Goal: Information Seeking & Learning: Learn about a topic

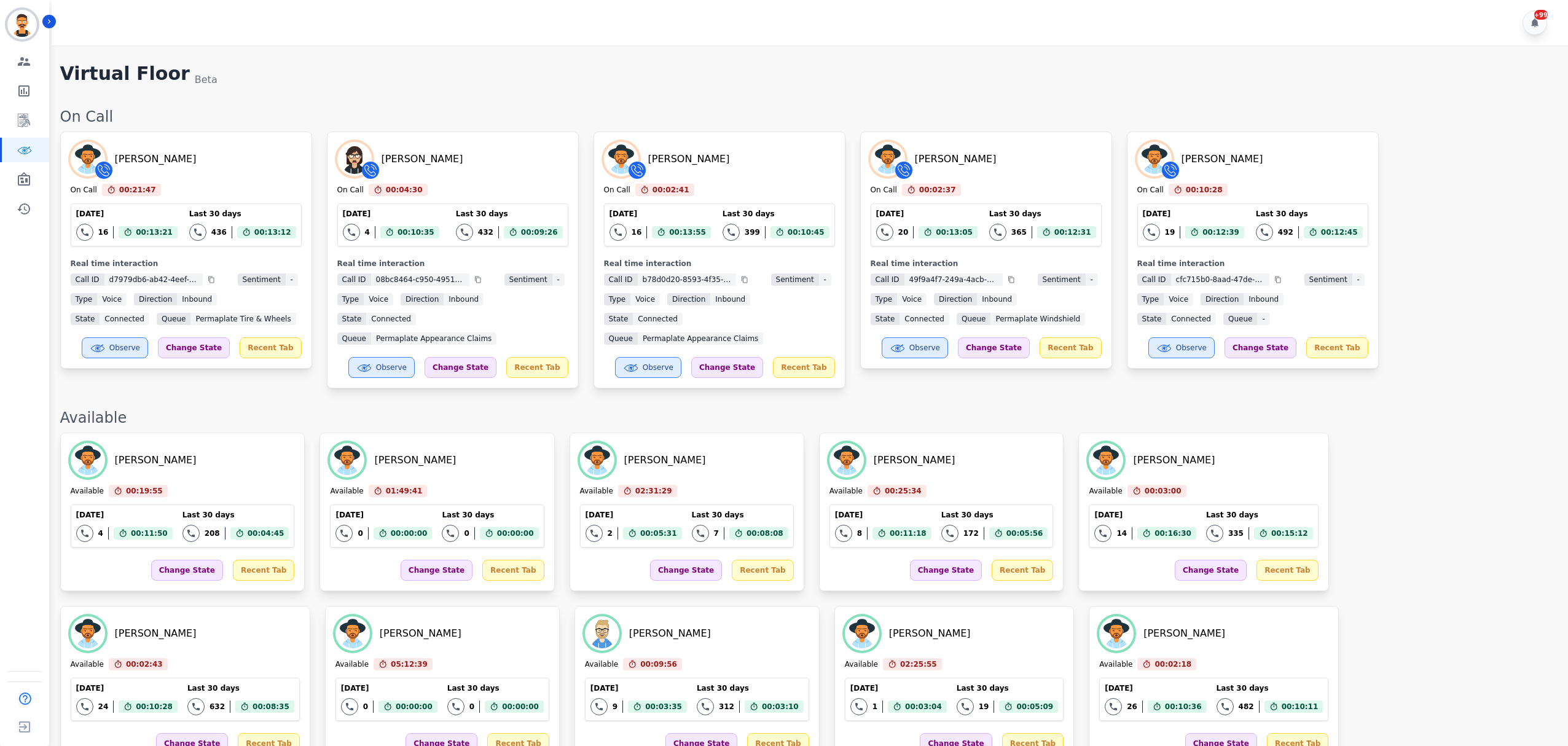
scroll to position [1416, 0]
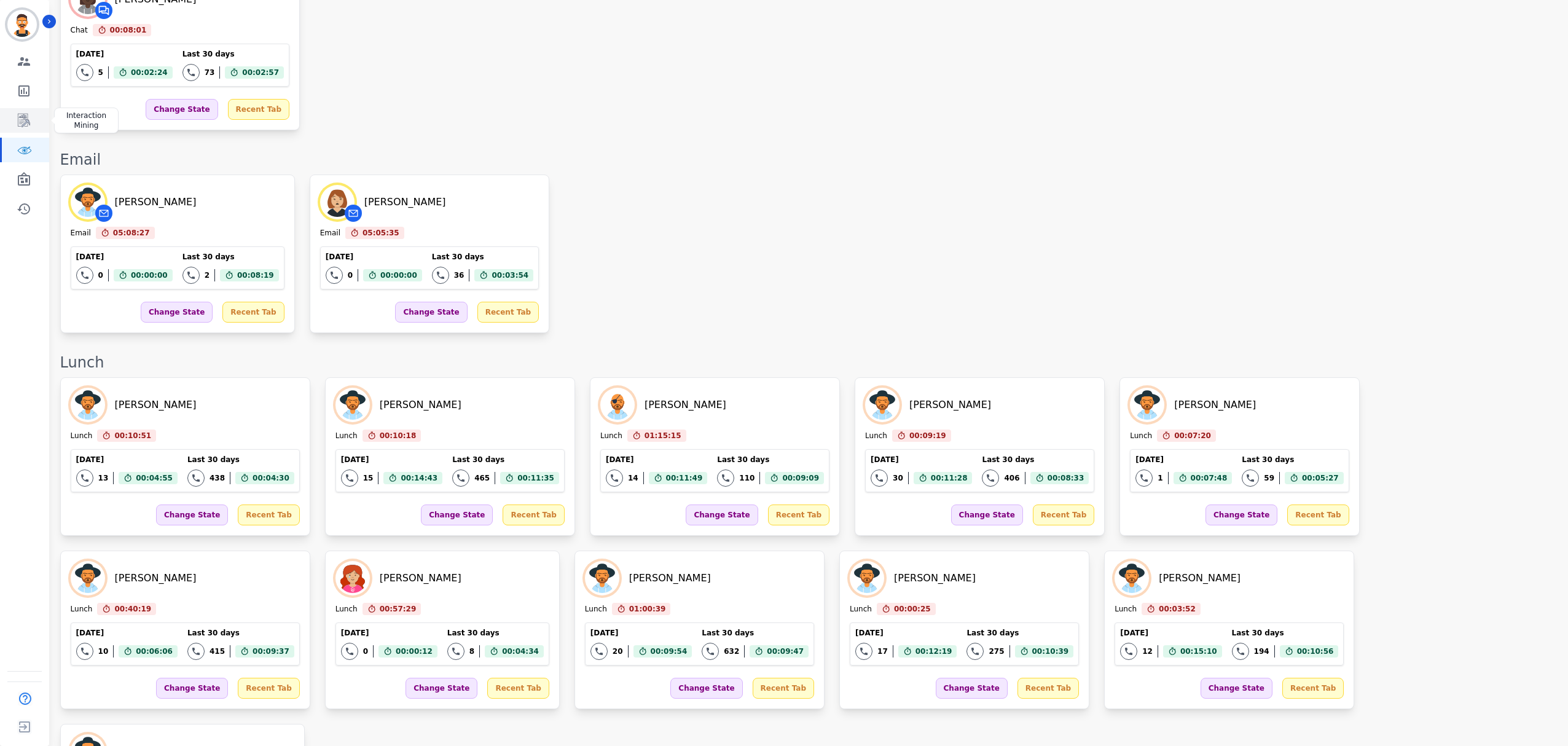
click at [15, 121] on link "Sidebar" at bounding box center [25, 120] width 47 height 25
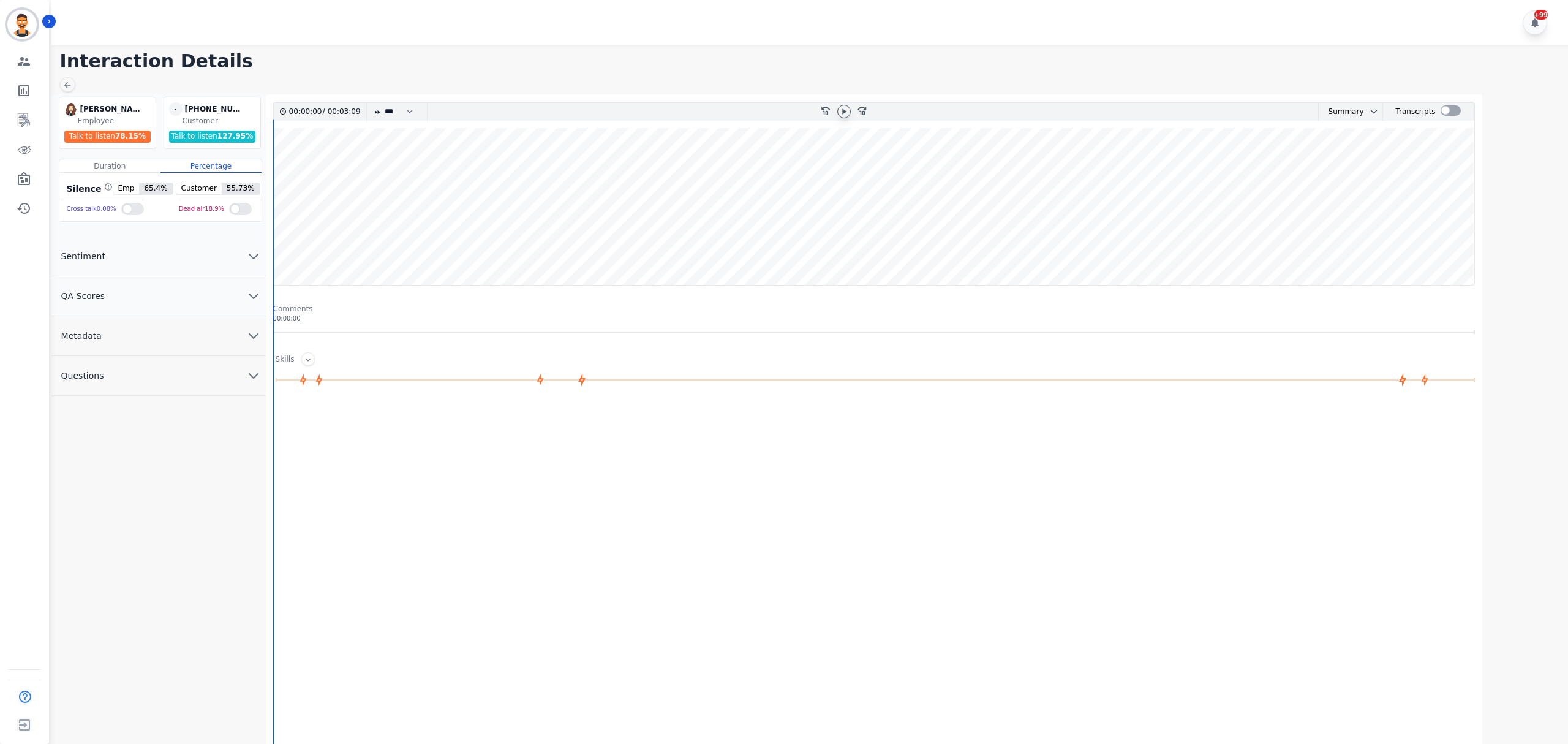
click at [839, 110] on icon at bounding box center [844, 111] width 10 height 10
click at [1449, 117] on div at bounding box center [1451, 111] width 20 height 17
click at [1445, 113] on div at bounding box center [1451, 110] width 20 height 10
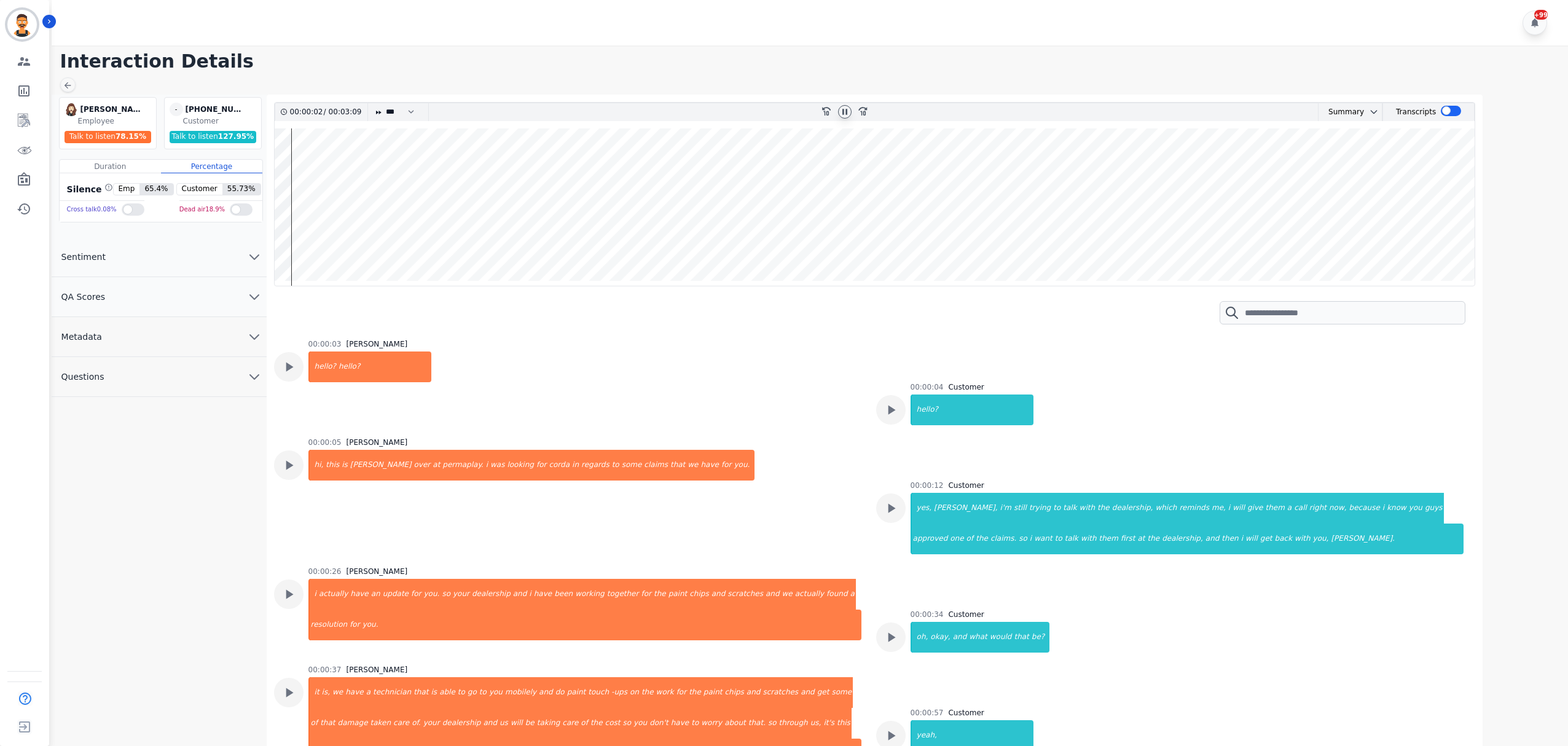
click at [845, 113] on icon at bounding box center [844, 111] width 10 height 10
click at [838, 108] on div at bounding box center [845, 111] width 18 height 17
click at [843, 112] on icon at bounding box center [845, 111] width 5 height 6
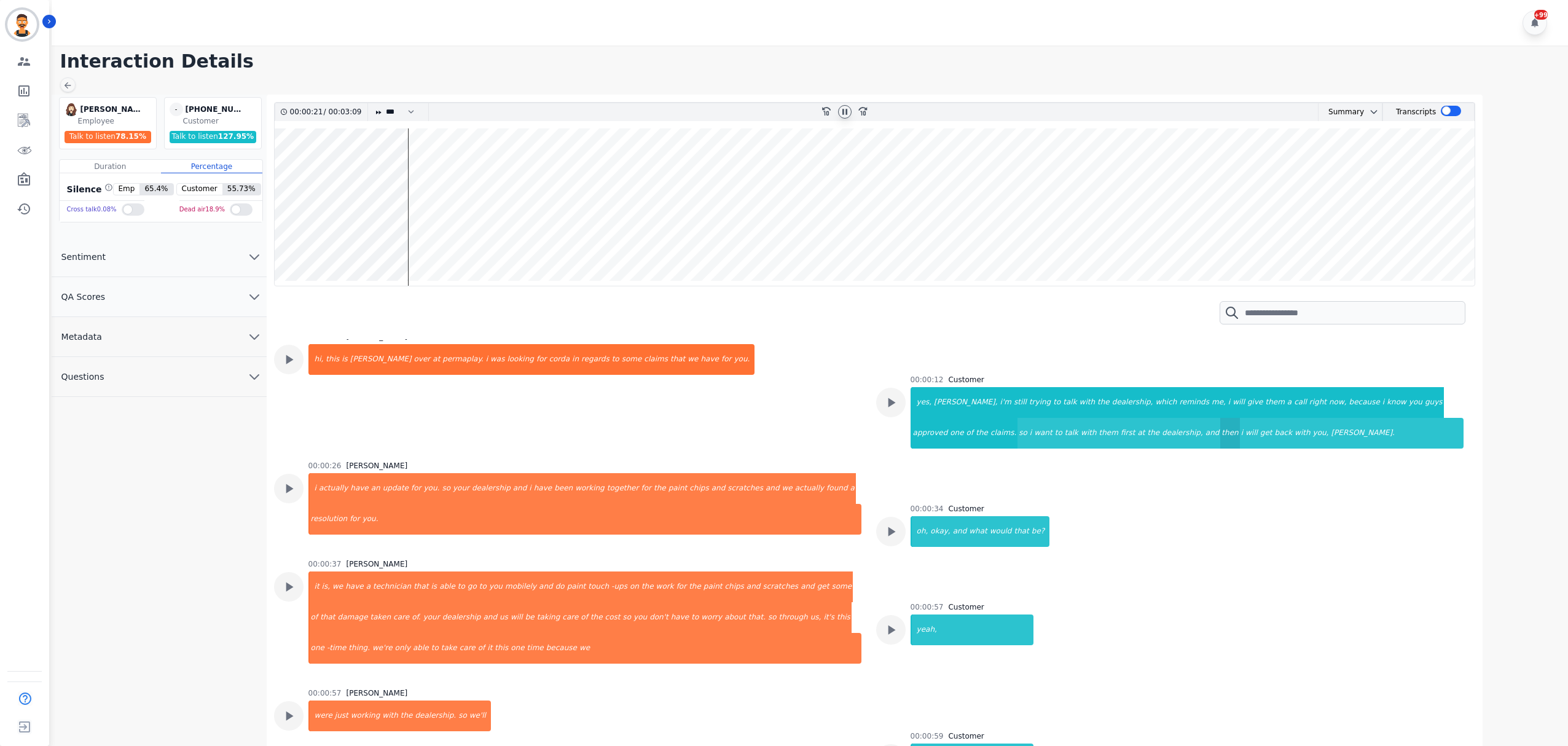
click at [1220, 434] on div "then" at bounding box center [1229, 433] width 19 height 30
click at [1329, 436] on div "[PERSON_NAME]." at bounding box center [1395, 433] width 133 height 30
click at [383, 500] on div "update" at bounding box center [395, 488] width 28 height 30
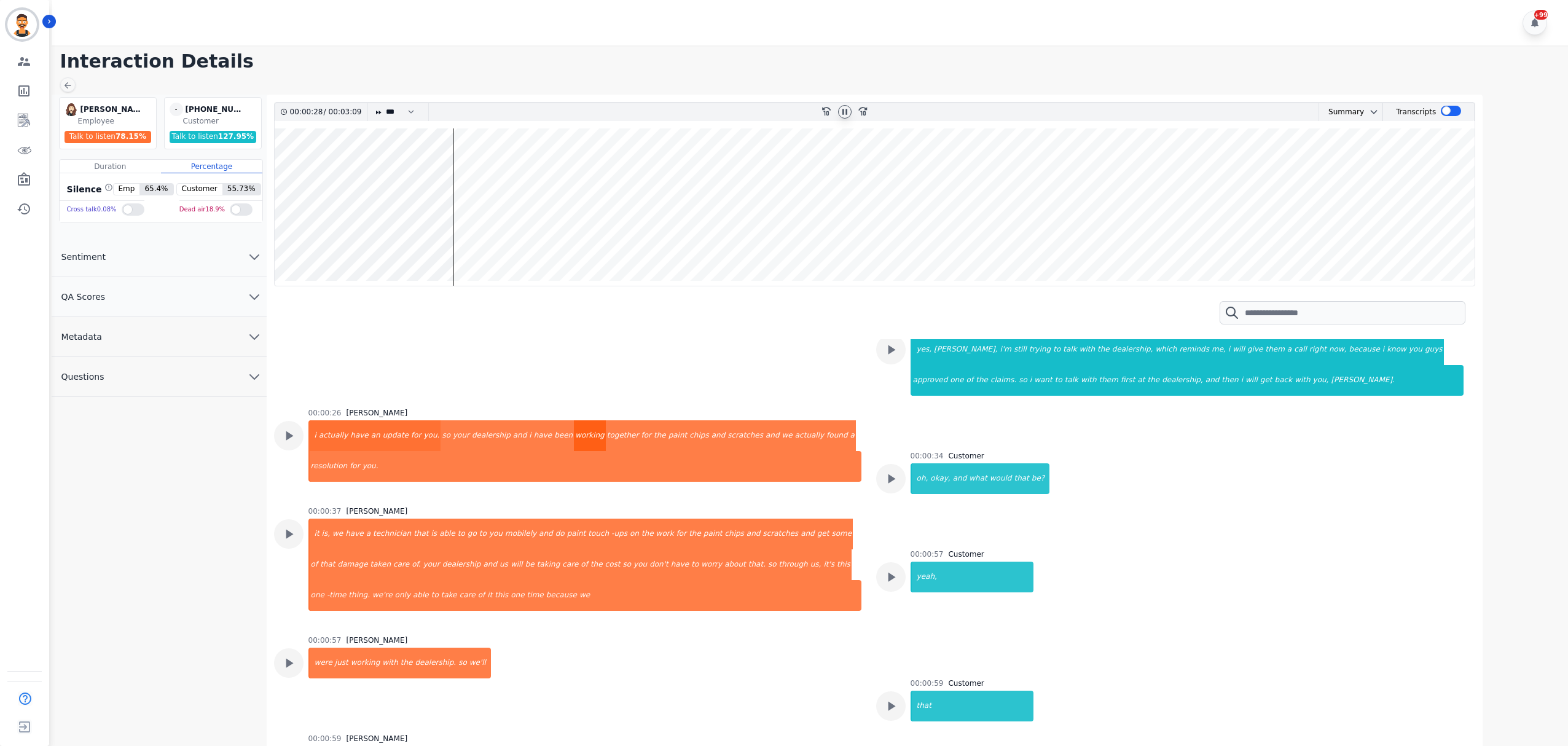
click at [574, 440] on div "working" at bounding box center [590, 435] width 32 height 30
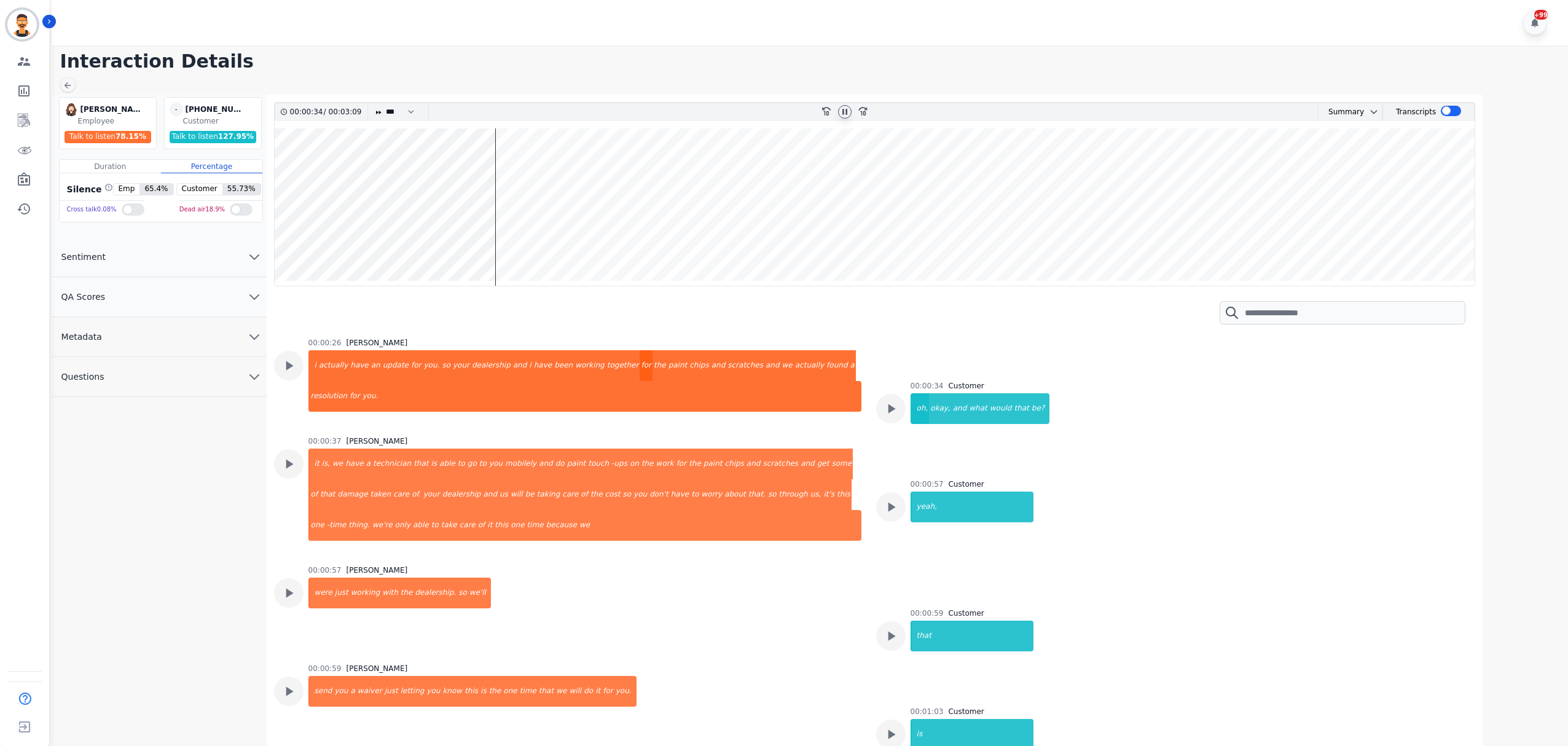
scroll to position [241, 0]
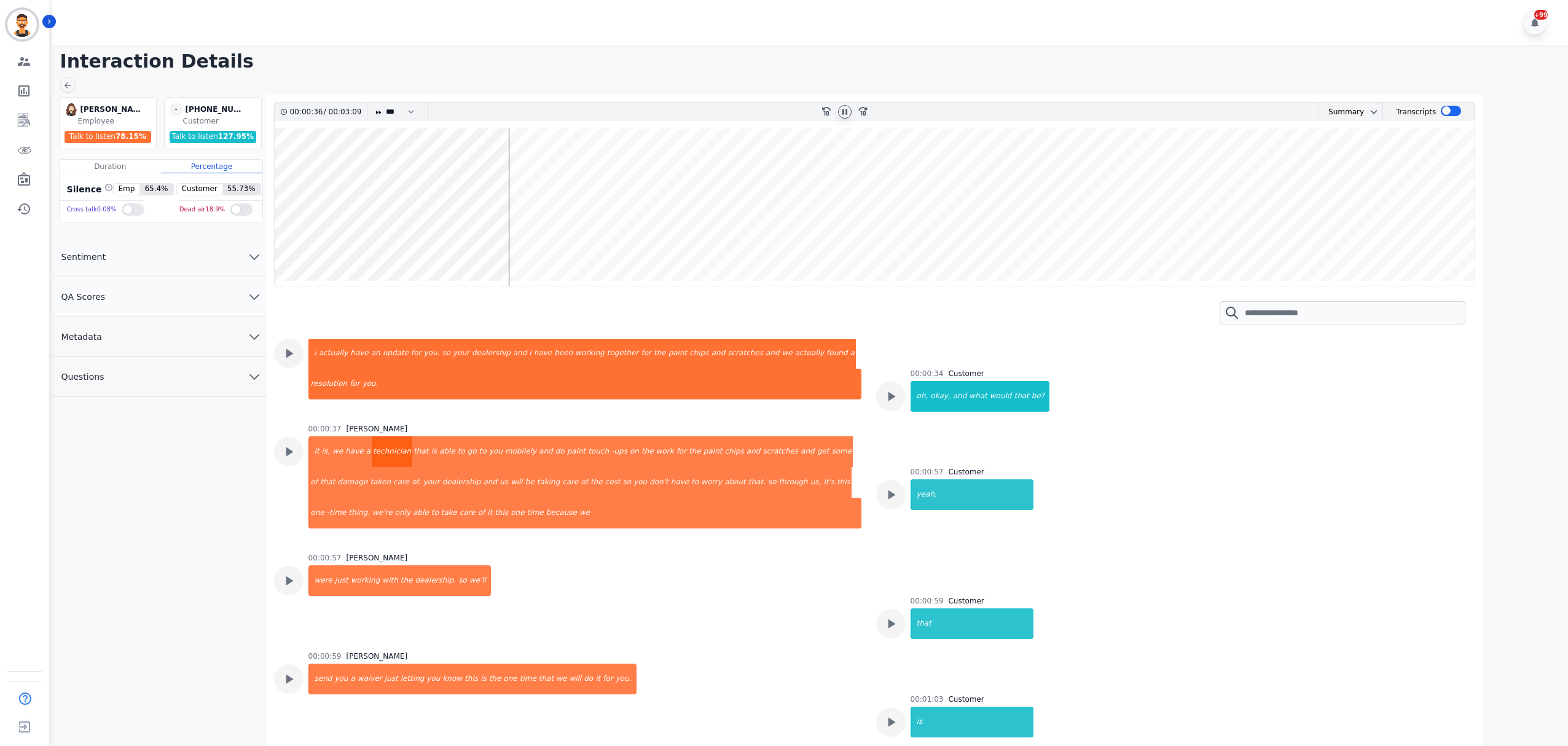
click at [396, 458] on div "technician" at bounding box center [392, 451] width 40 height 30
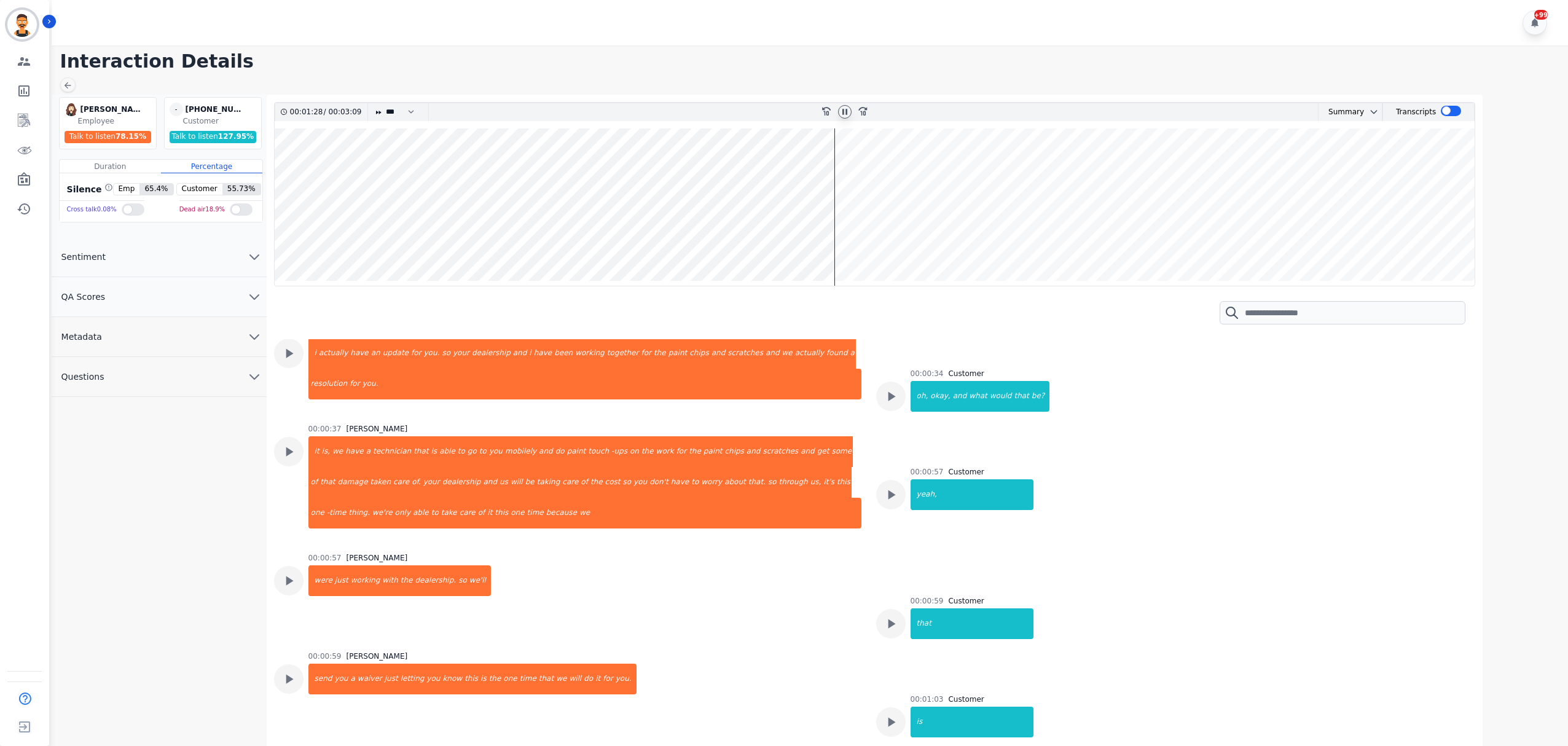
drag, startPoint x: 836, startPoint y: 221, endPoint x: 845, endPoint y: 220, distance: 9.1
click at [836, 221] on wave at bounding box center [874, 207] width 1201 height 157
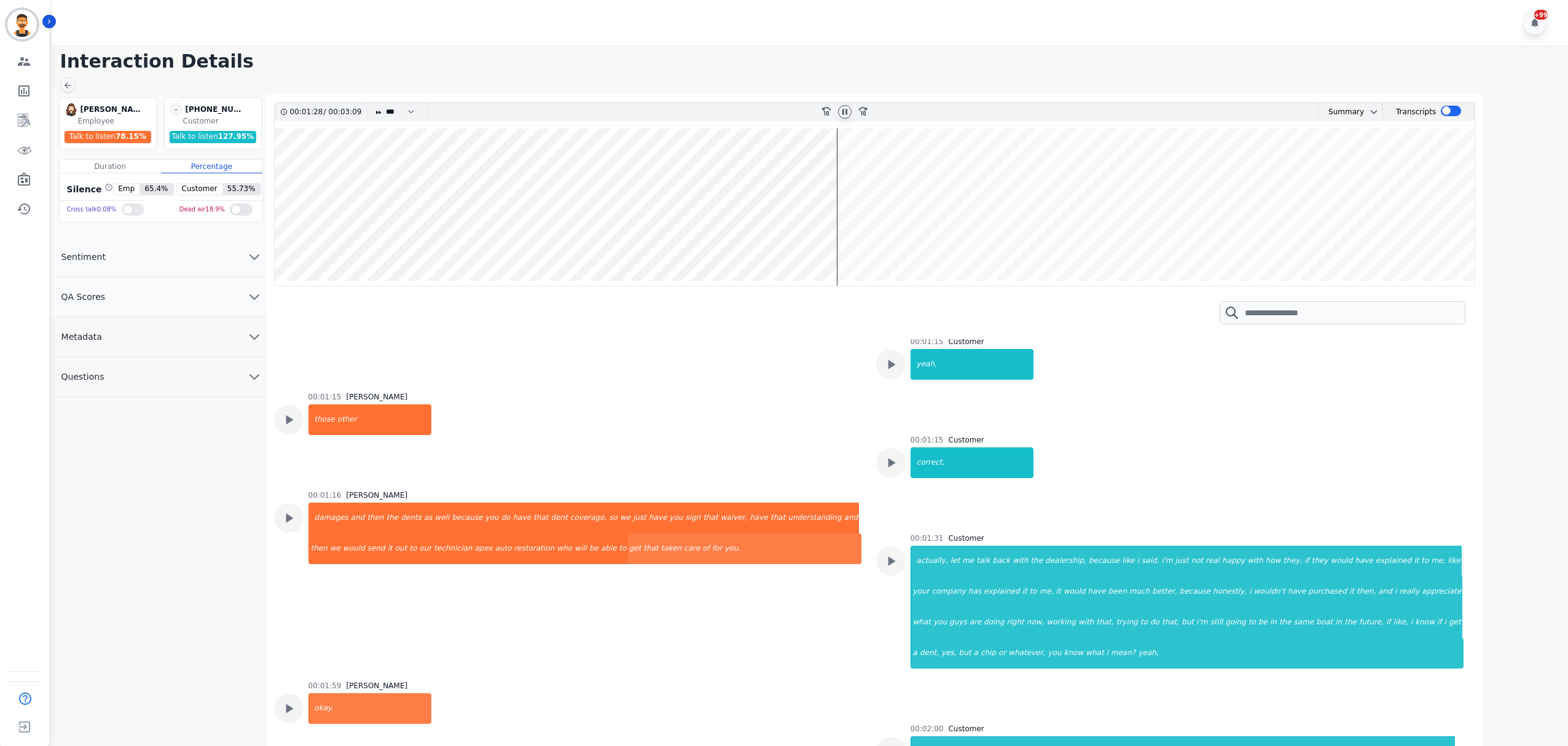
click at [847, 220] on wave at bounding box center [874, 207] width 1201 height 157
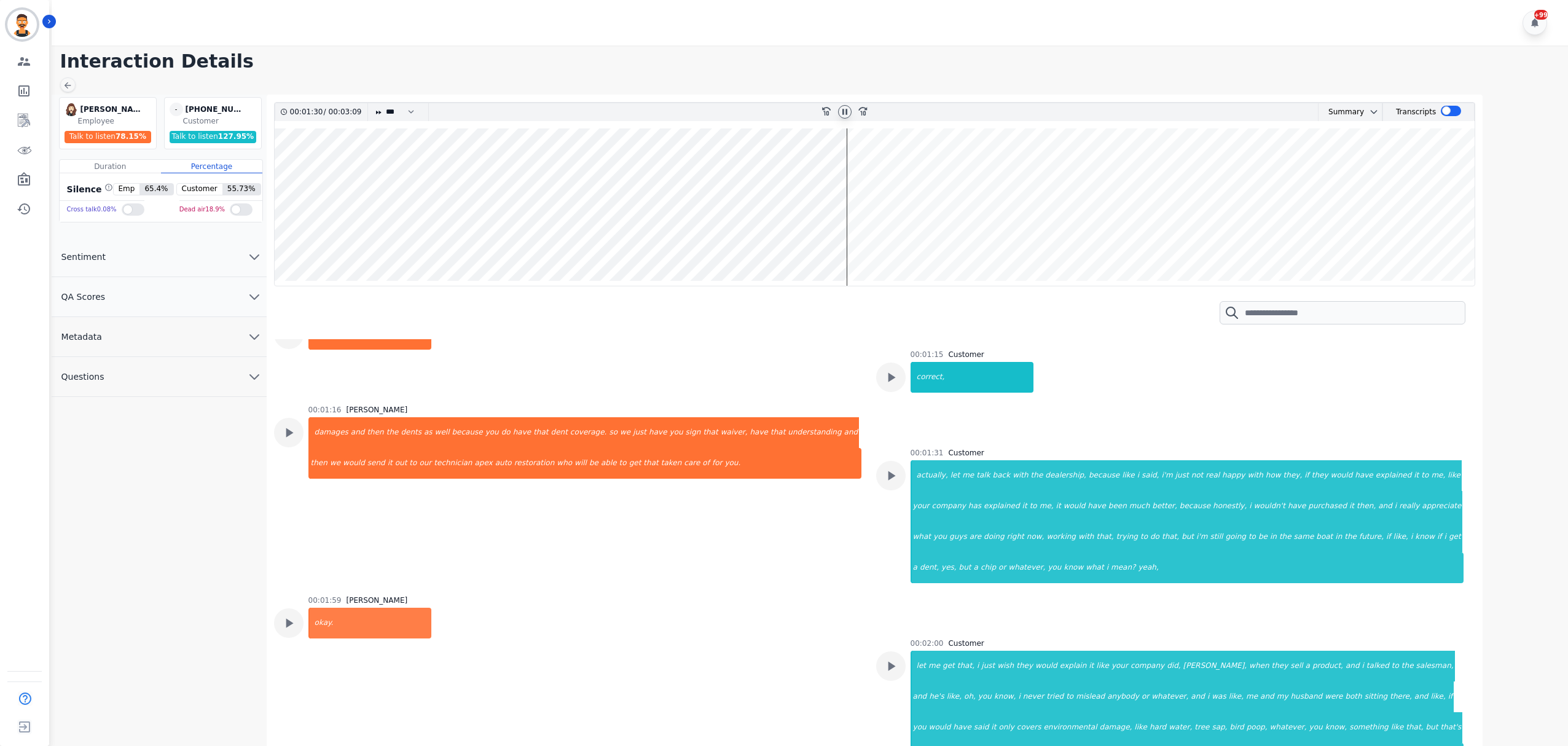
scroll to position [1004, 0]
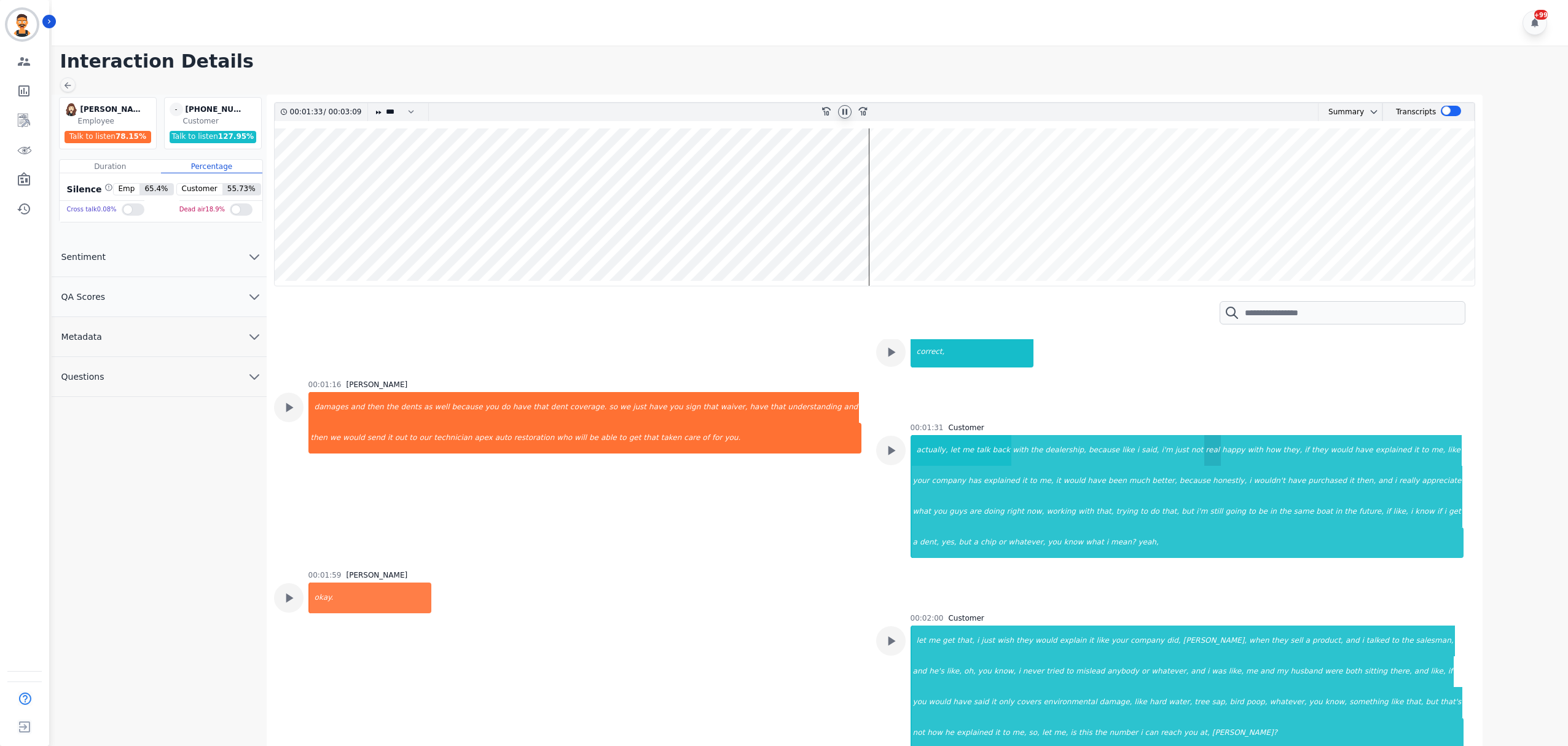
click at [1204, 452] on div "real" at bounding box center [1213, 450] width 17 height 30
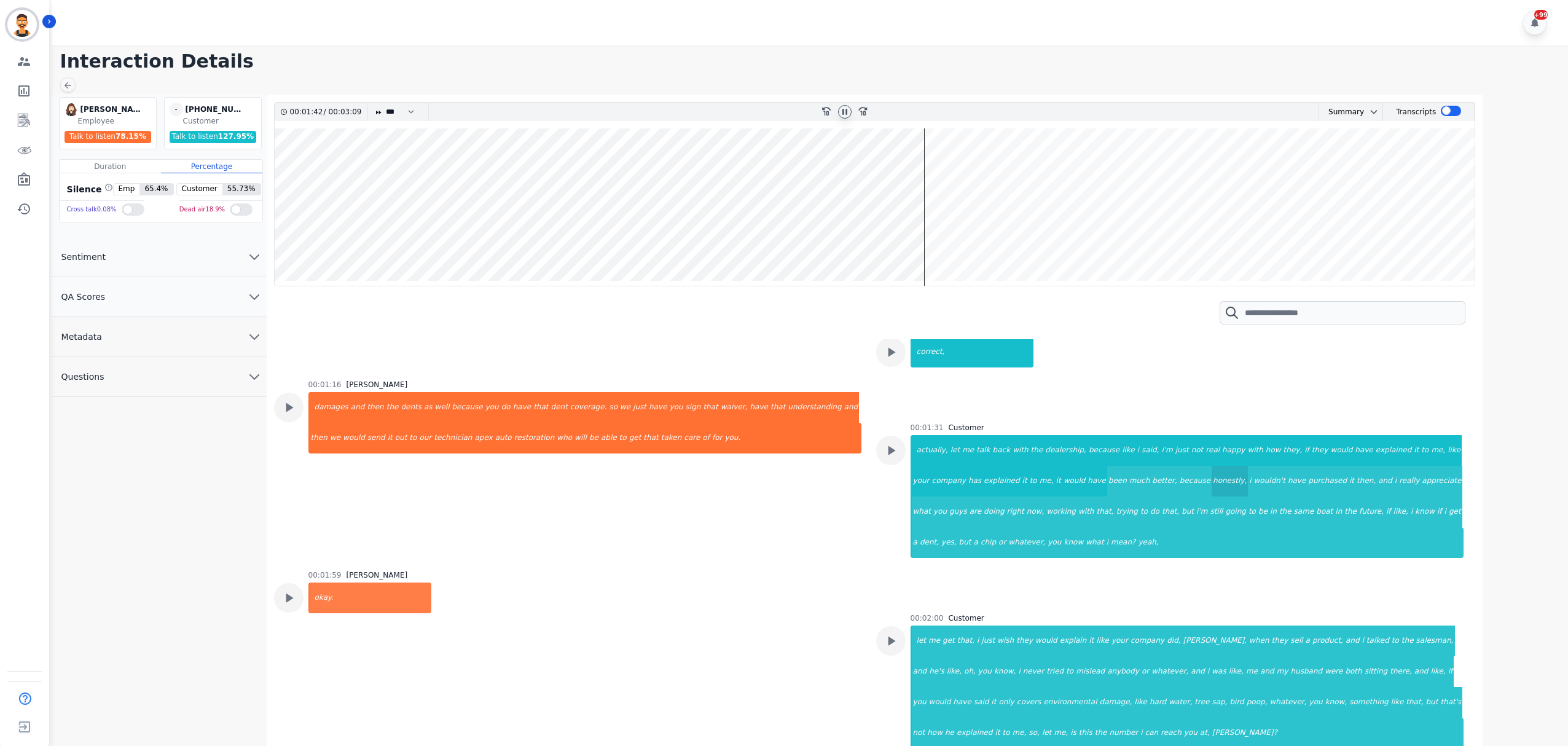
click at [1212, 480] on div "honestly," at bounding box center [1229, 480] width 36 height 30
click at [982, 496] on div "are" at bounding box center [975, 511] width 14 height 30
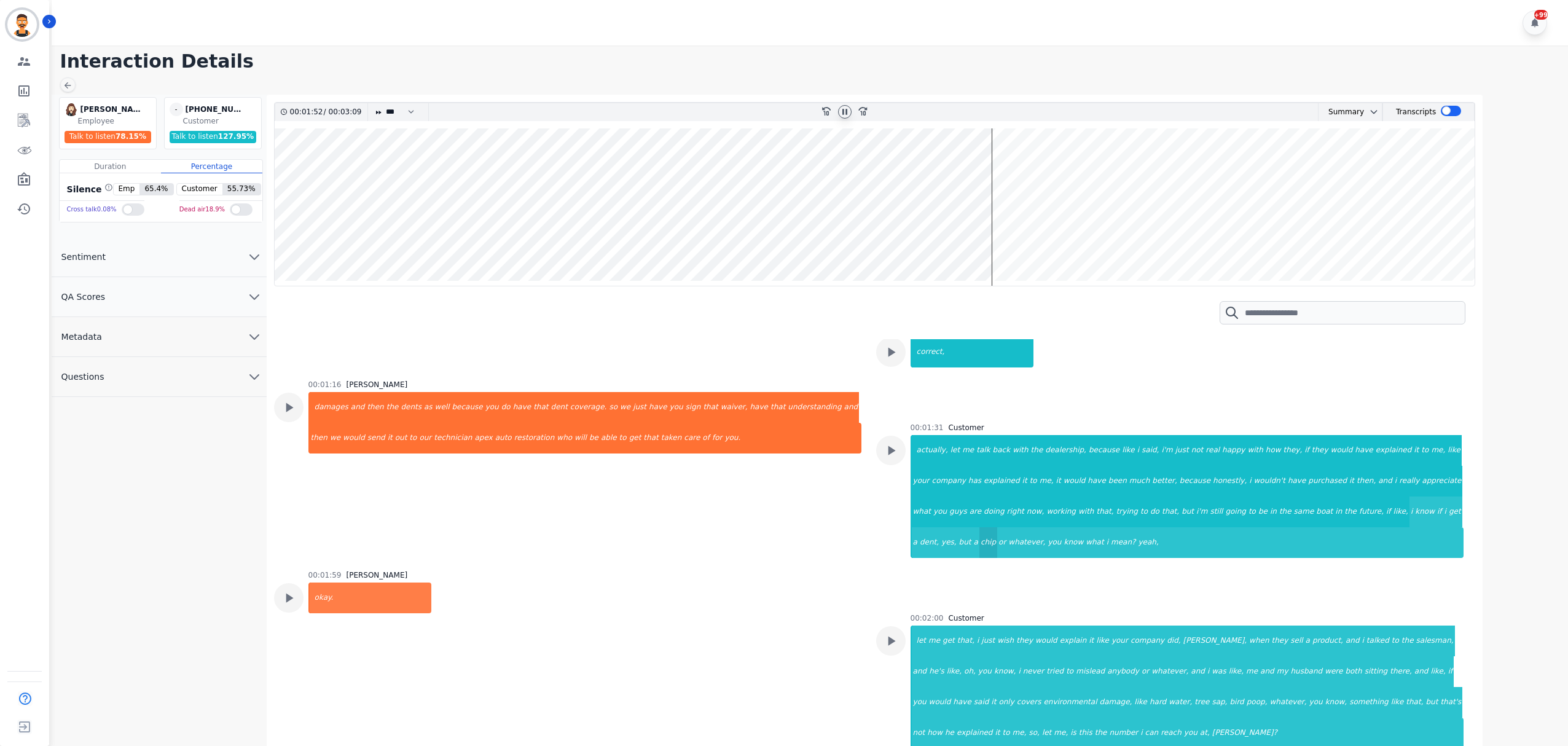
click at [998, 527] on div "chip" at bounding box center [987, 542] width 17 height 30
click at [1448, 511] on div "get" at bounding box center [1455, 511] width 15 height 30
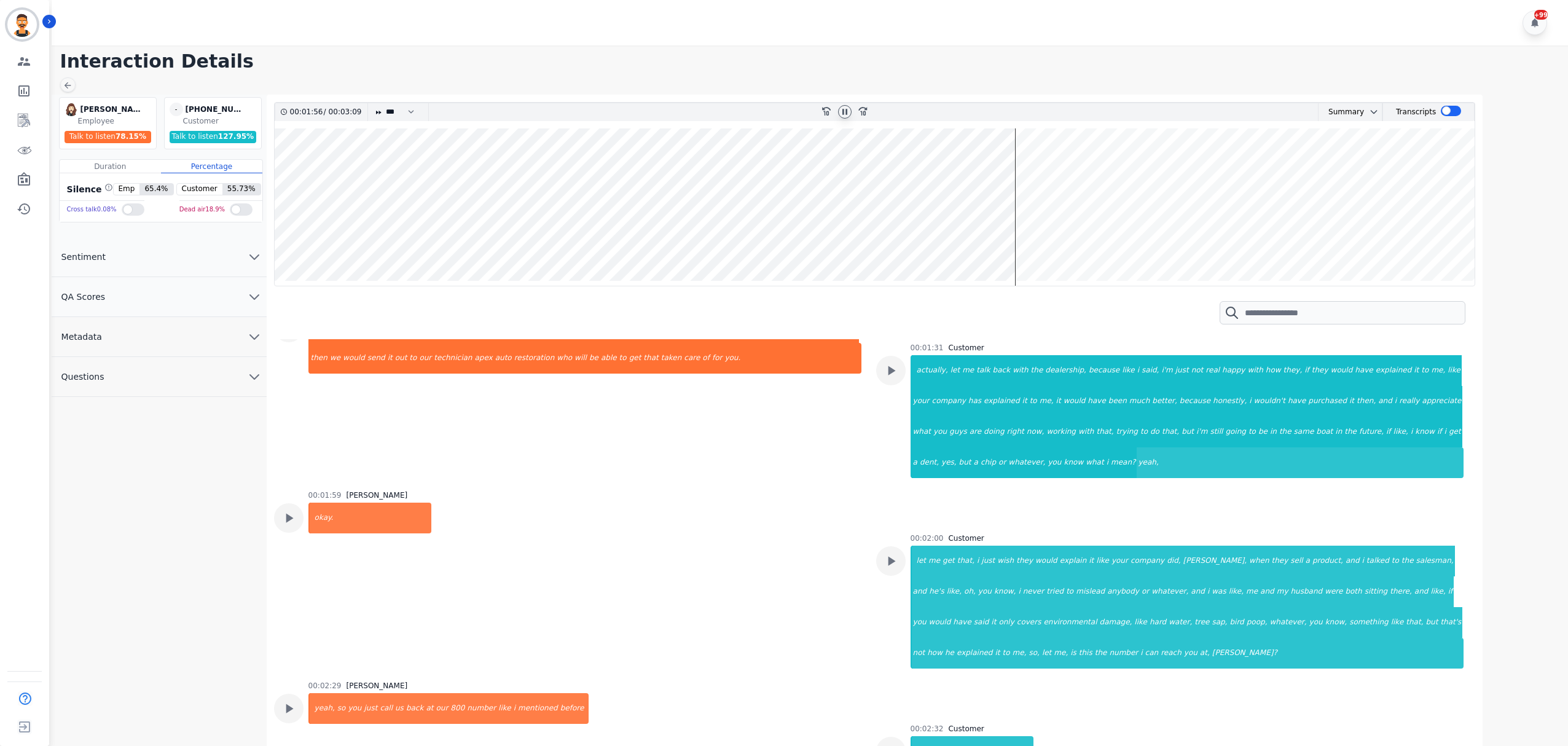
scroll to position [1168, 0]
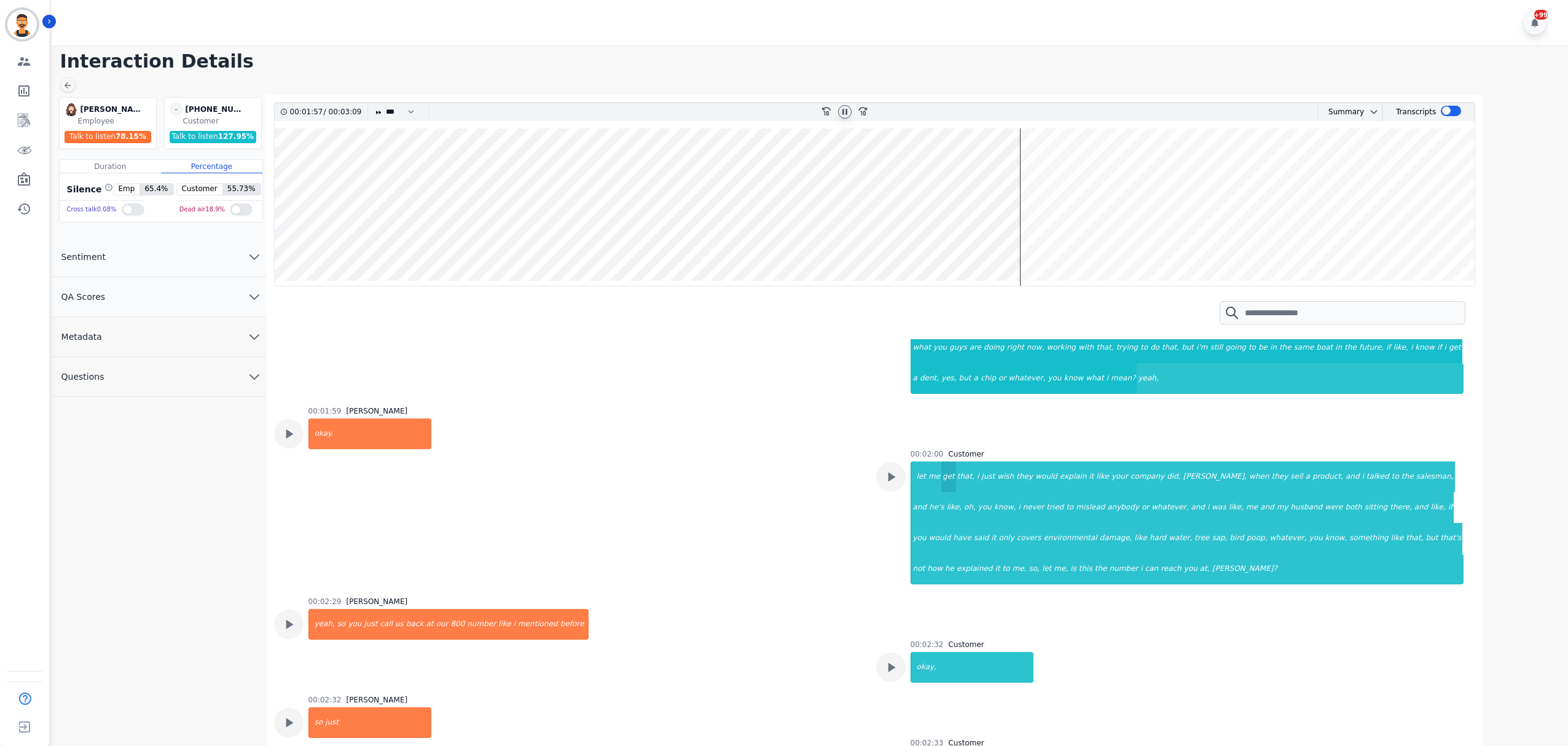
click at [946, 488] on div "get" at bounding box center [949, 476] width 15 height 30
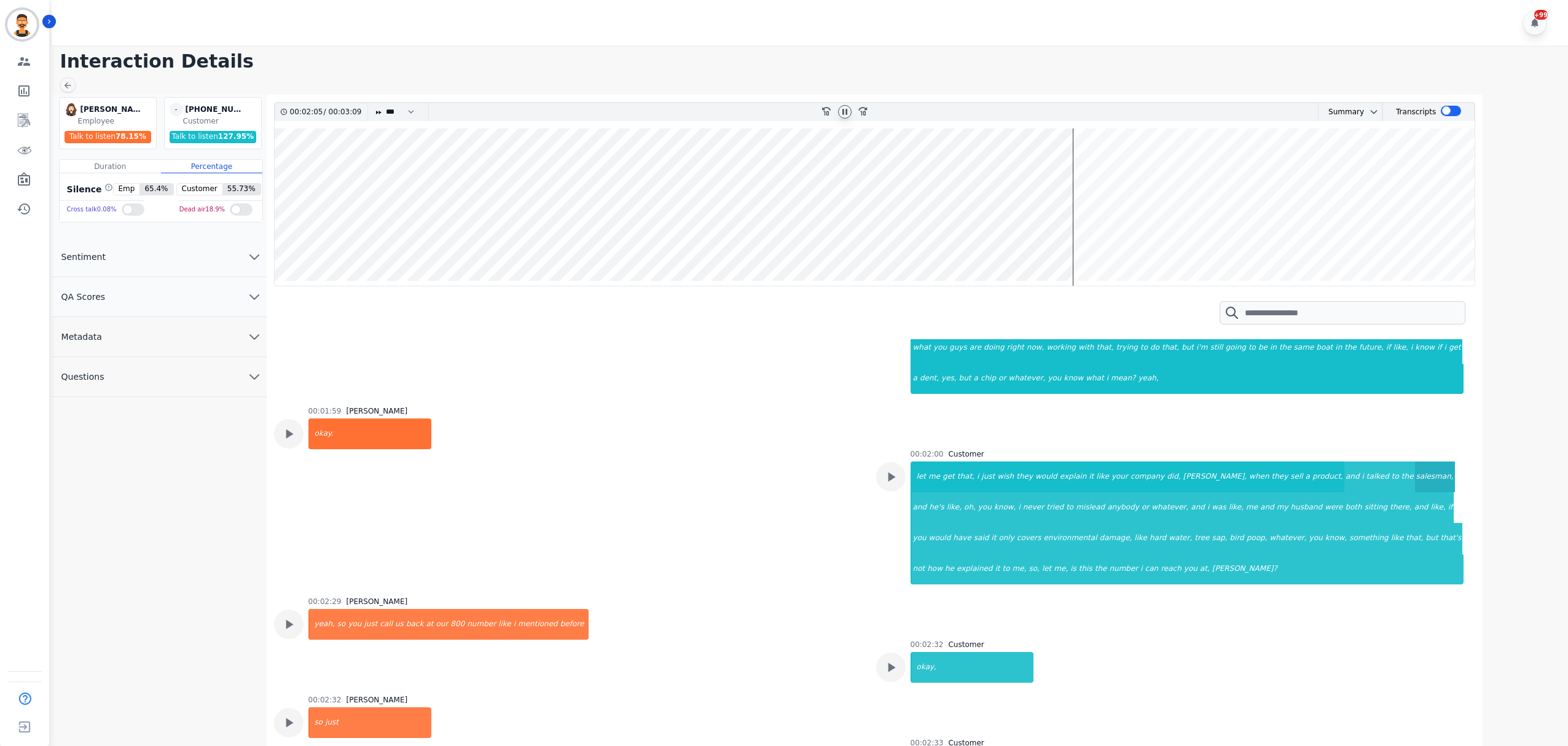
click at [1415, 473] on div "salesman," at bounding box center [1434, 476] width 39 height 30
click at [1150, 507] on div "whatever," at bounding box center [1169, 507] width 39 height 30
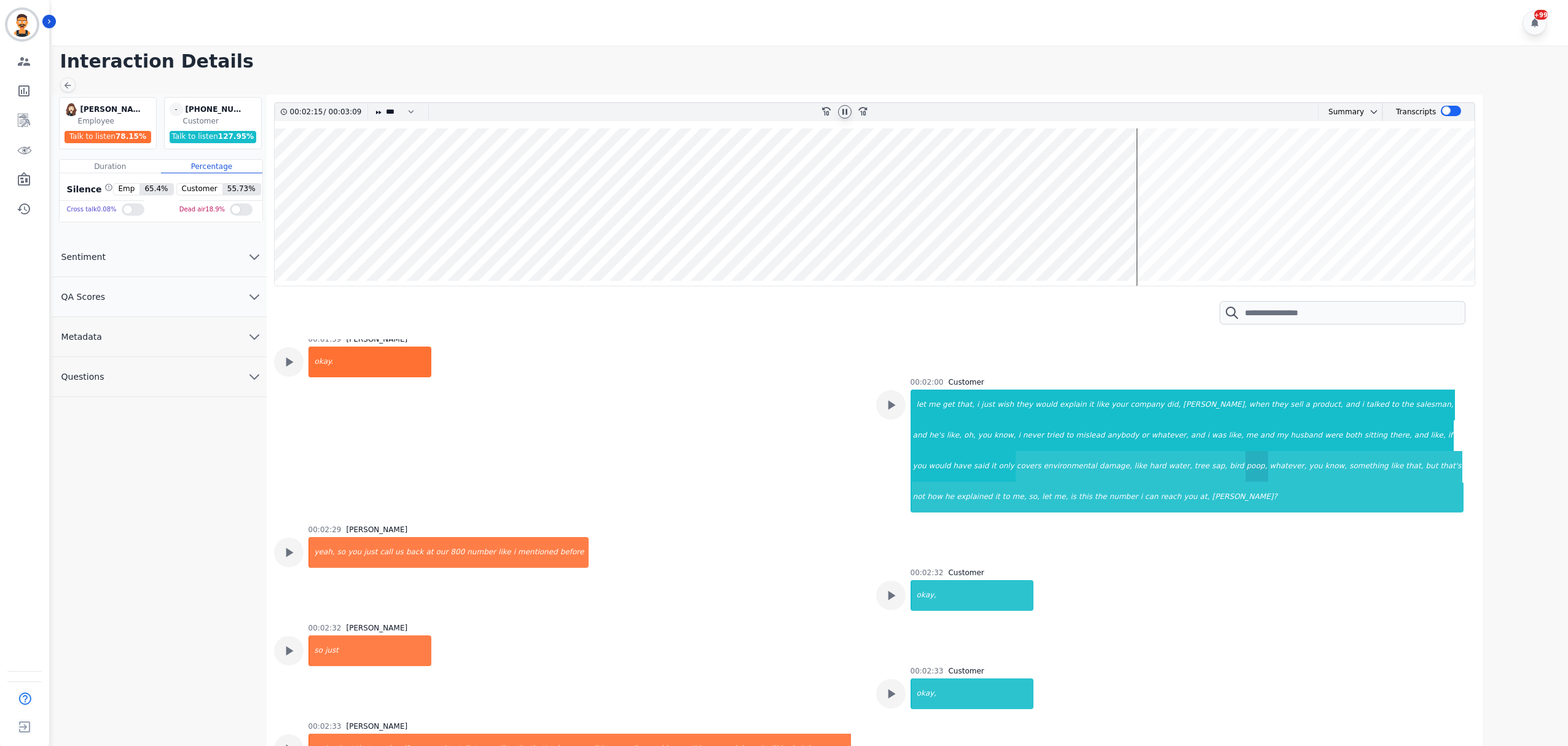
scroll to position [1249, 0]
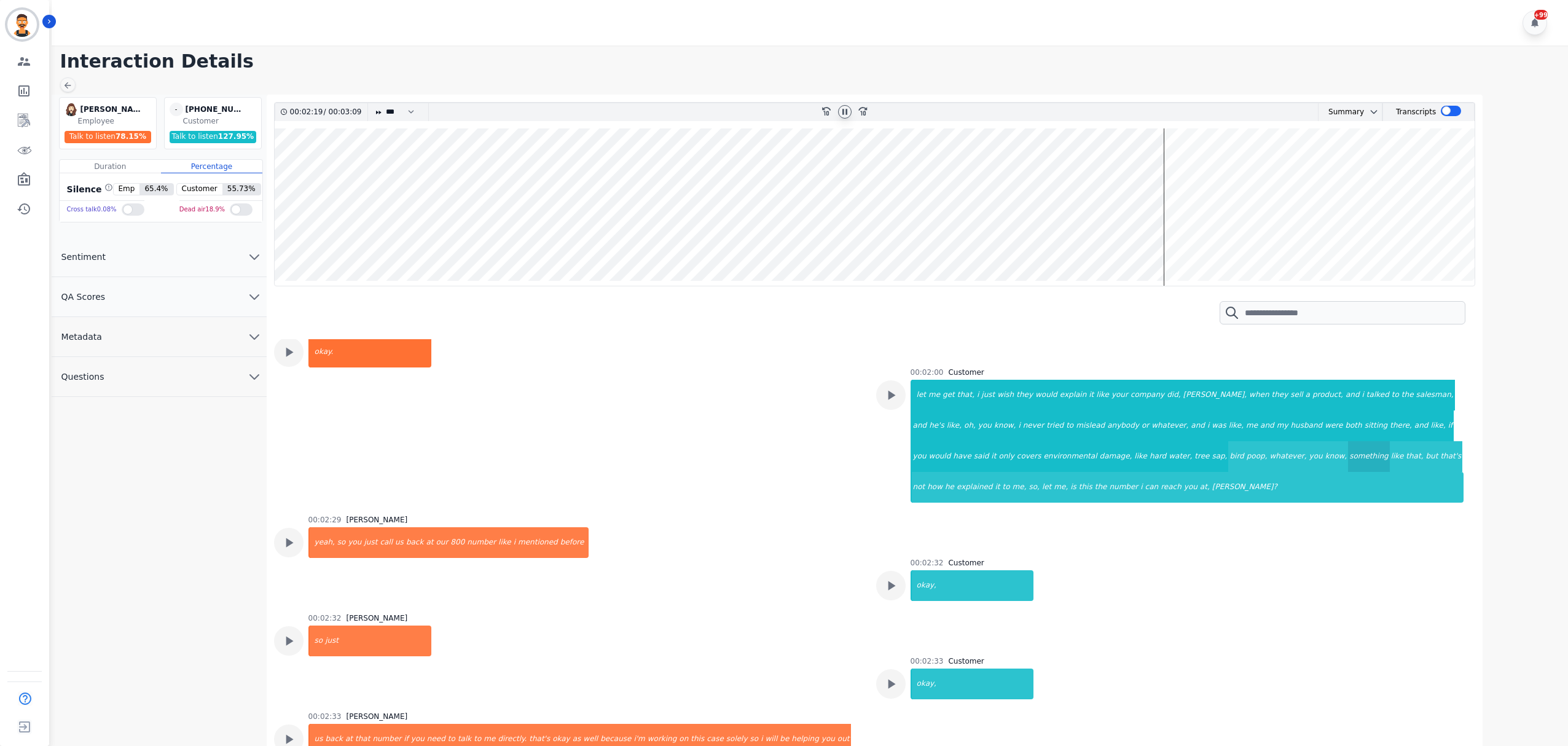
click at [1348, 456] on div "something" at bounding box center [1368, 456] width 41 height 30
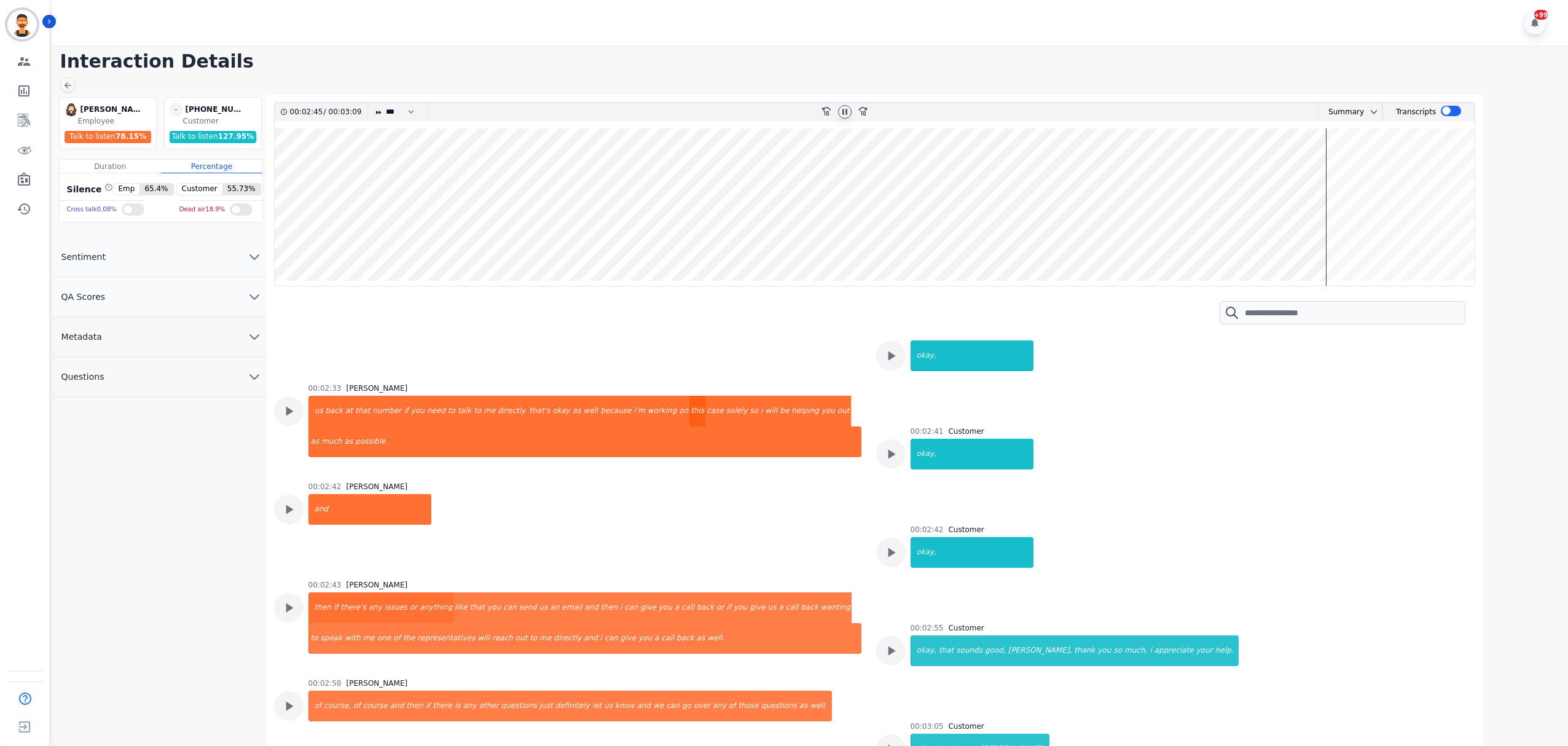
scroll to position [1660, 0]
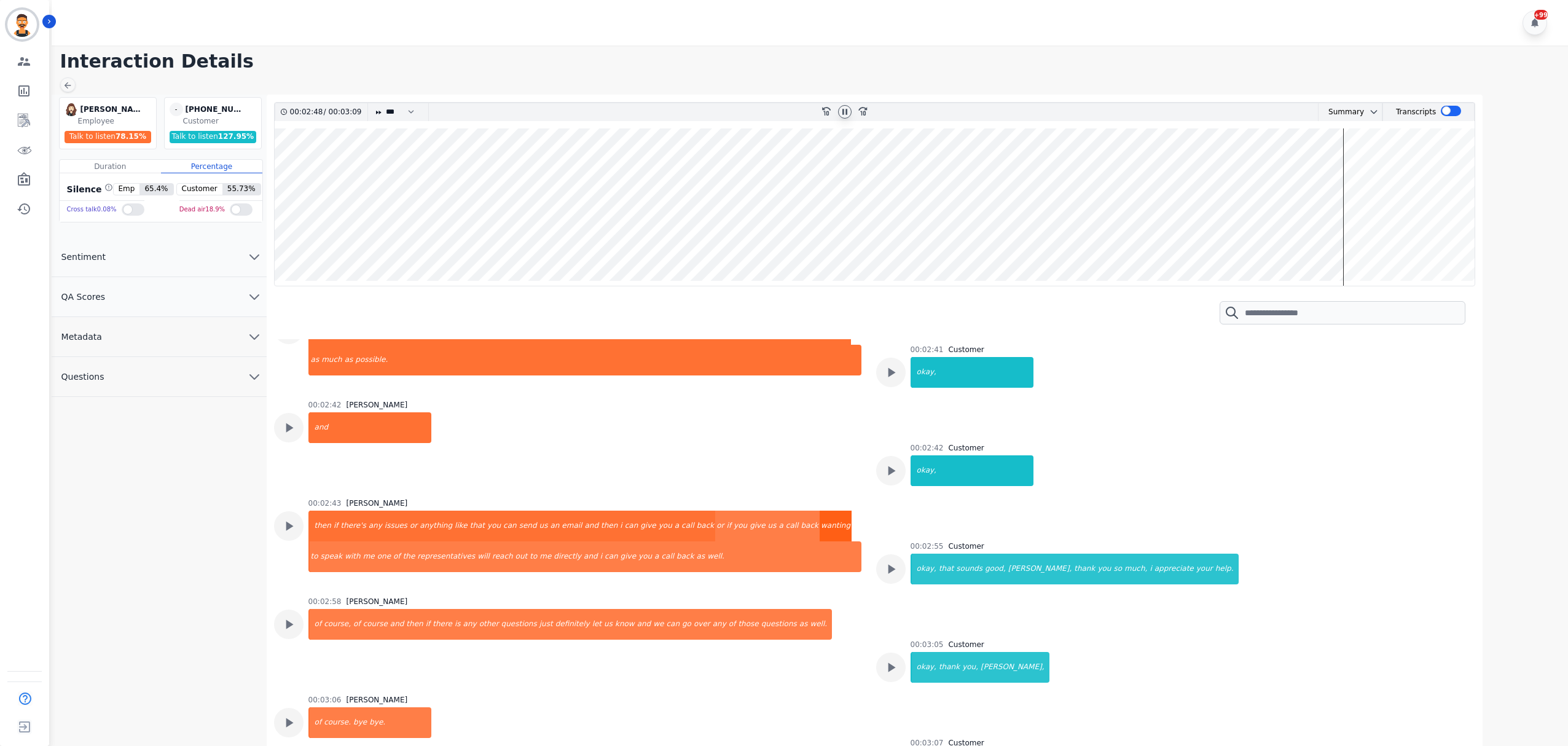
click at [819, 525] on div "wanting" at bounding box center [835, 526] width 32 height 30
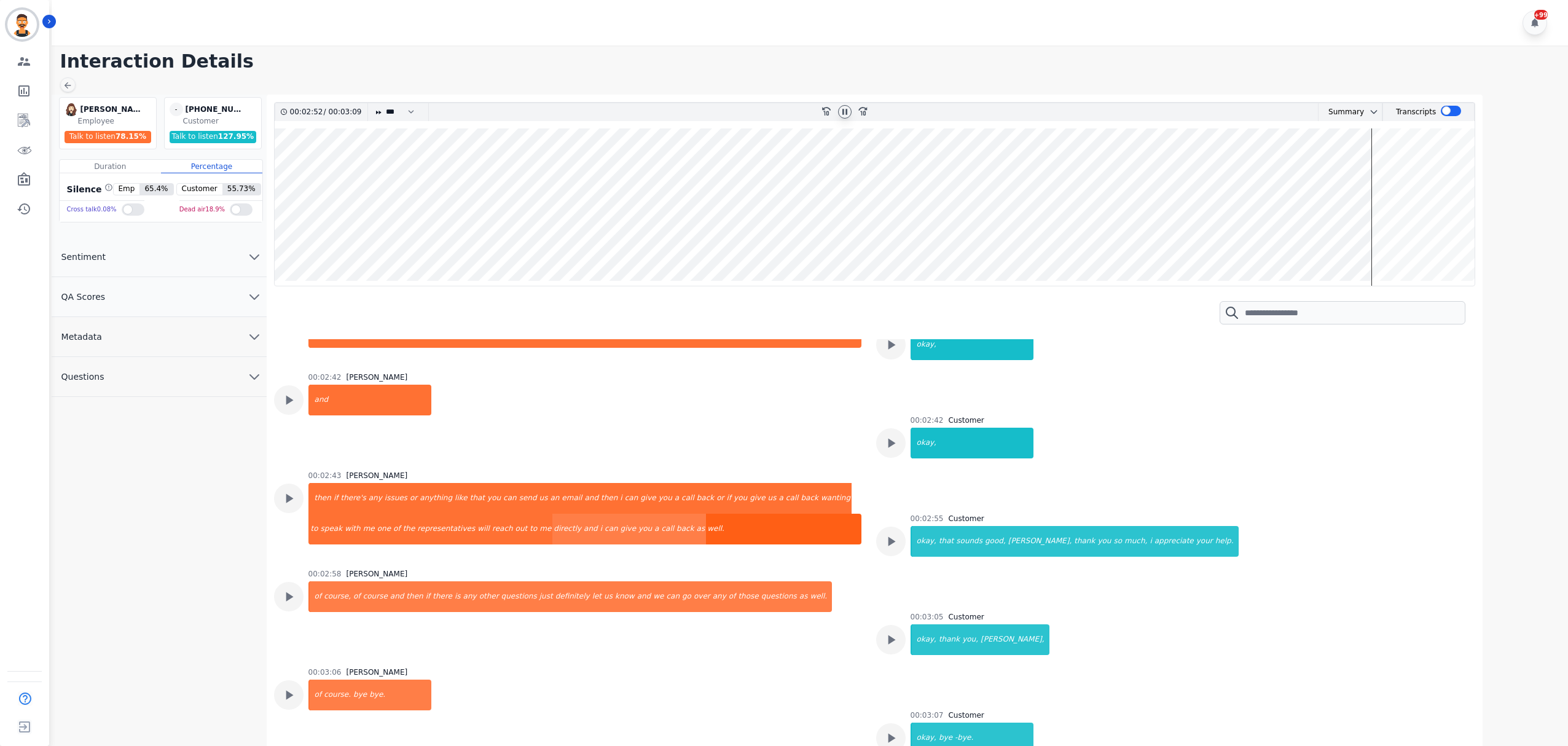
scroll to position [1703, 0]
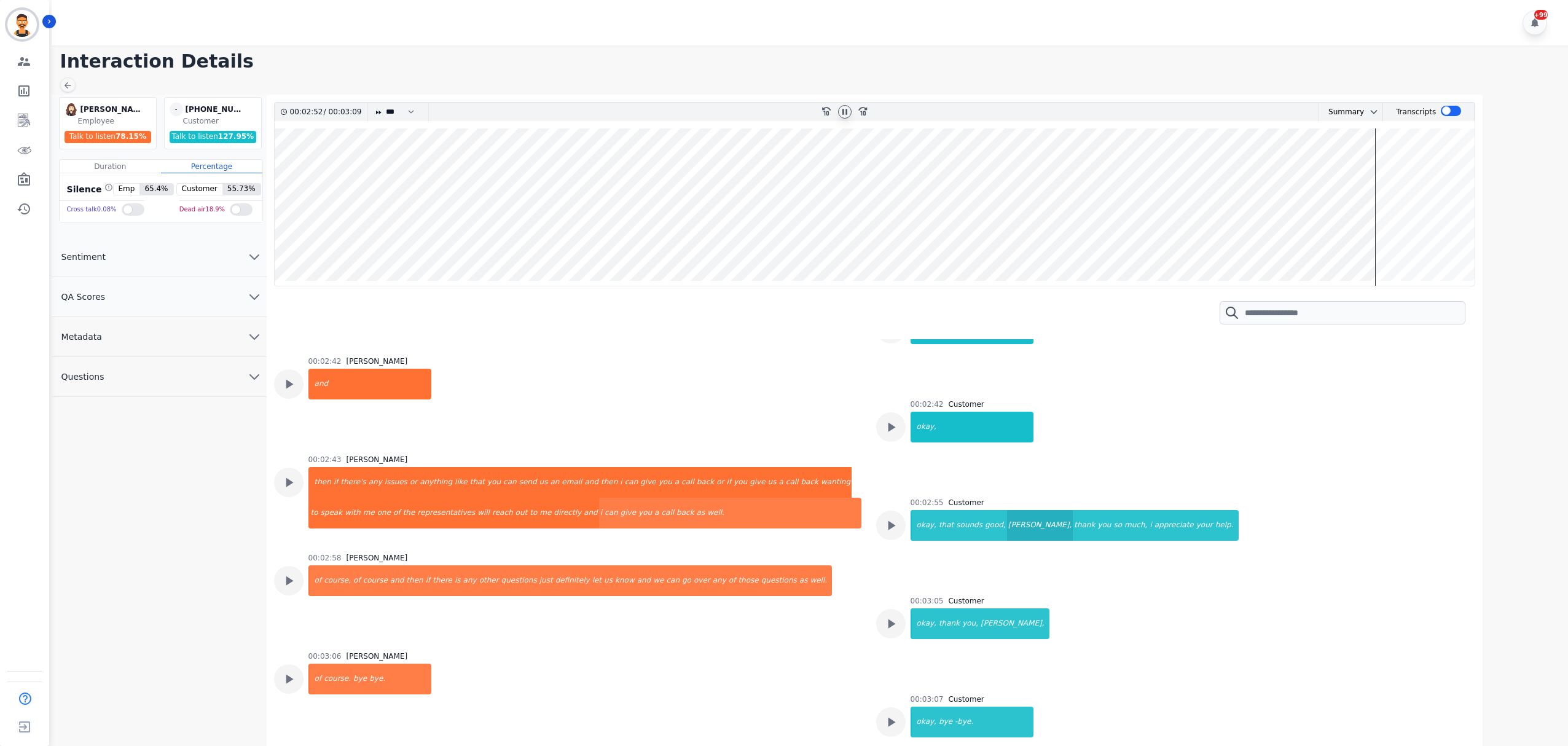
click at [1007, 534] on div "[PERSON_NAME]," at bounding box center [1040, 525] width 66 height 30
click at [454, 587] on div "is" at bounding box center [457, 580] width 8 height 30
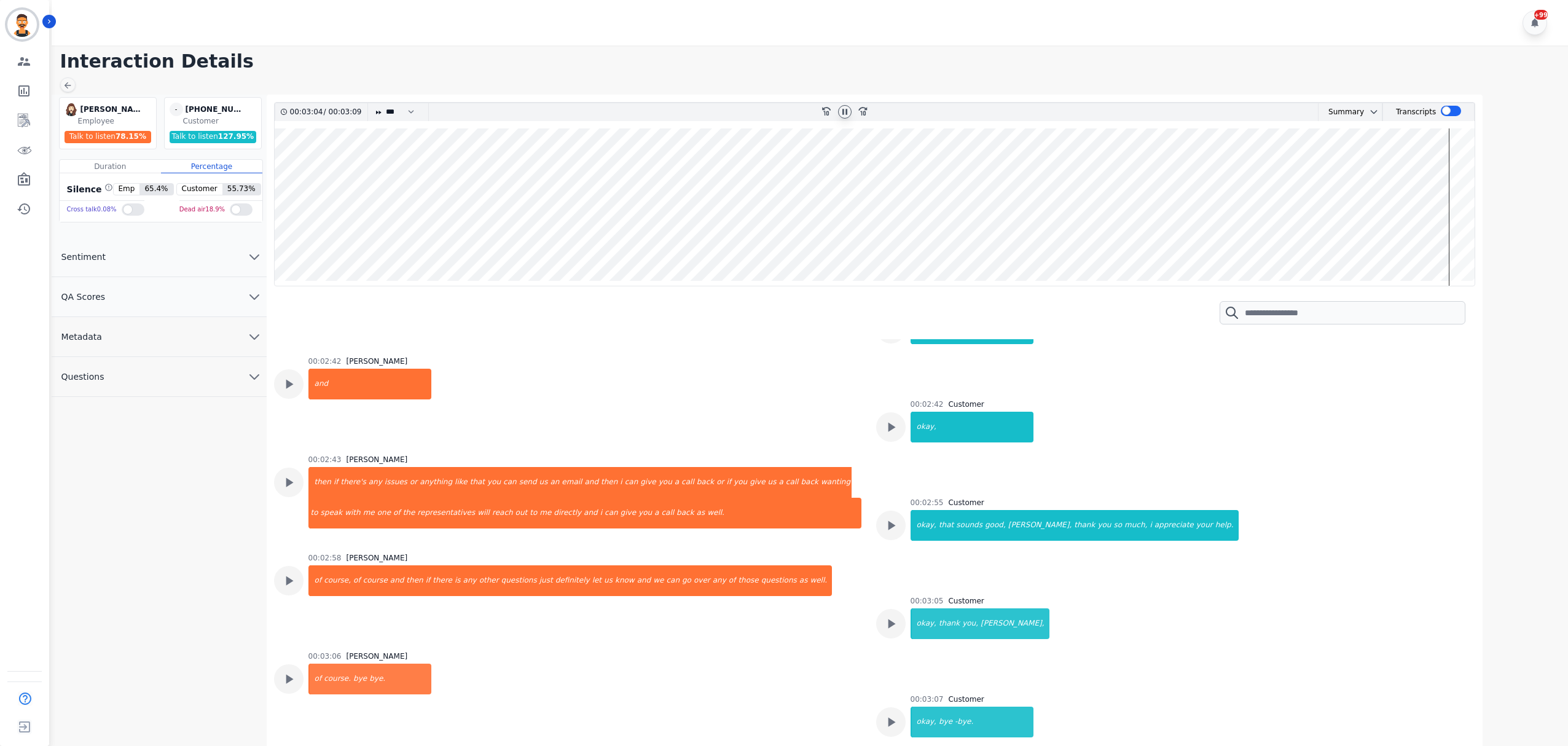
click at [841, 113] on icon at bounding box center [844, 111] width 10 height 10
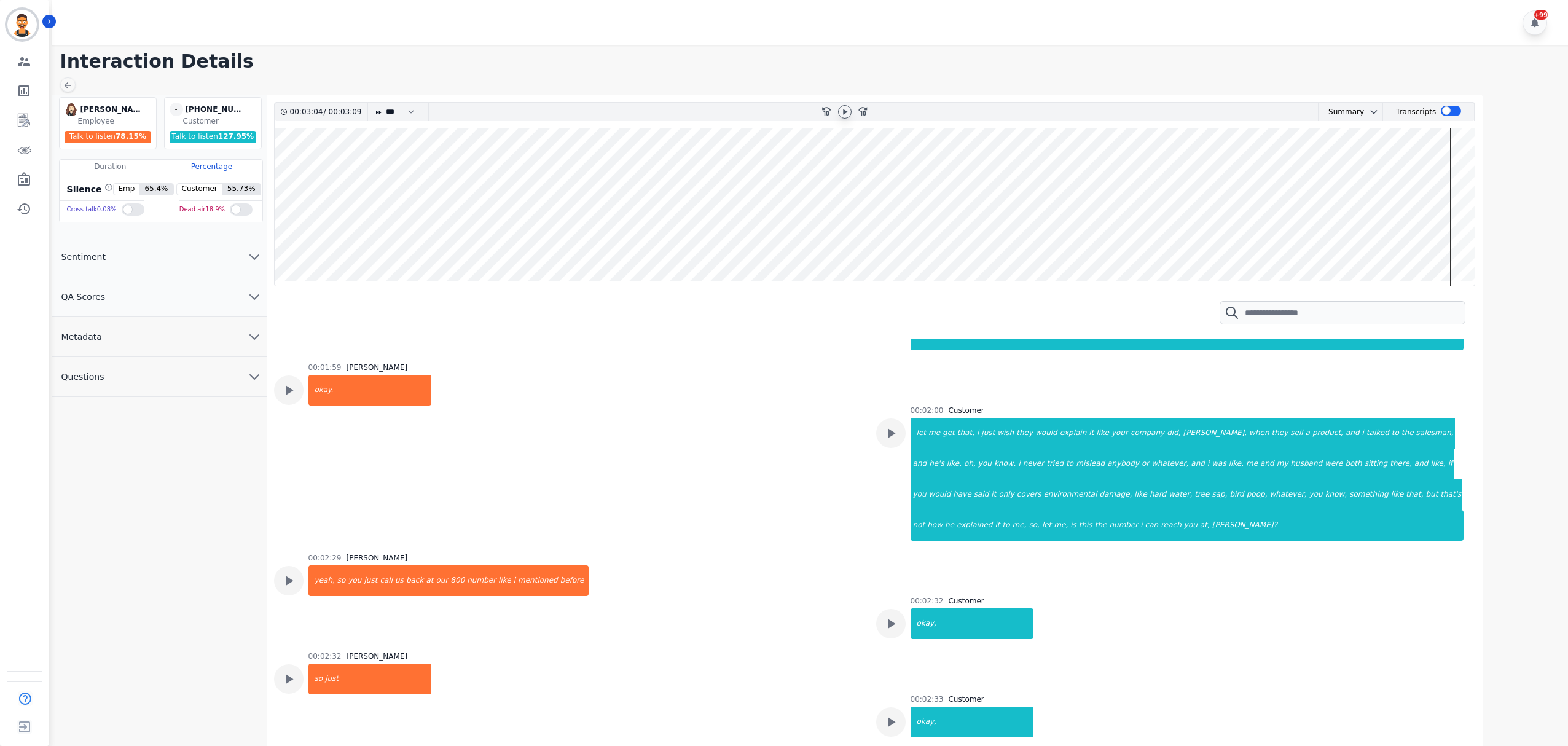
drag, startPoint x: 525, startPoint y: 259, endPoint x: 539, endPoint y: 249, distance: 17.2
click at [525, 259] on wave at bounding box center [874, 207] width 1201 height 157
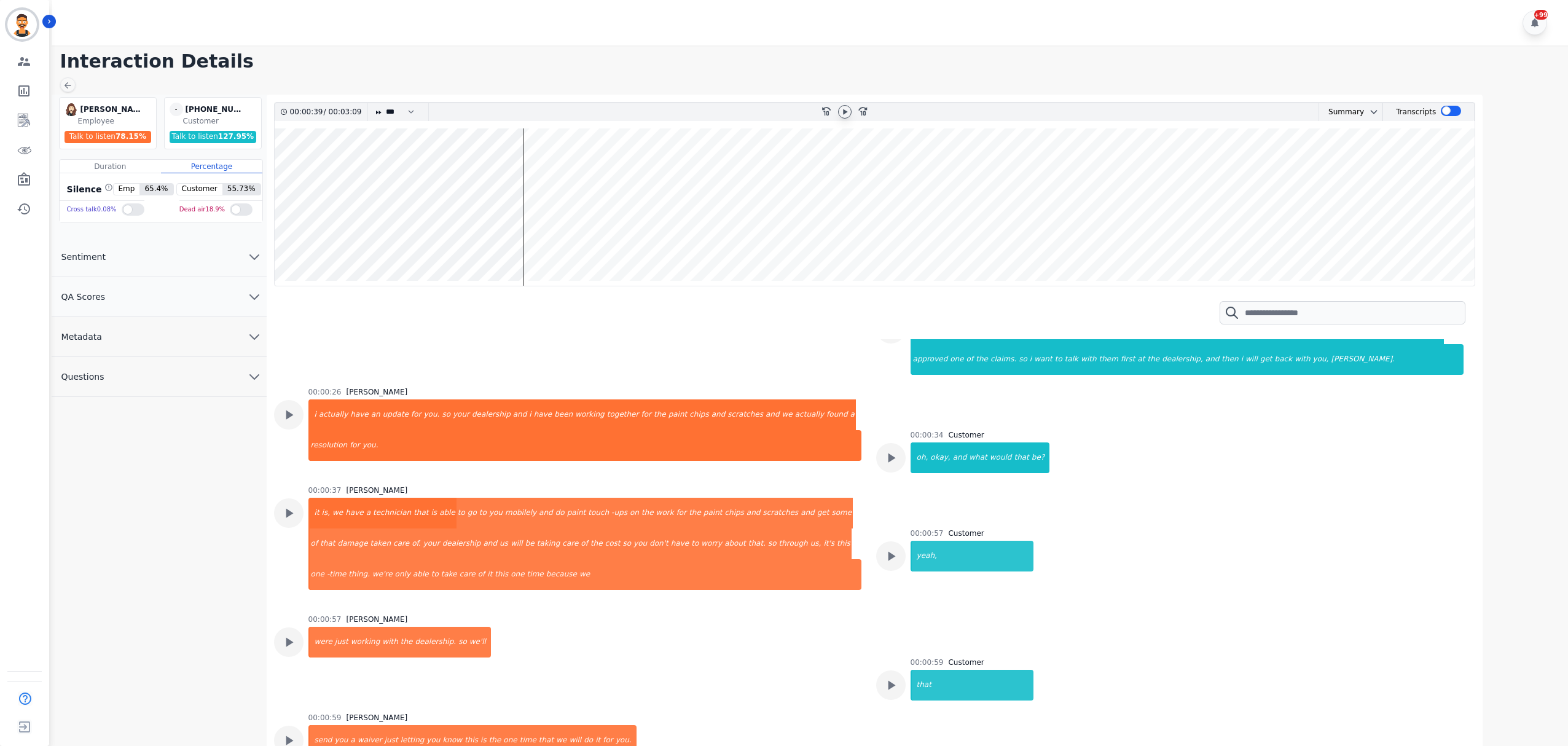
scroll to position [159, 0]
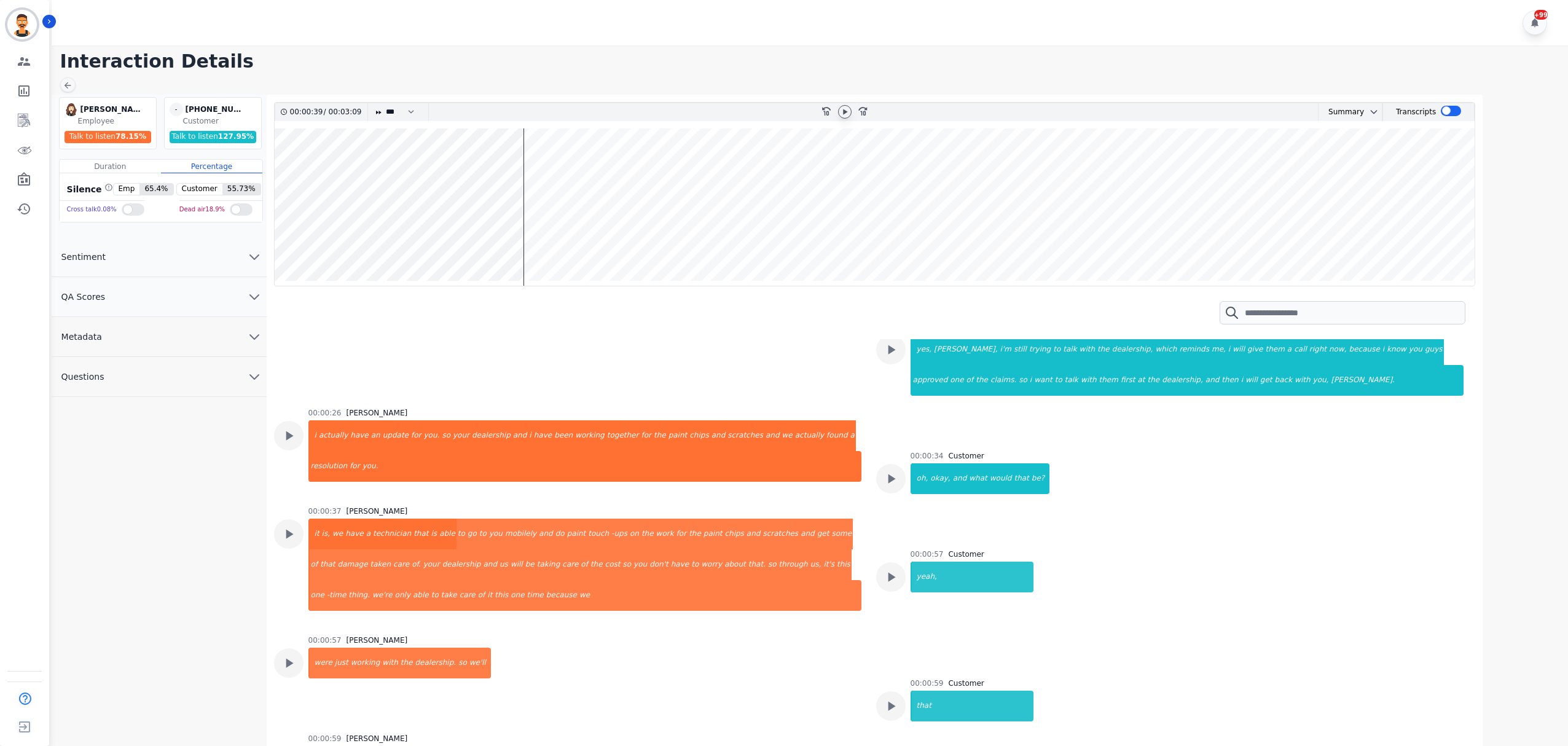
click at [849, 116] on icon at bounding box center [844, 111] width 10 height 10
click at [723, 541] on div "chips" at bounding box center [733, 533] width 21 height 30
click at [830, 537] on div "some" at bounding box center [841, 533] width 23 height 30
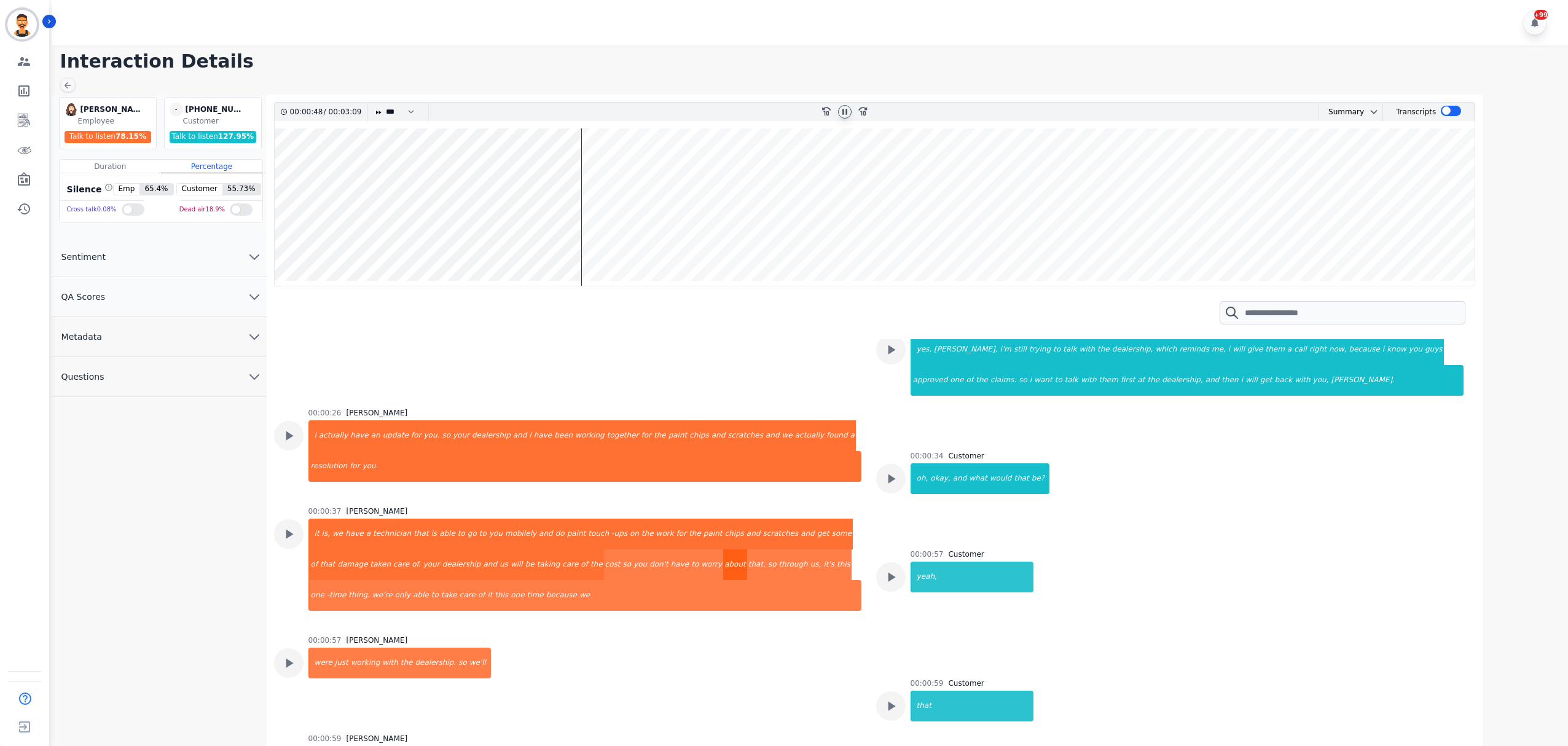
click at [723, 563] on div "about" at bounding box center [735, 564] width 24 height 30
click at [394, 580] on div "we're" at bounding box center [382, 594] width 23 height 30
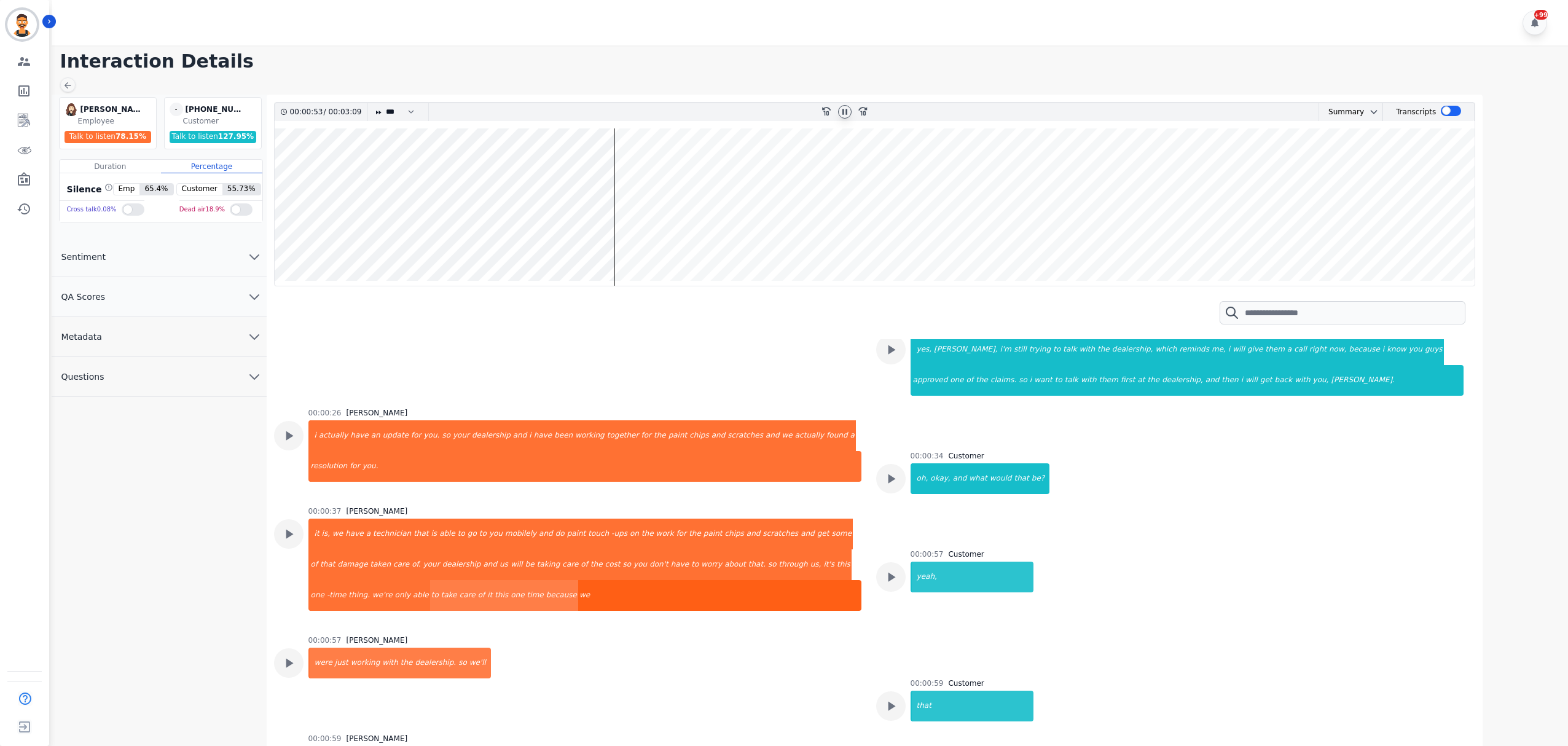
click at [578, 601] on div "we" at bounding box center [719, 594] width 283 height 30
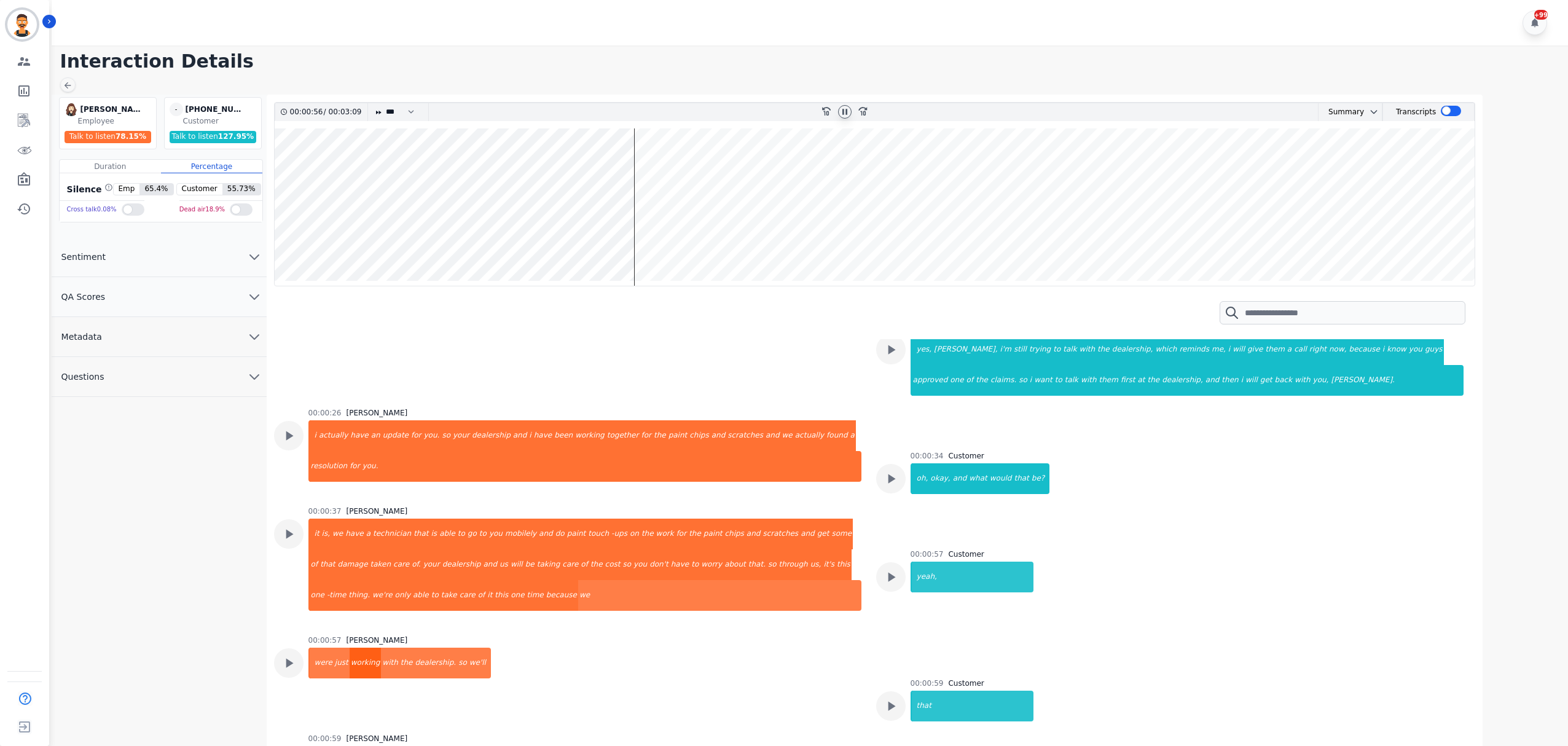
click at [367, 677] on div "working" at bounding box center [366, 662] width 32 height 30
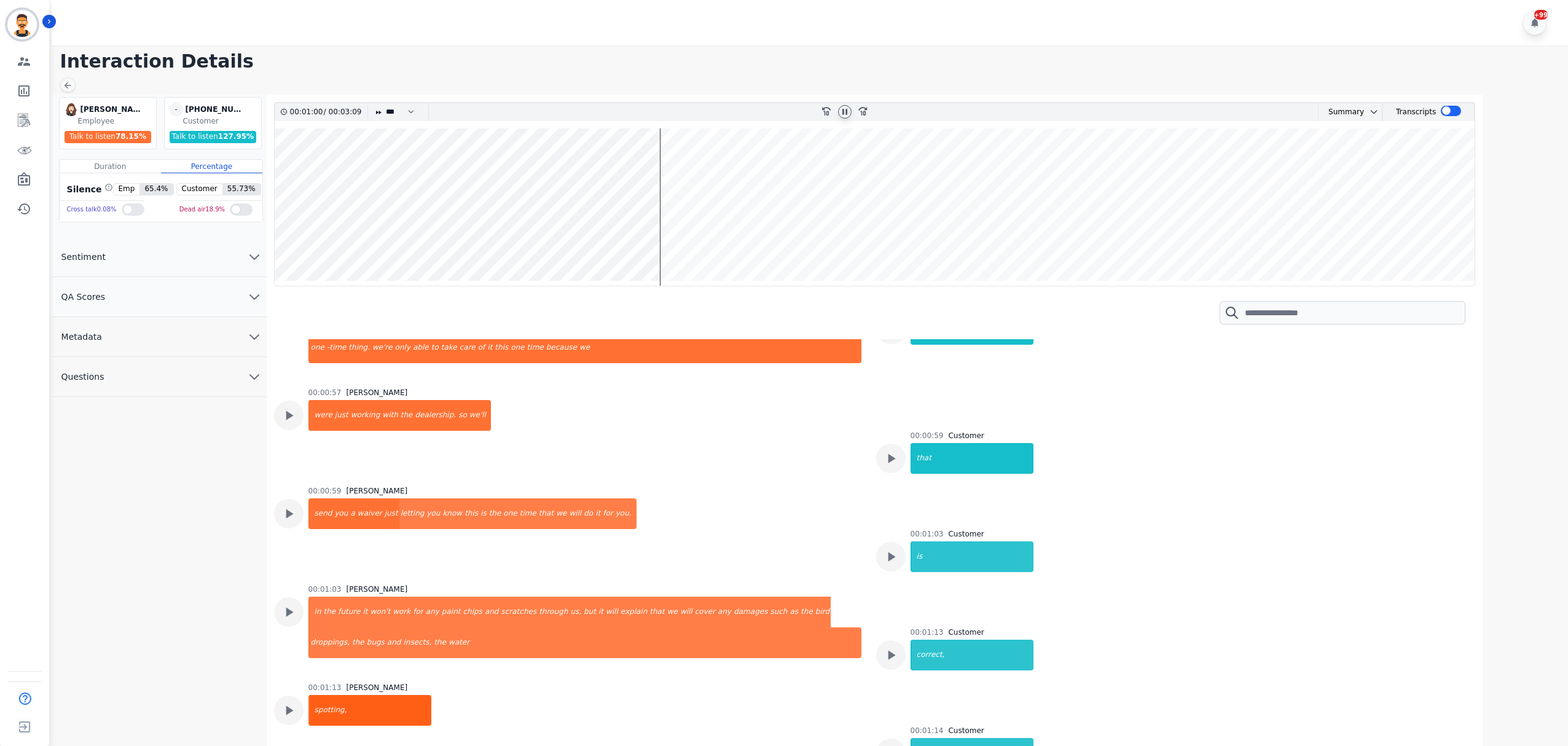
scroll to position [487, 0]
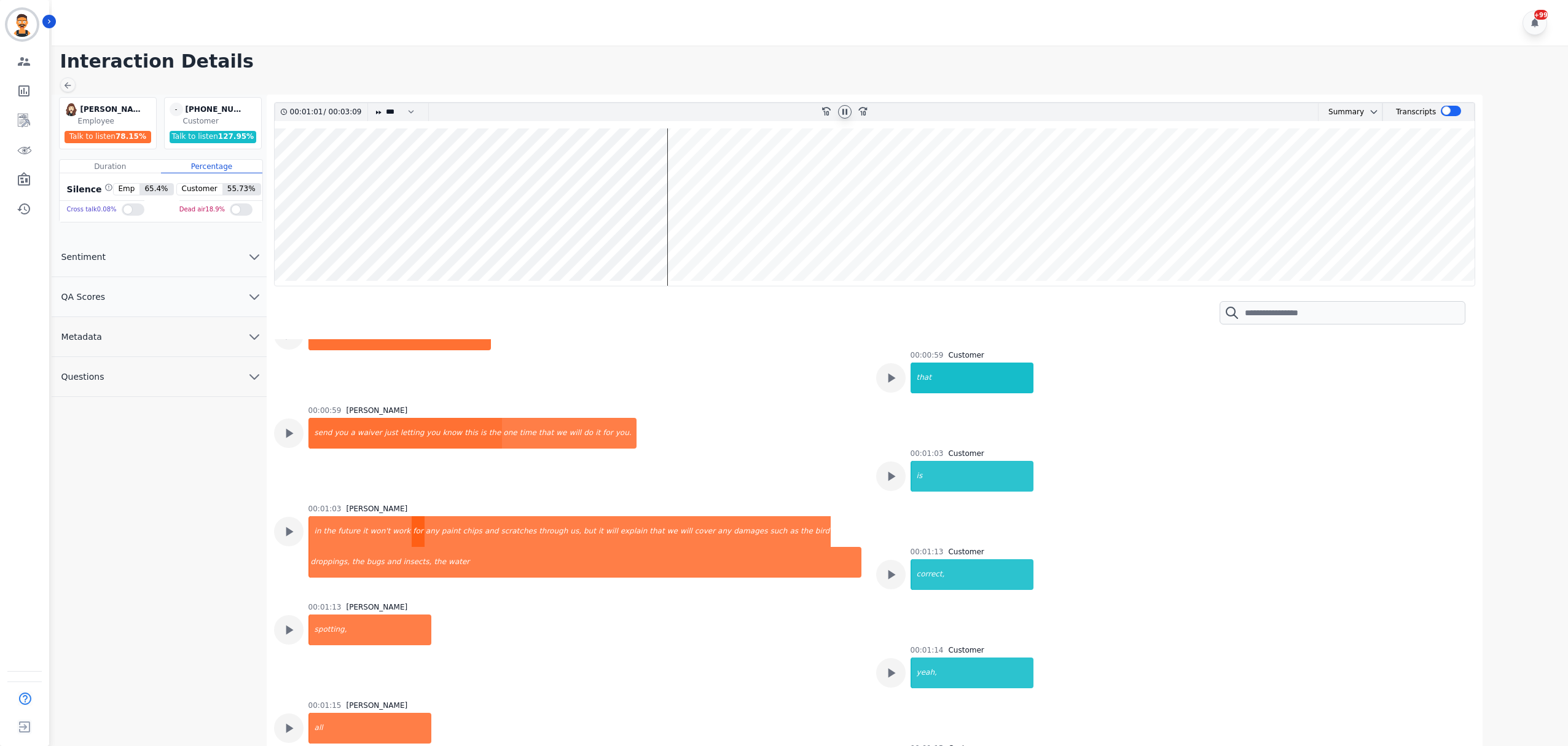
click at [412, 536] on div "for" at bounding box center [418, 531] width 13 height 30
click at [769, 537] on div "such" at bounding box center [778, 531] width 19 height 30
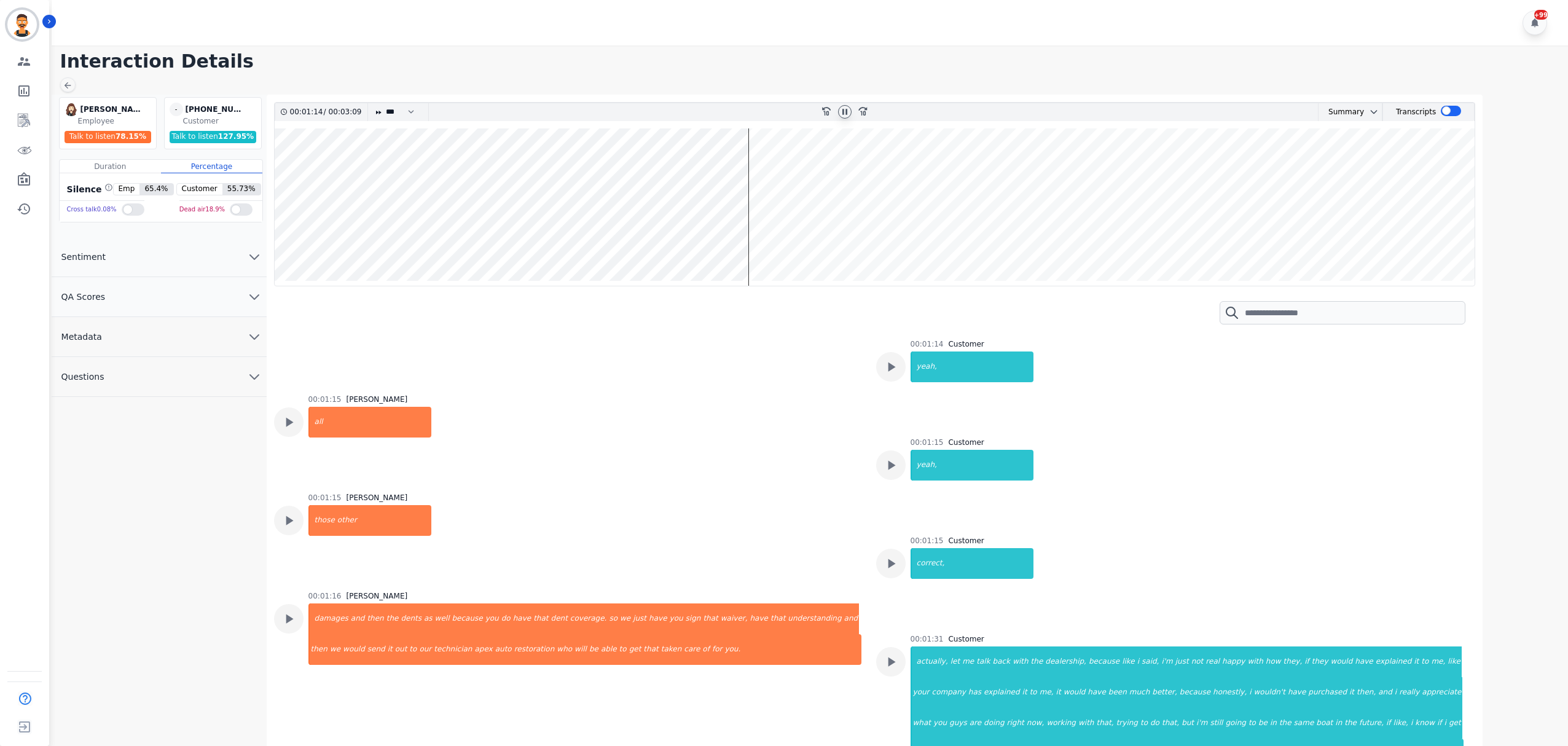
scroll to position [814, 0]
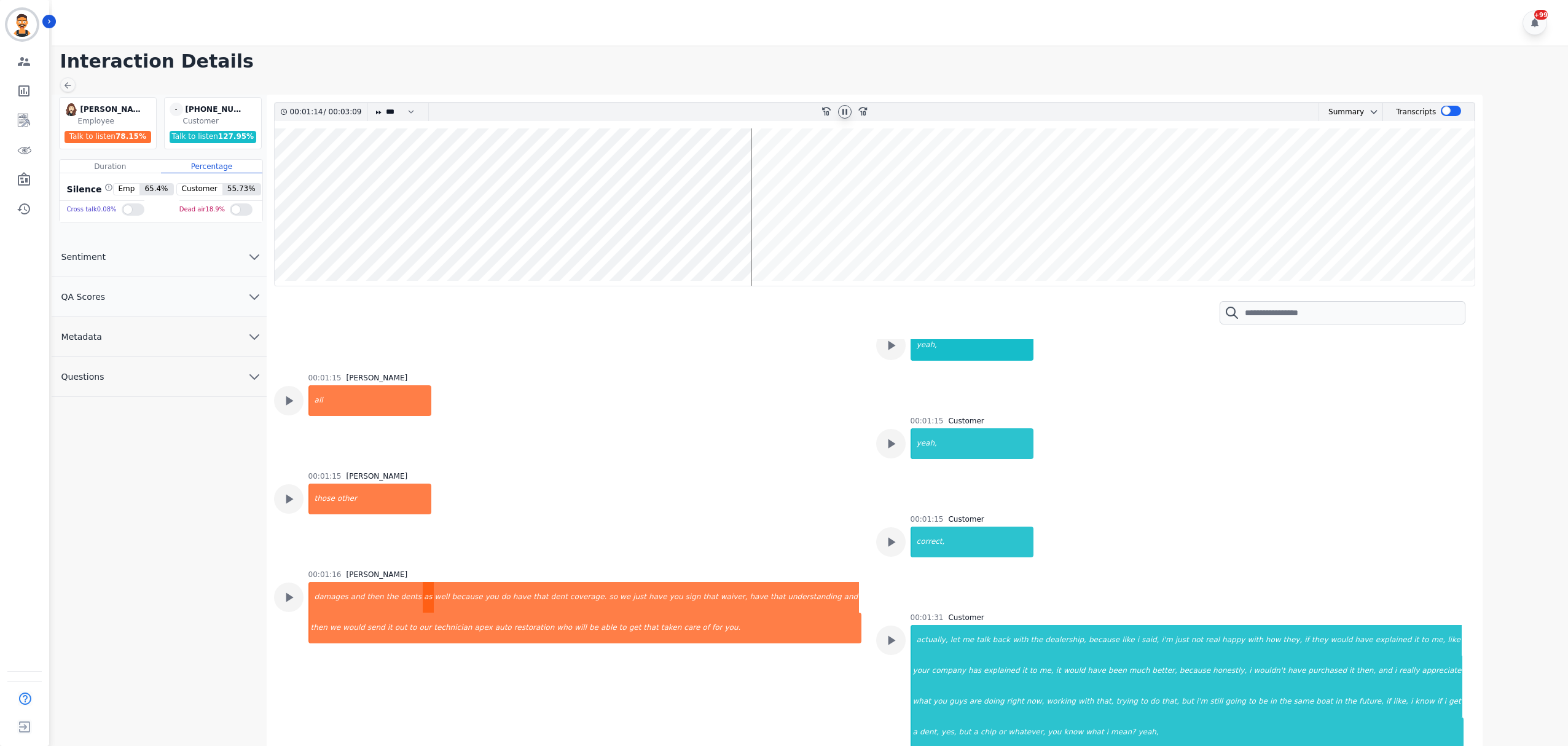
click at [423, 600] on div "as" at bounding box center [428, 596] width 11 height 30
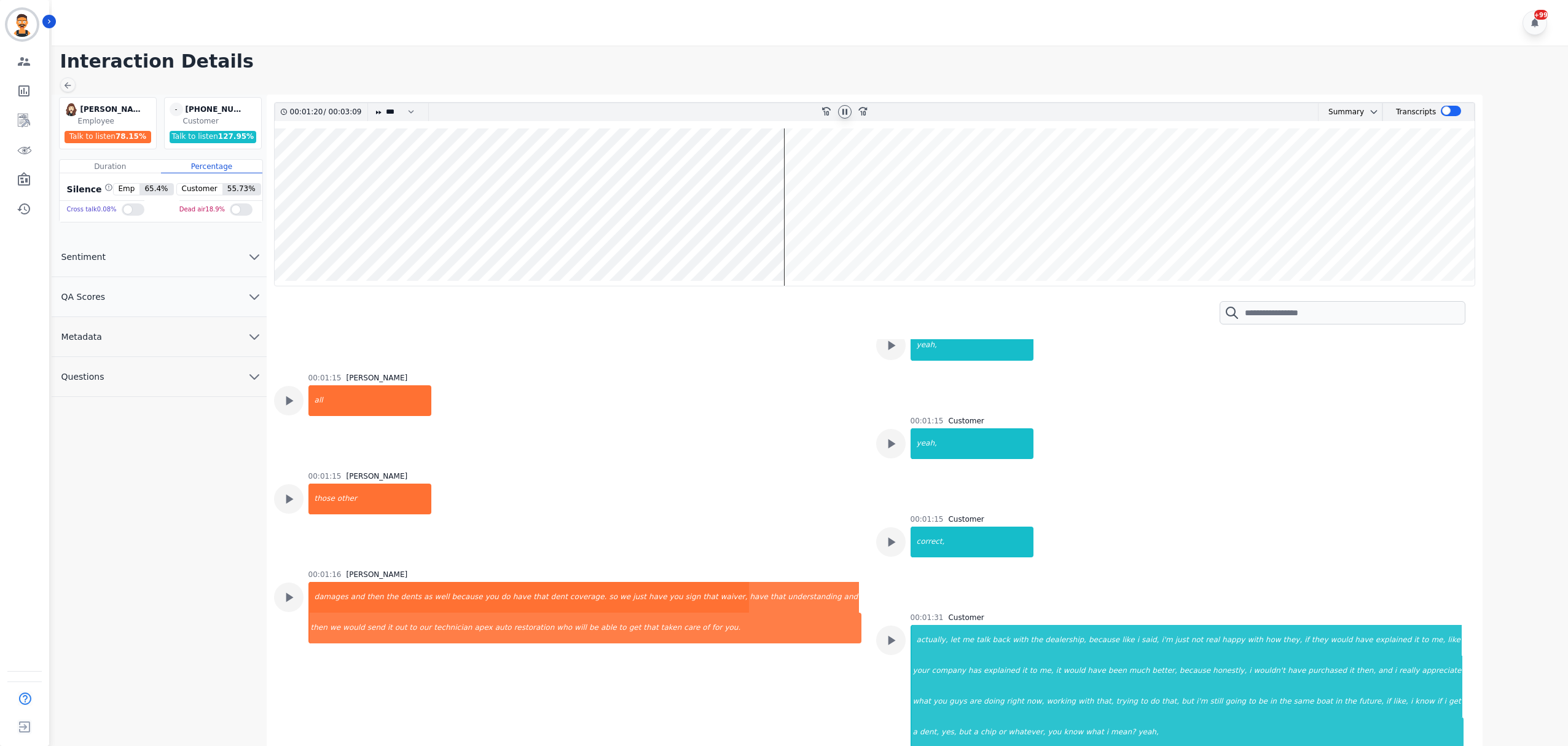
click at [848, 116] on icon at bounding box center [844, 111] width 10 height 10
click at [845, 113] on icon at bounding box center [845, 111] width 5 height 6
click at [1220, 241] on wave at bounding box center [874, 207] width 1201 height 157
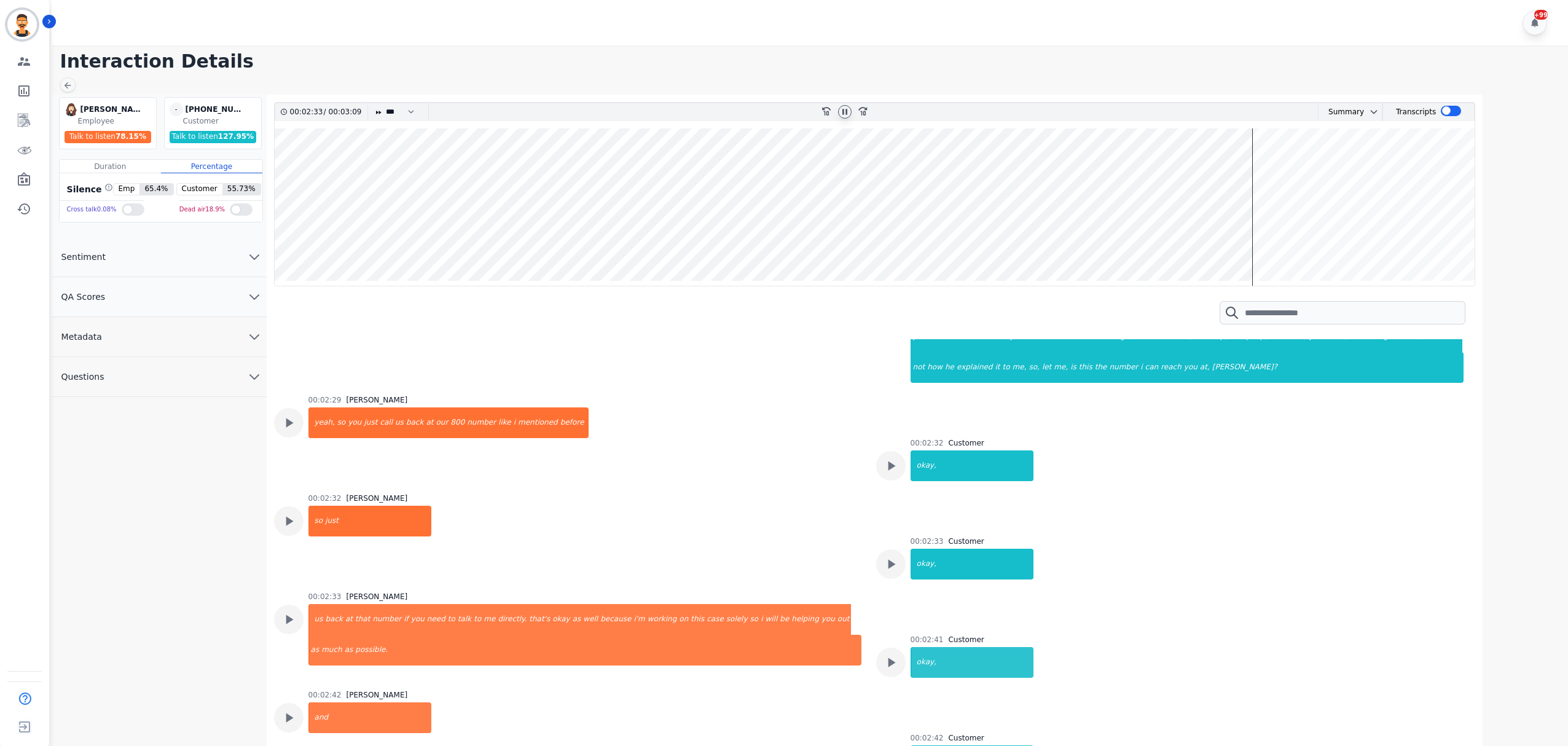
scroll to position [1408, 0]
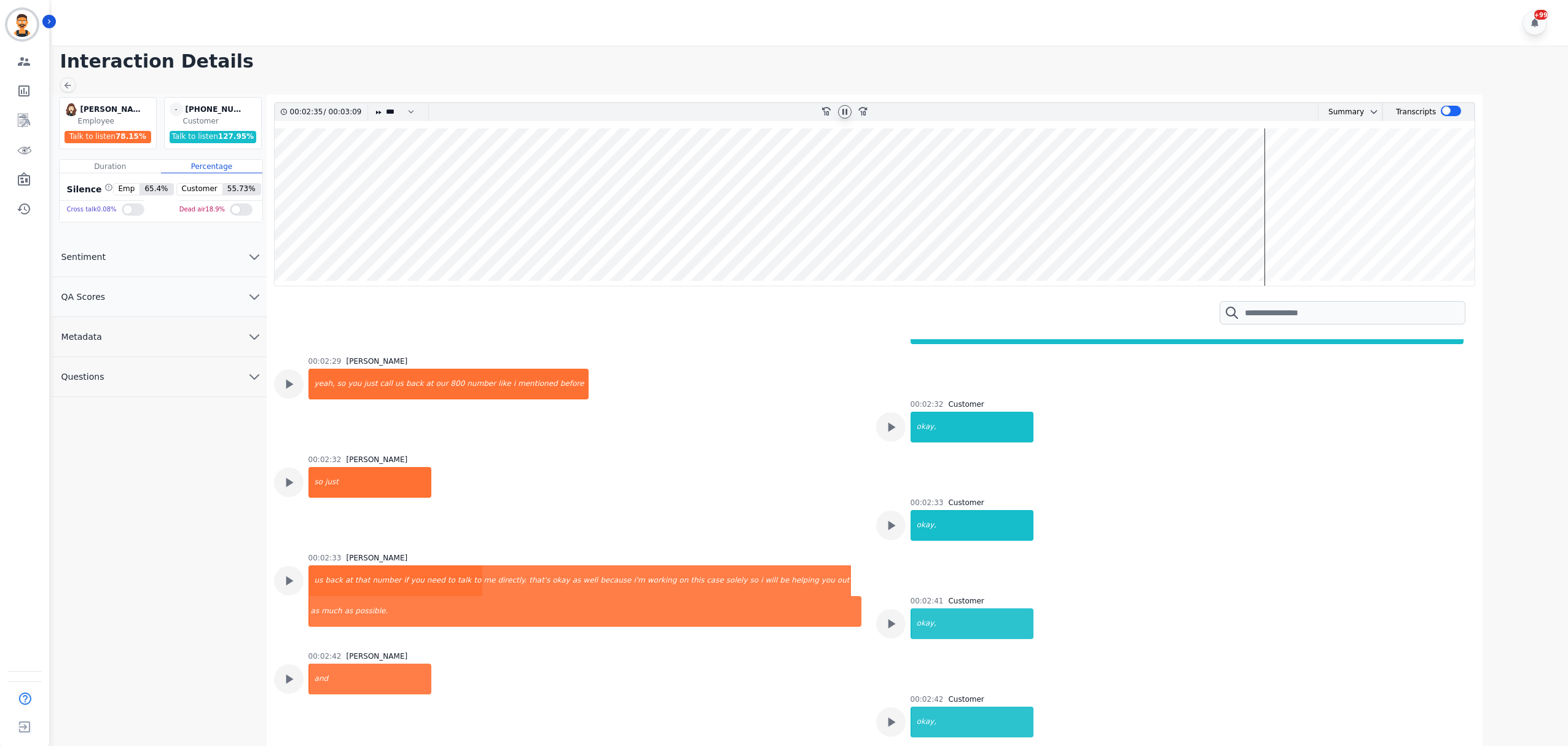
click at [1291, 244] on wave at bounding box center [874, 207] width 1201 height 157
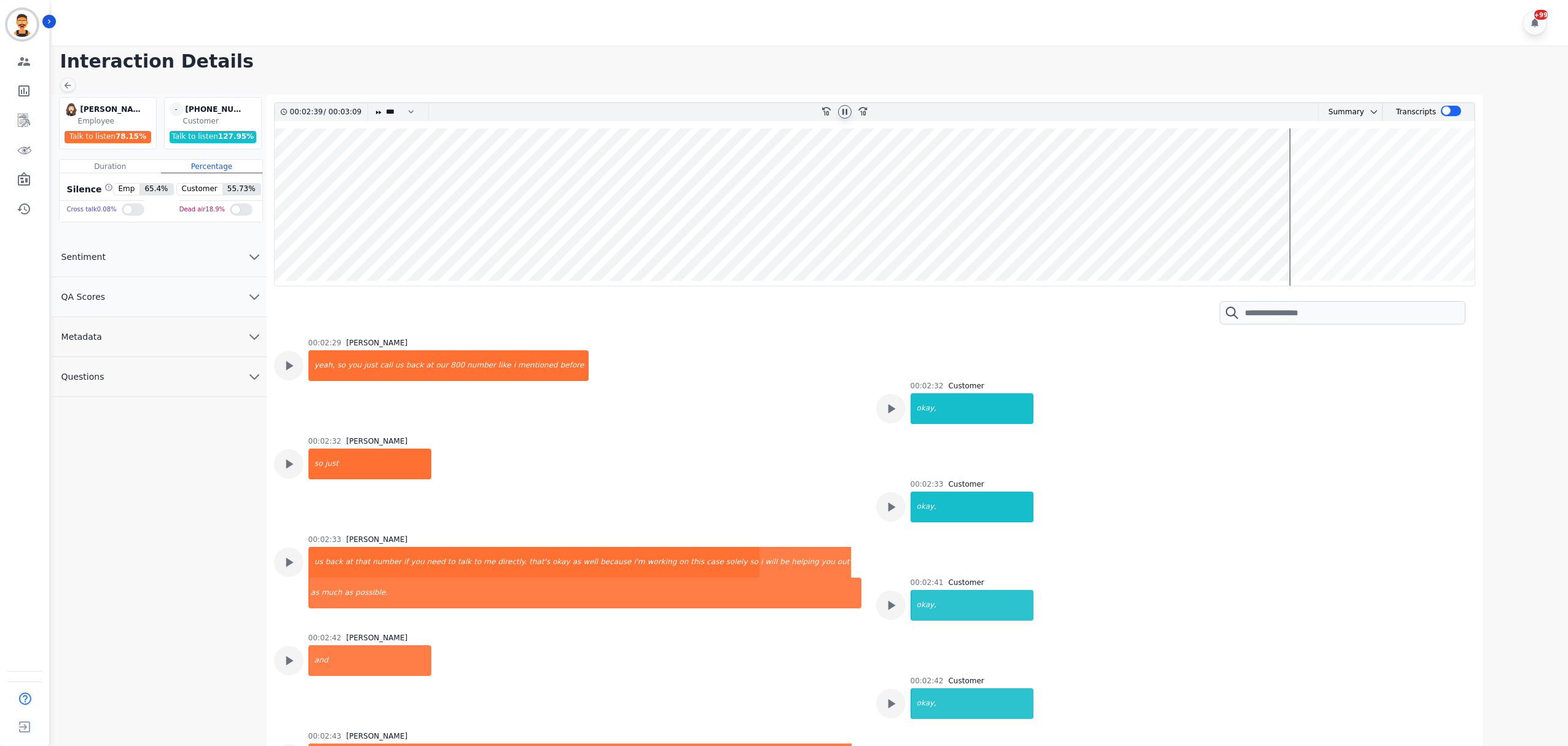
click at [1313, 237] on wave at bounding box center [874, 207] width 1201 height 157
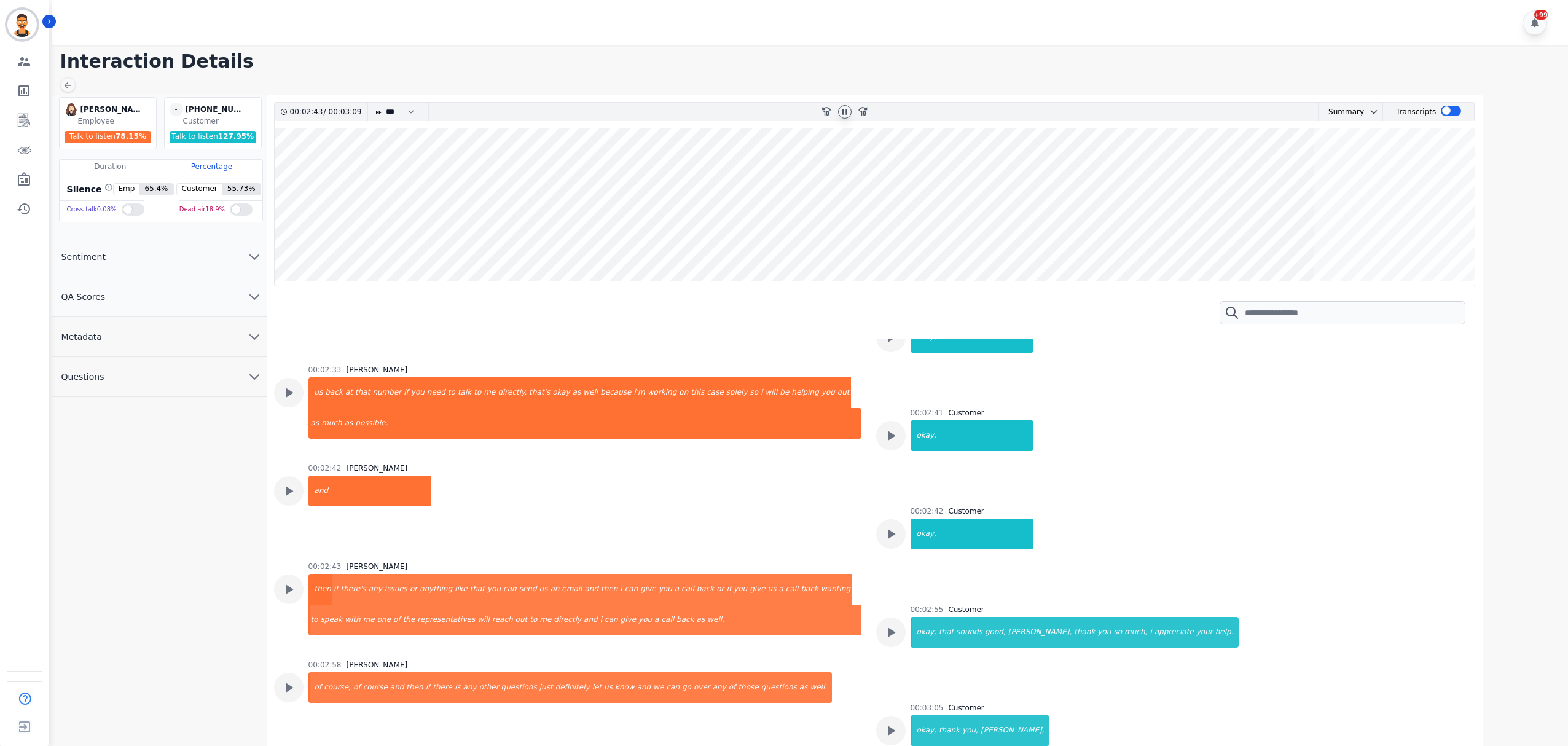
click at [1340, 236] on wave at bounding box center [874, 207] width 1201 height 157
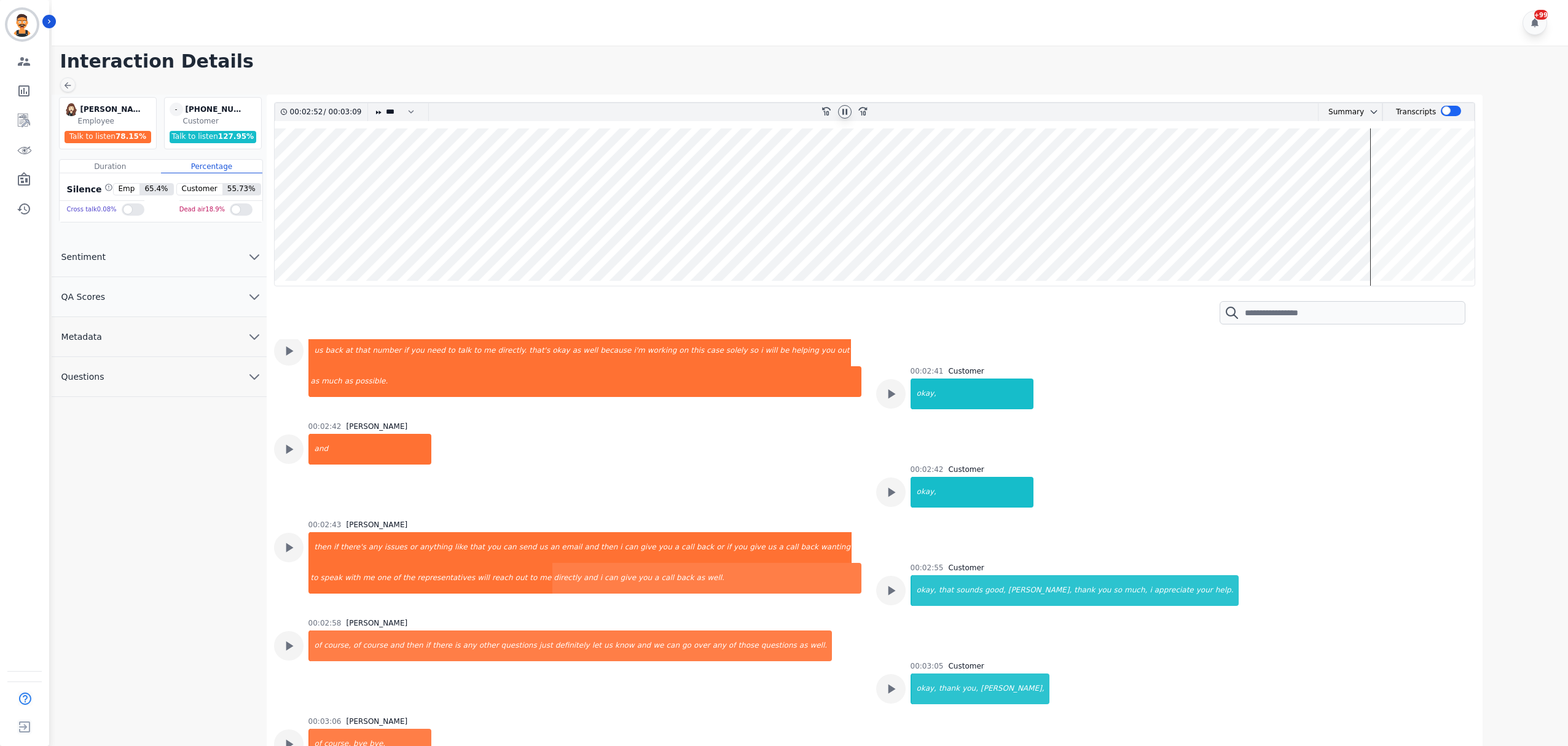
click at [1411, 239] on wave at bounding box center [874, 207] width 1201 height 157
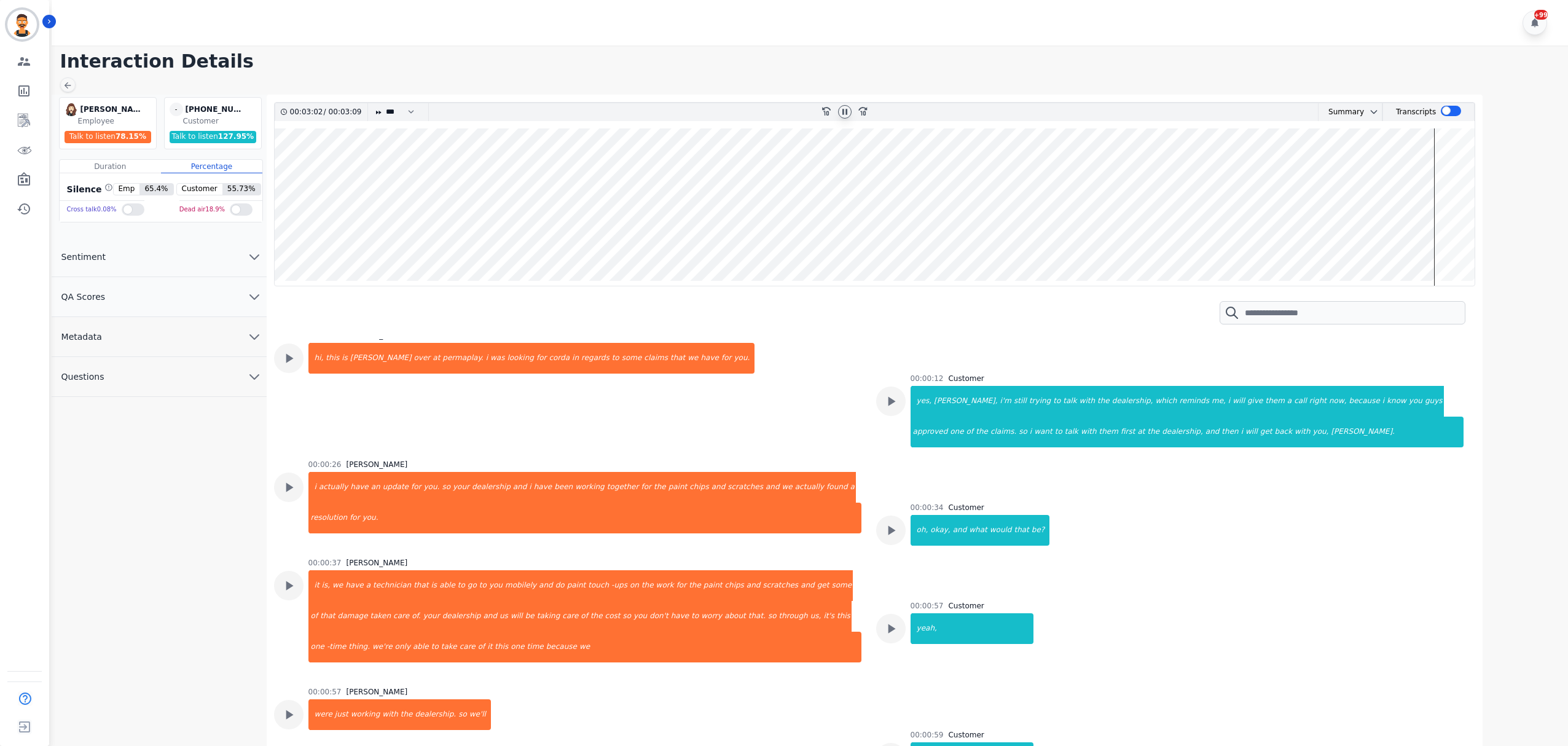
scroll to position [0, 0]
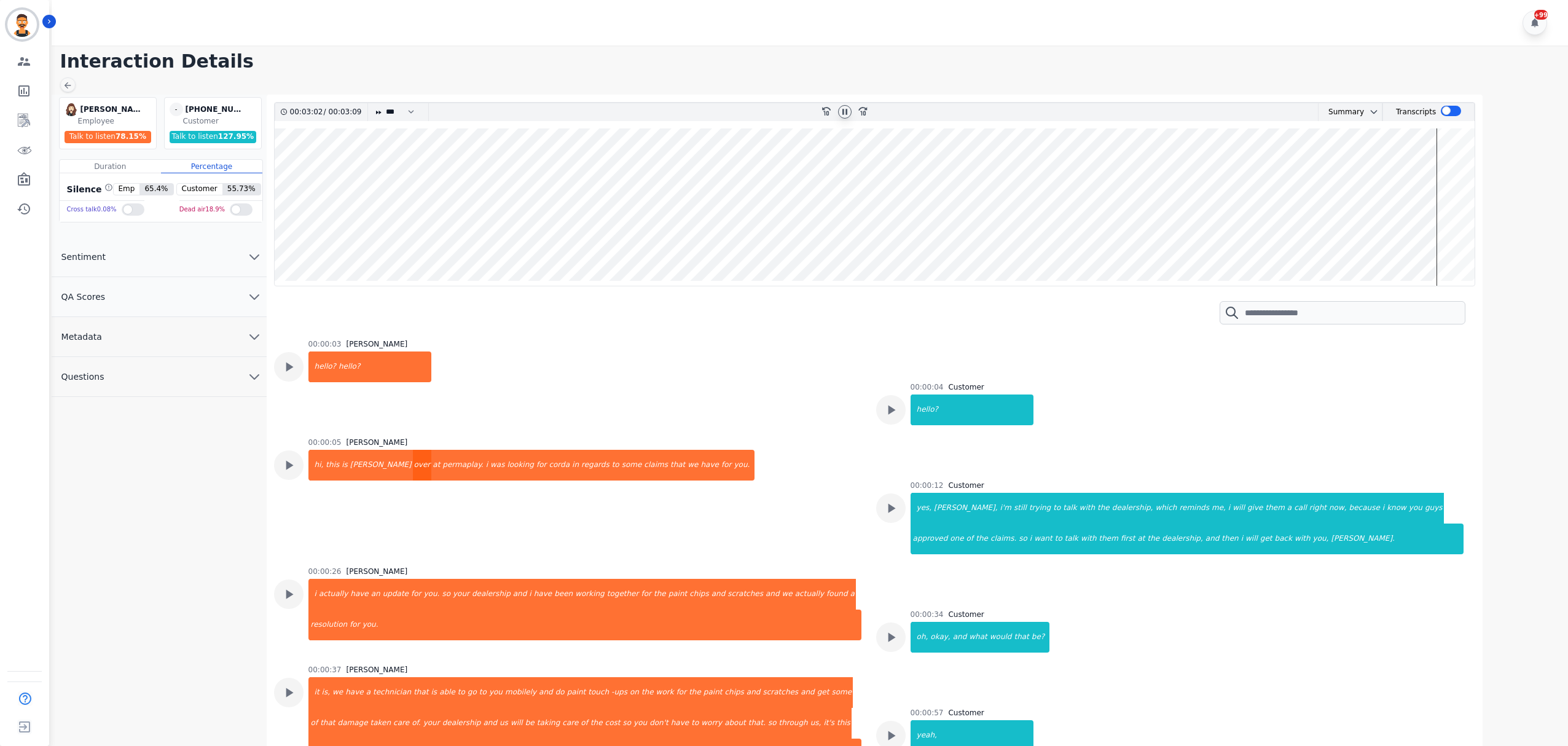
click at [412, 470] on div "over" at bounding box center [422, 465] width 19 height 30
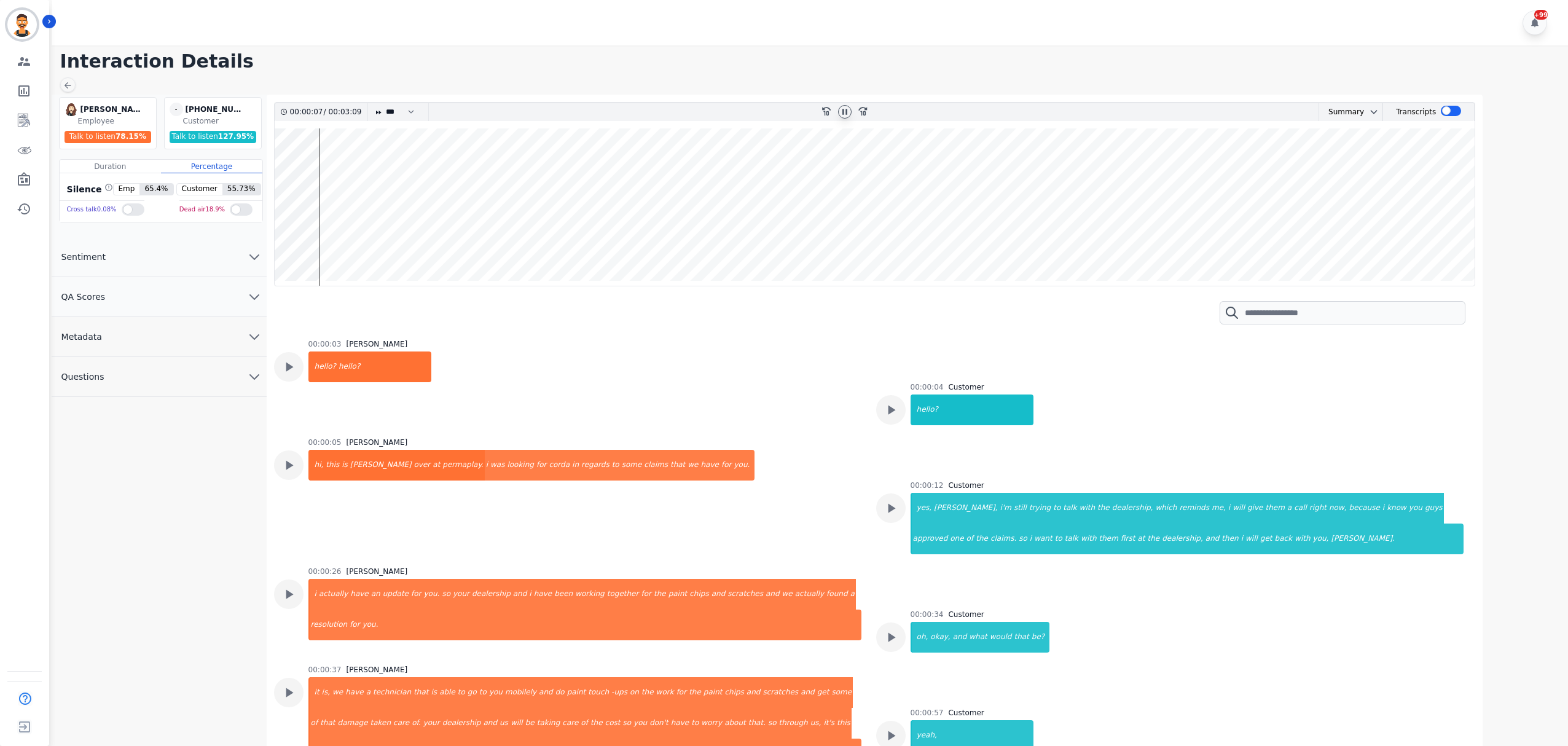
click at [518, 220] on wave at bounding box center [874, 207] width 1201 height 157
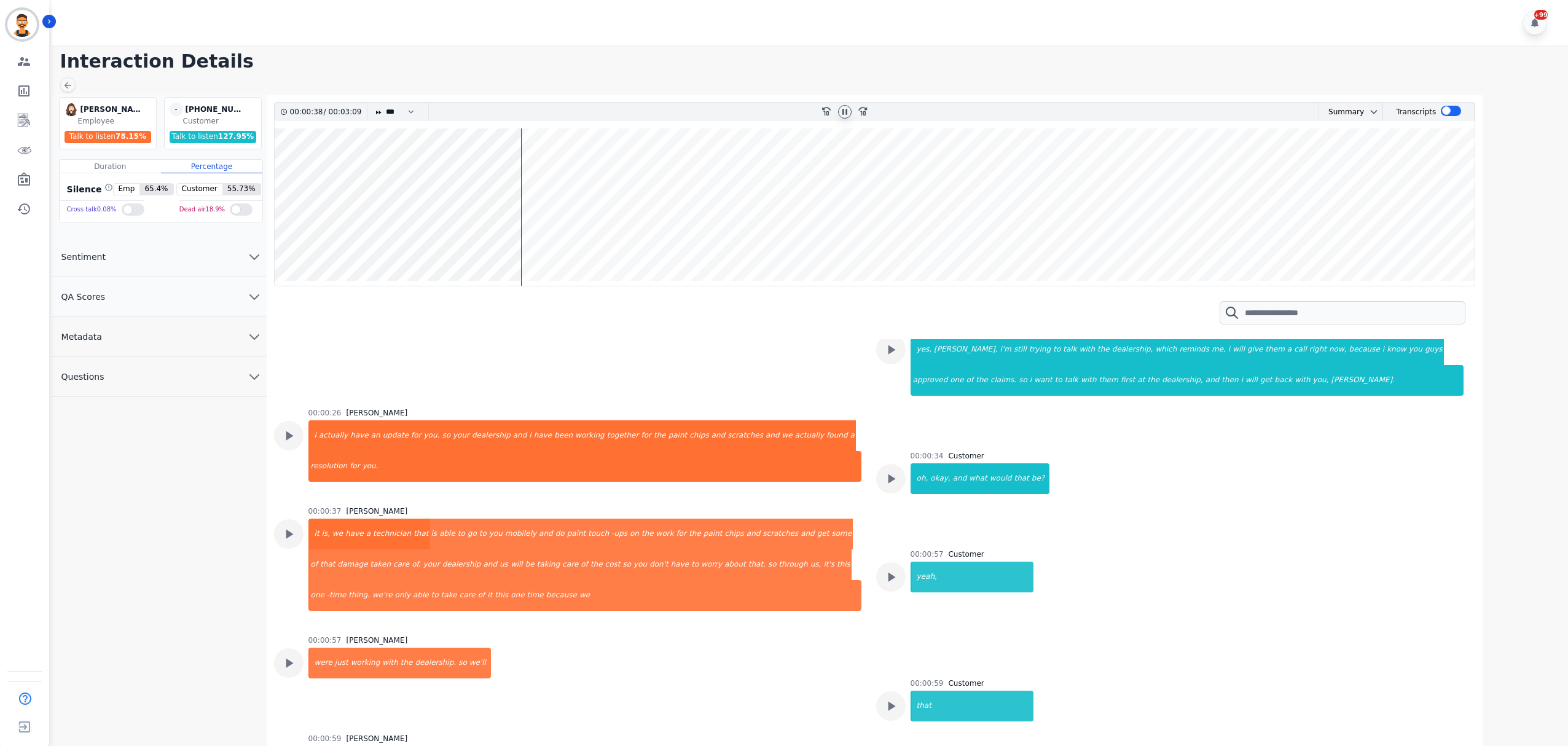
click at [461, 236] on wave at bounding box center [874, 207] width 1201 height 157
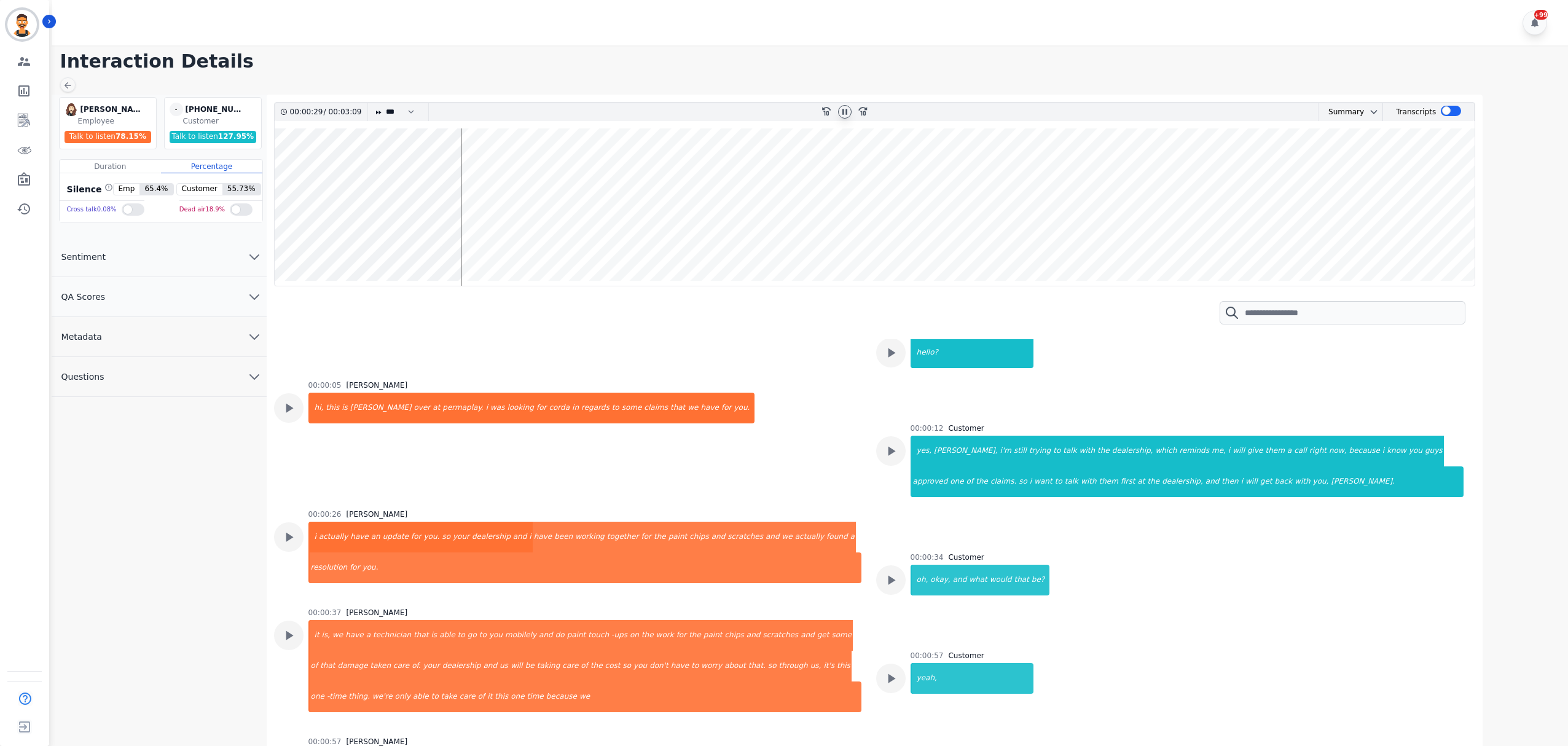
scroll to position [53, 0]
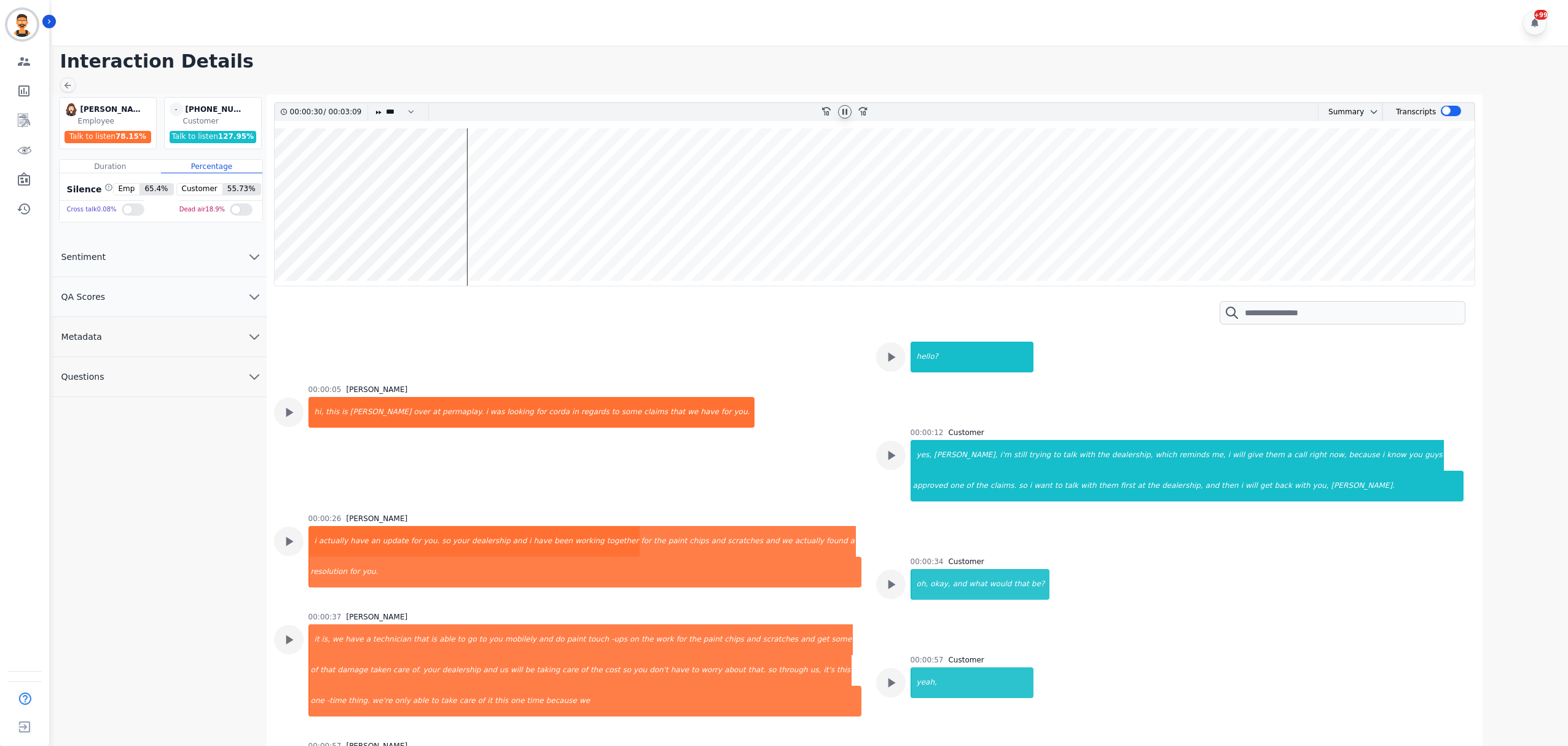
click at [445, 232] on wave at bounding box center [874, 207] width 1201 height 157
click at [494, 249] on wave at bounding box center [874, 207] width 1201 height 157
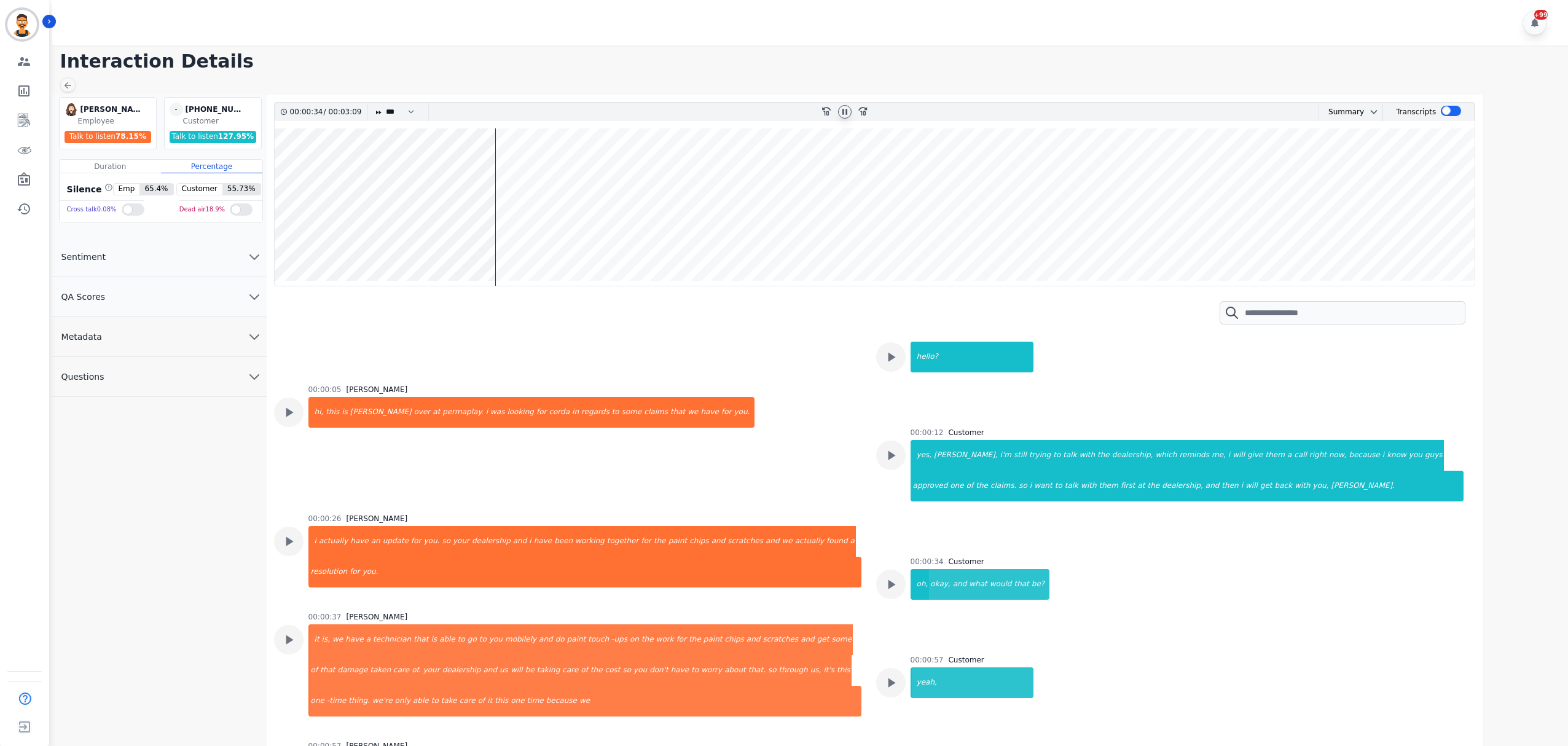
click at [525, 247] on wave at bounding box center [874, 207] width 1201 height 157
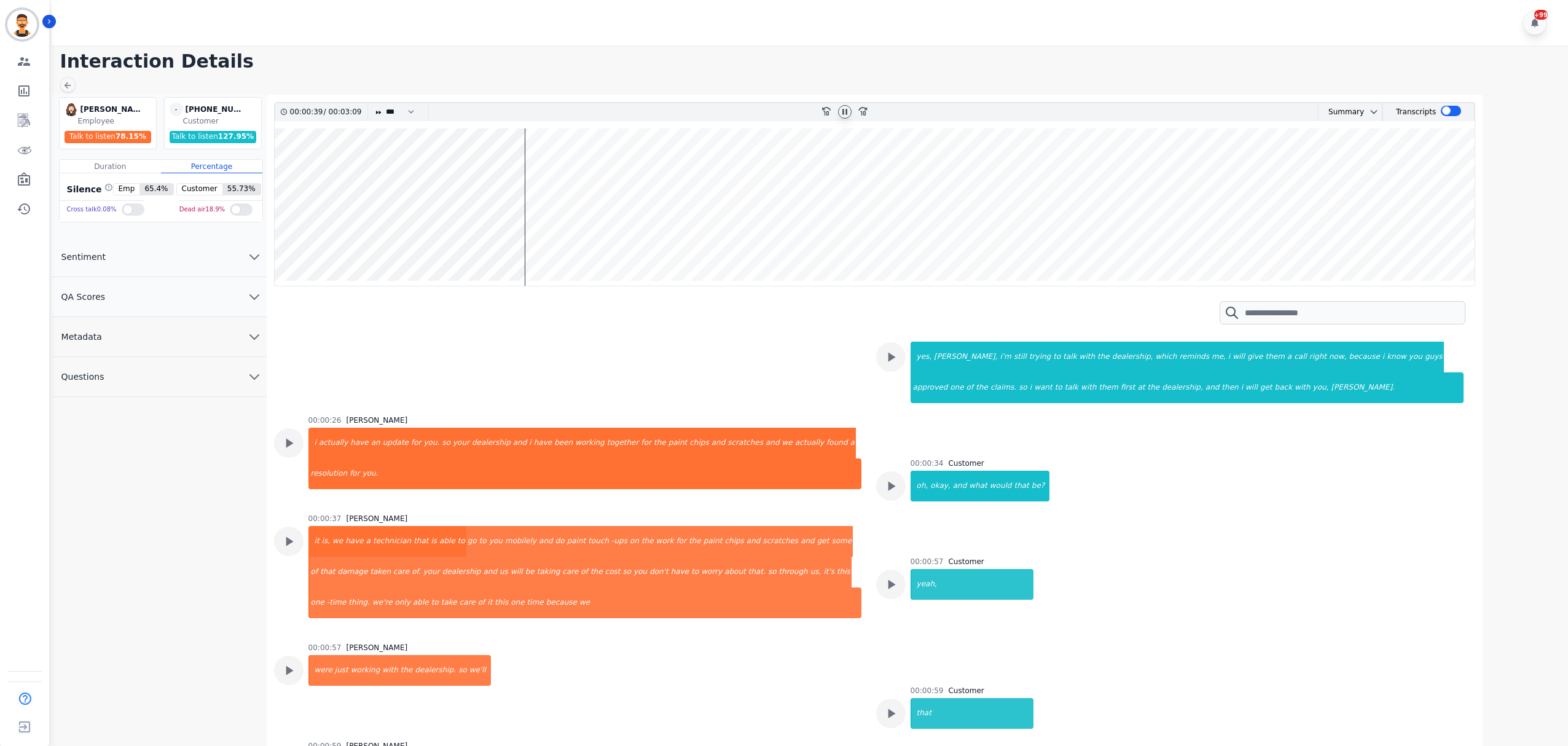
scroll to position [159, 0]
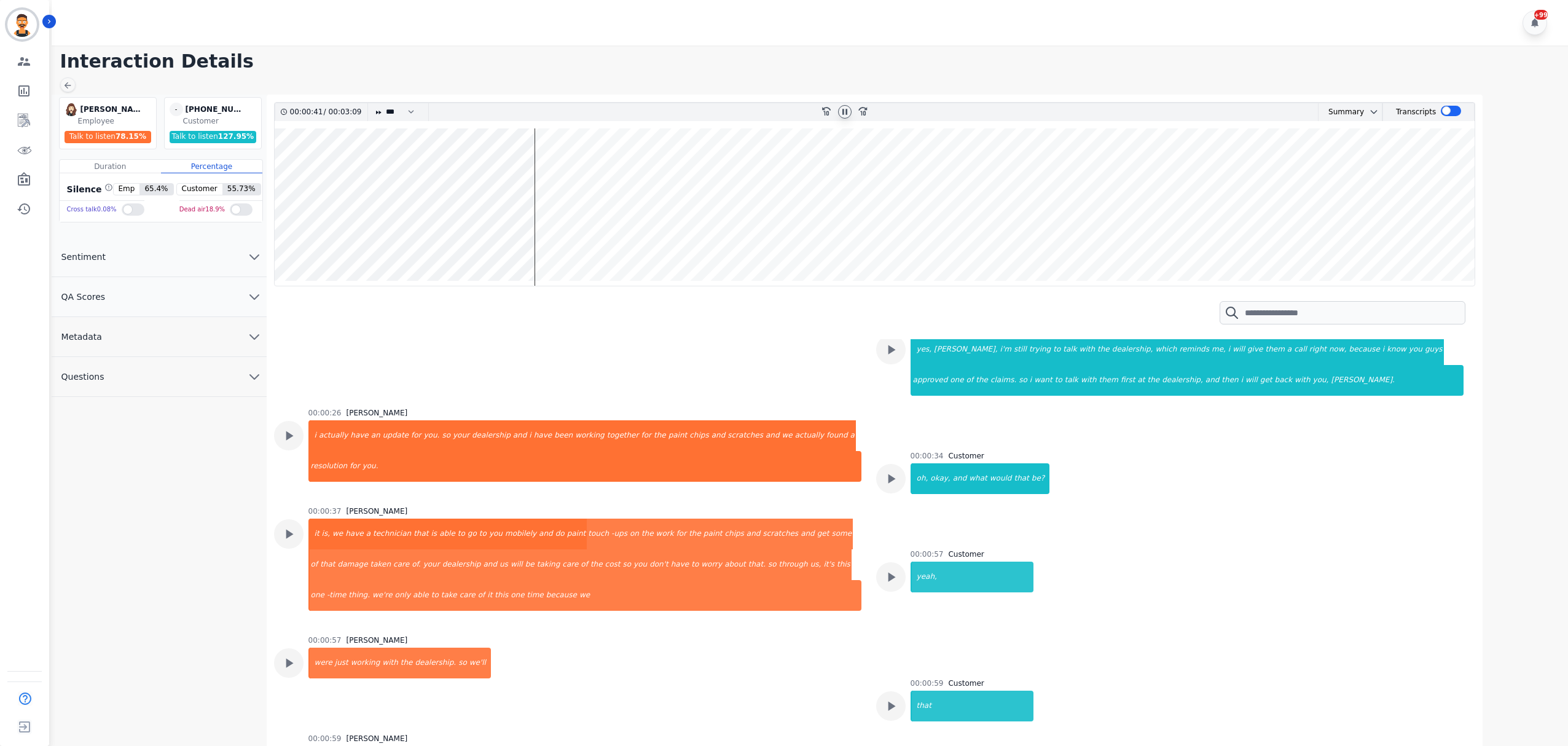
click at [572, 243] on wave at bounding box center [874, 207] width 1201 height 157
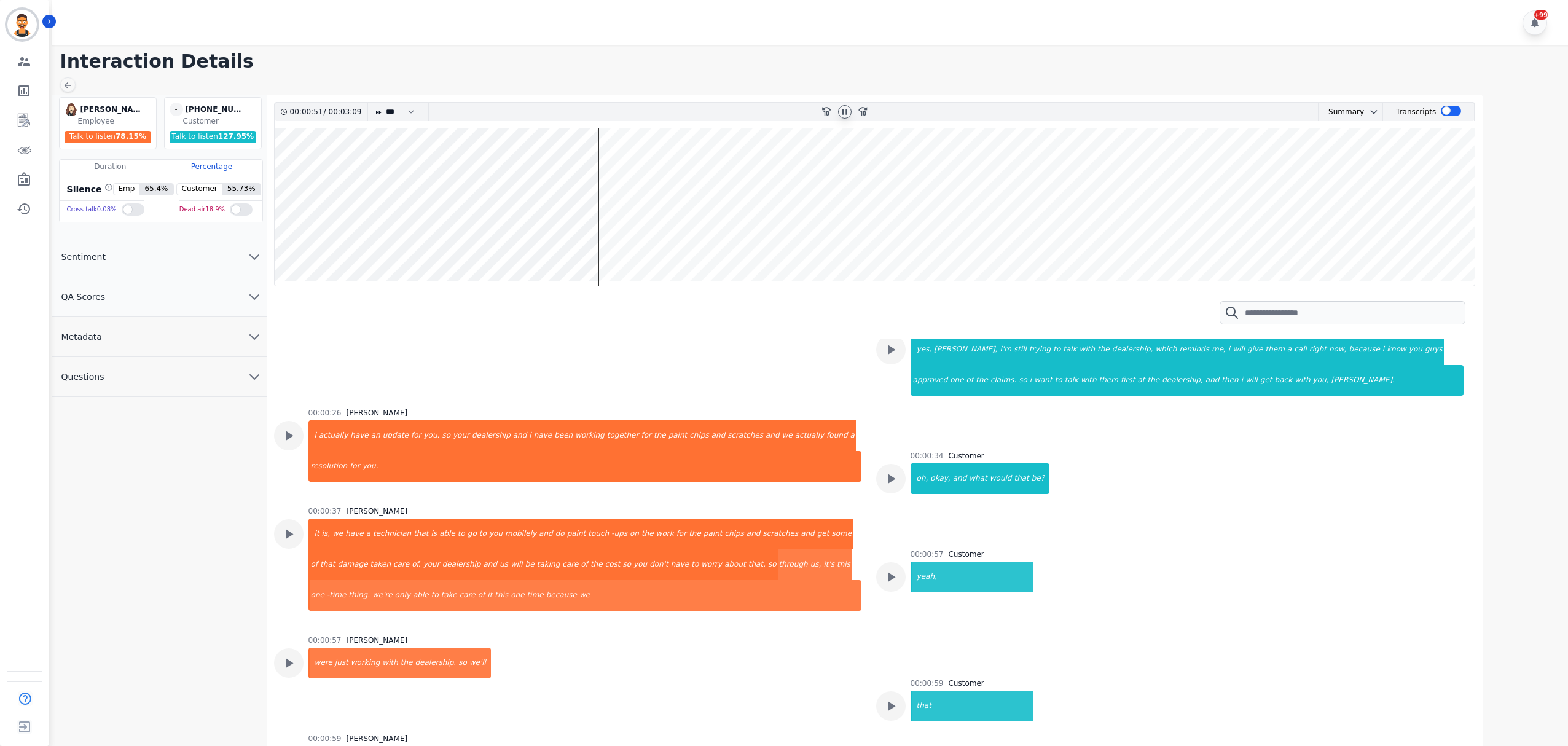
click at [623, 241] on wave at bounding box center [874, 207] width 1201 height 157
click at [669, 236] on wave at bounding box center [874, 207] width 1201 height 157
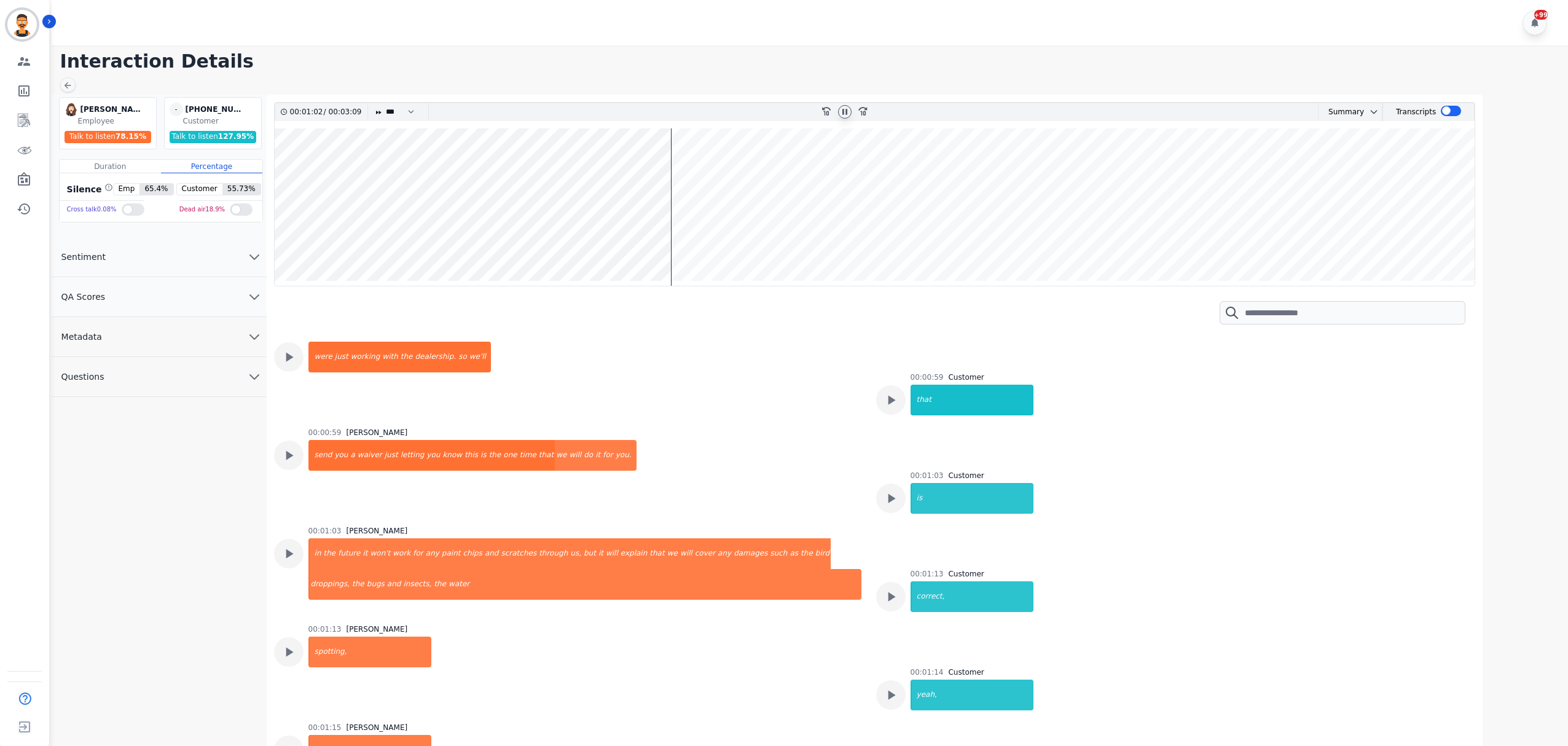
scroll to position [476, 0]
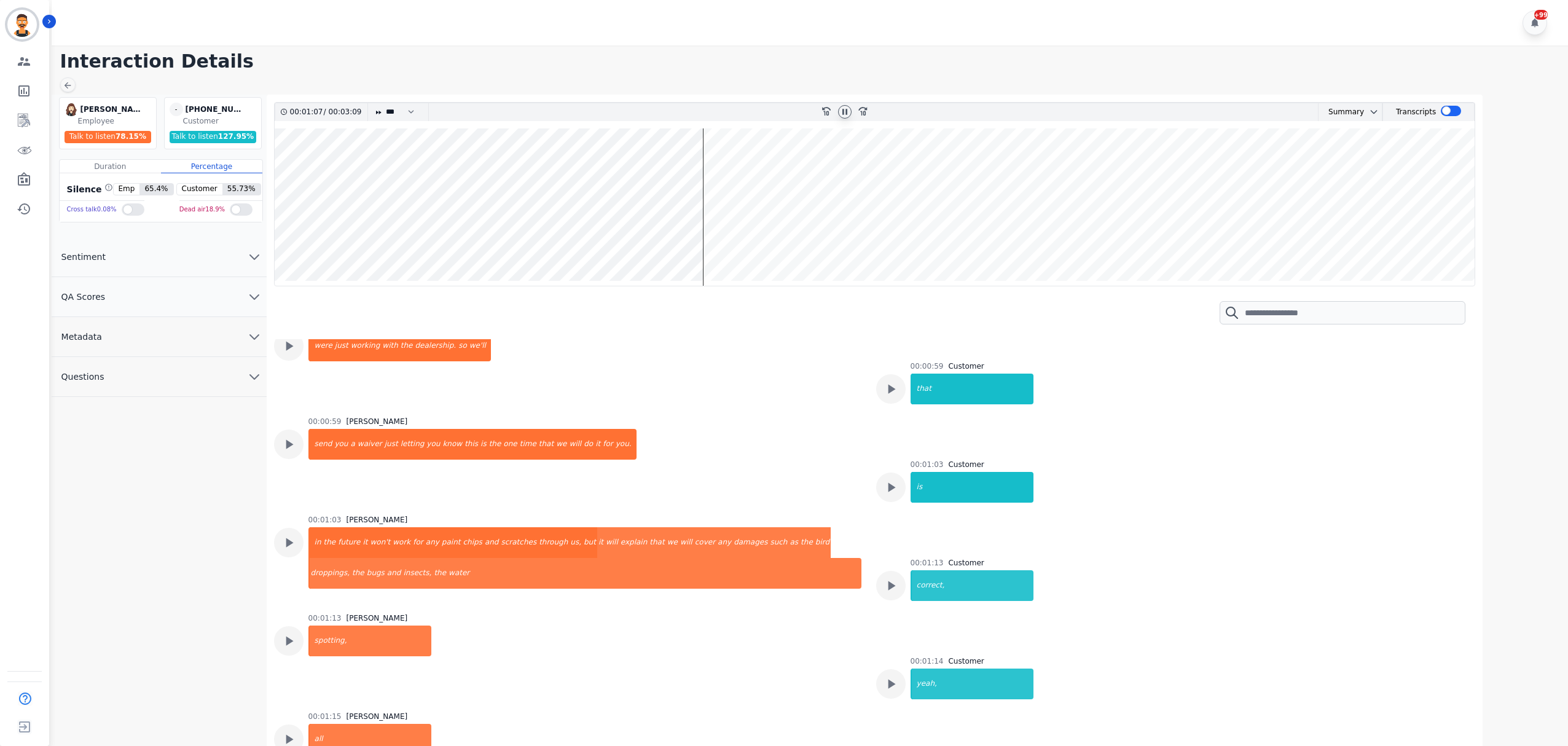
click at [846, 111] on icon at bounding box center [844, 111] width 5 height 6
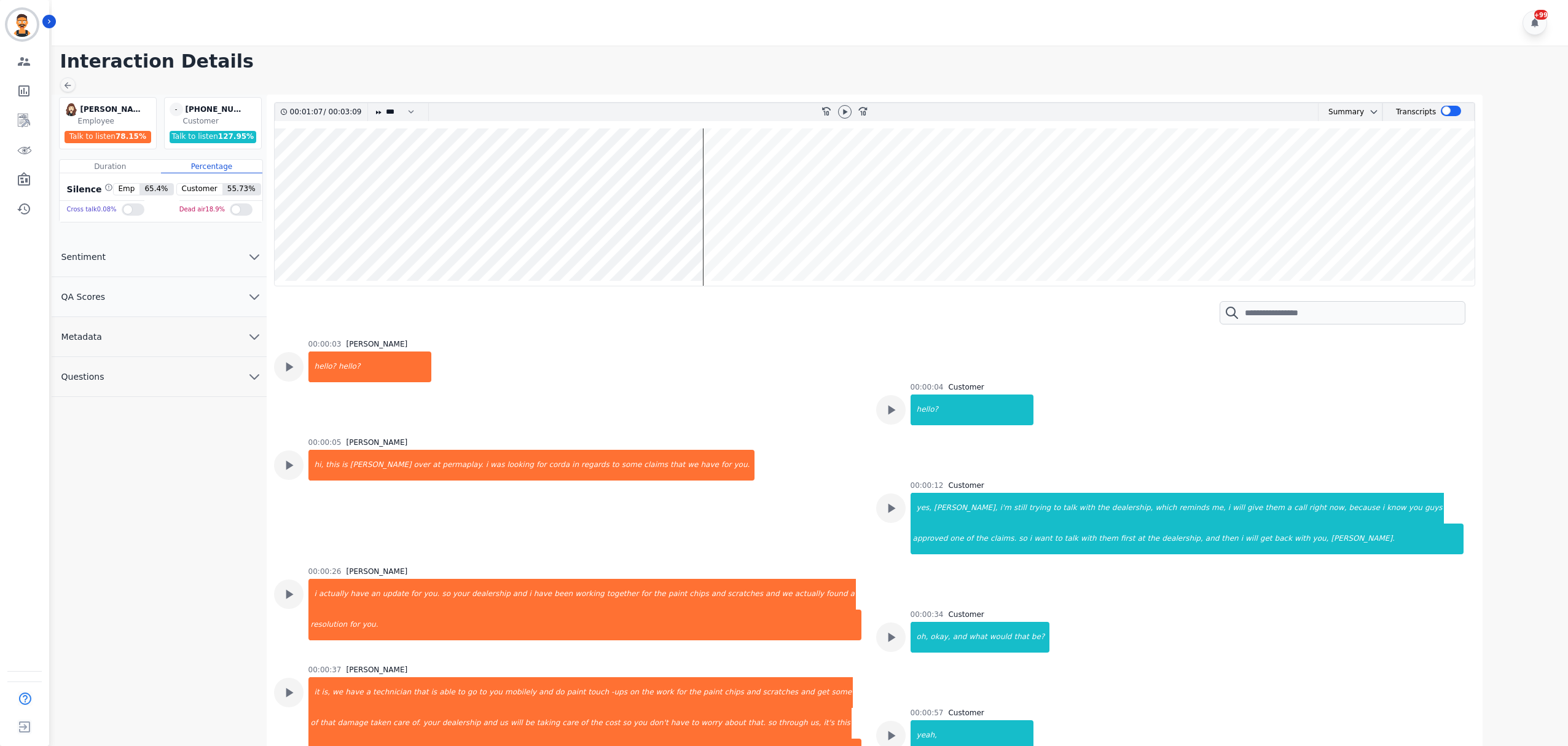
scroll to position [476, 0]
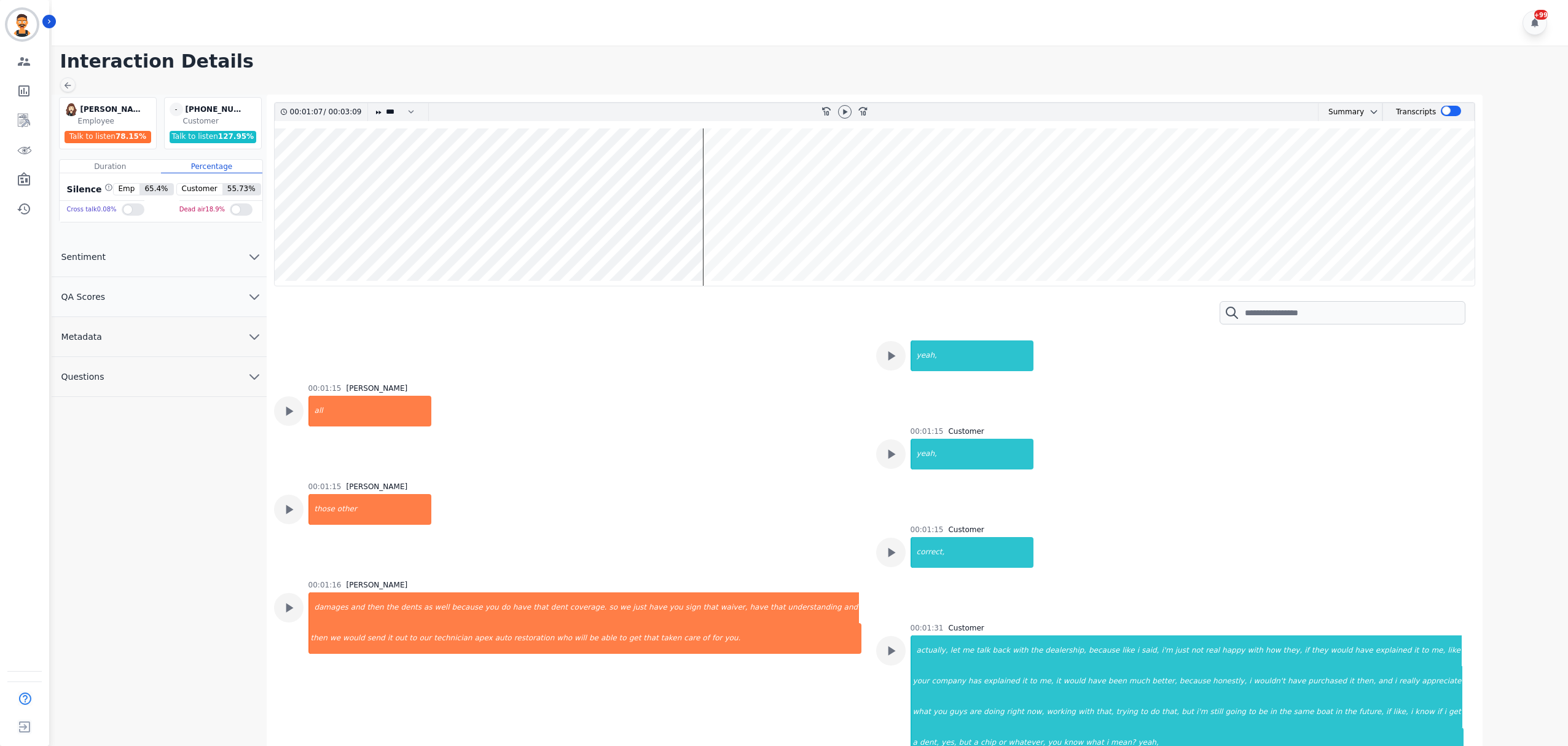
click at [862, 163] on wave at bounding box center [874, 207] width 1201 height 157
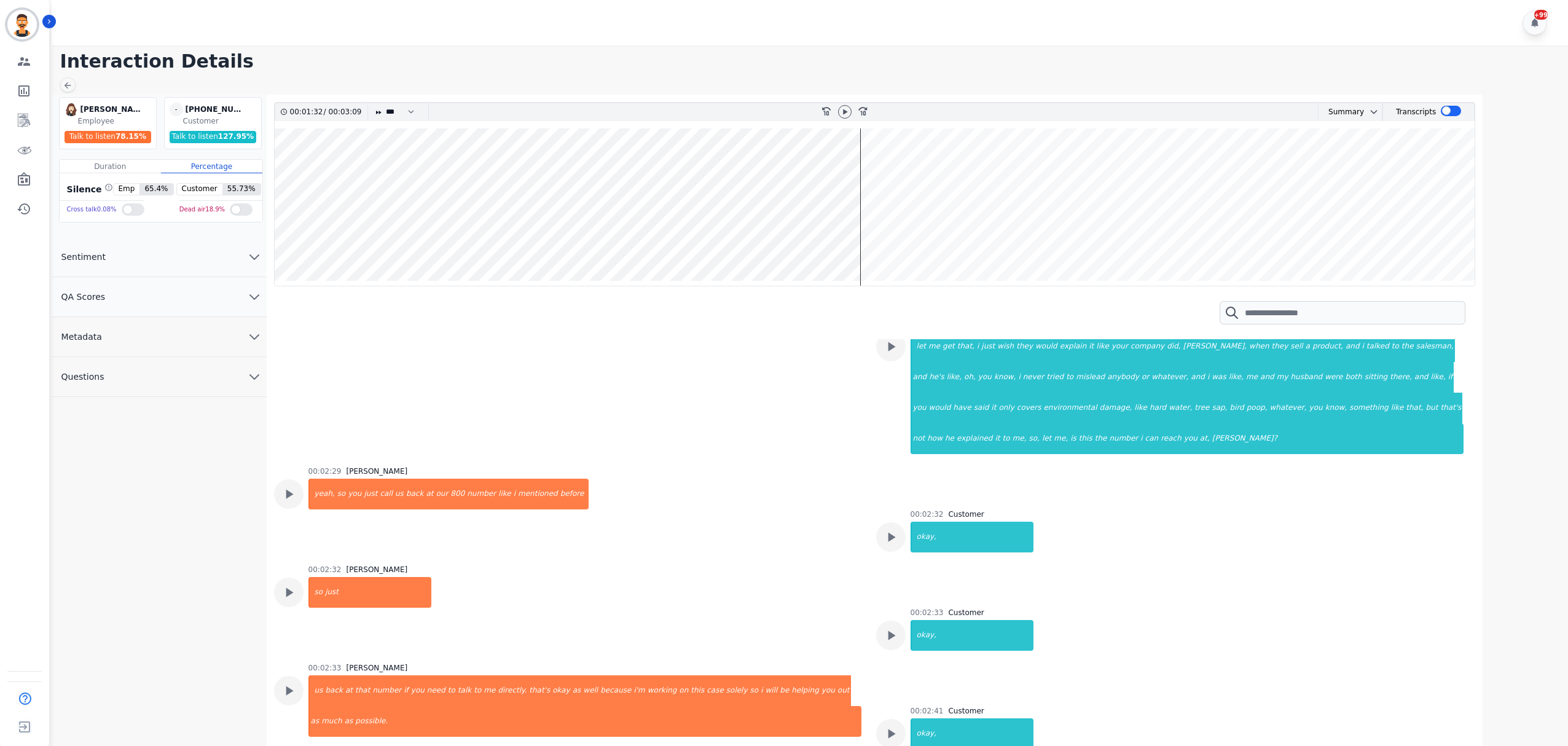
scroll to position [1047, 0]
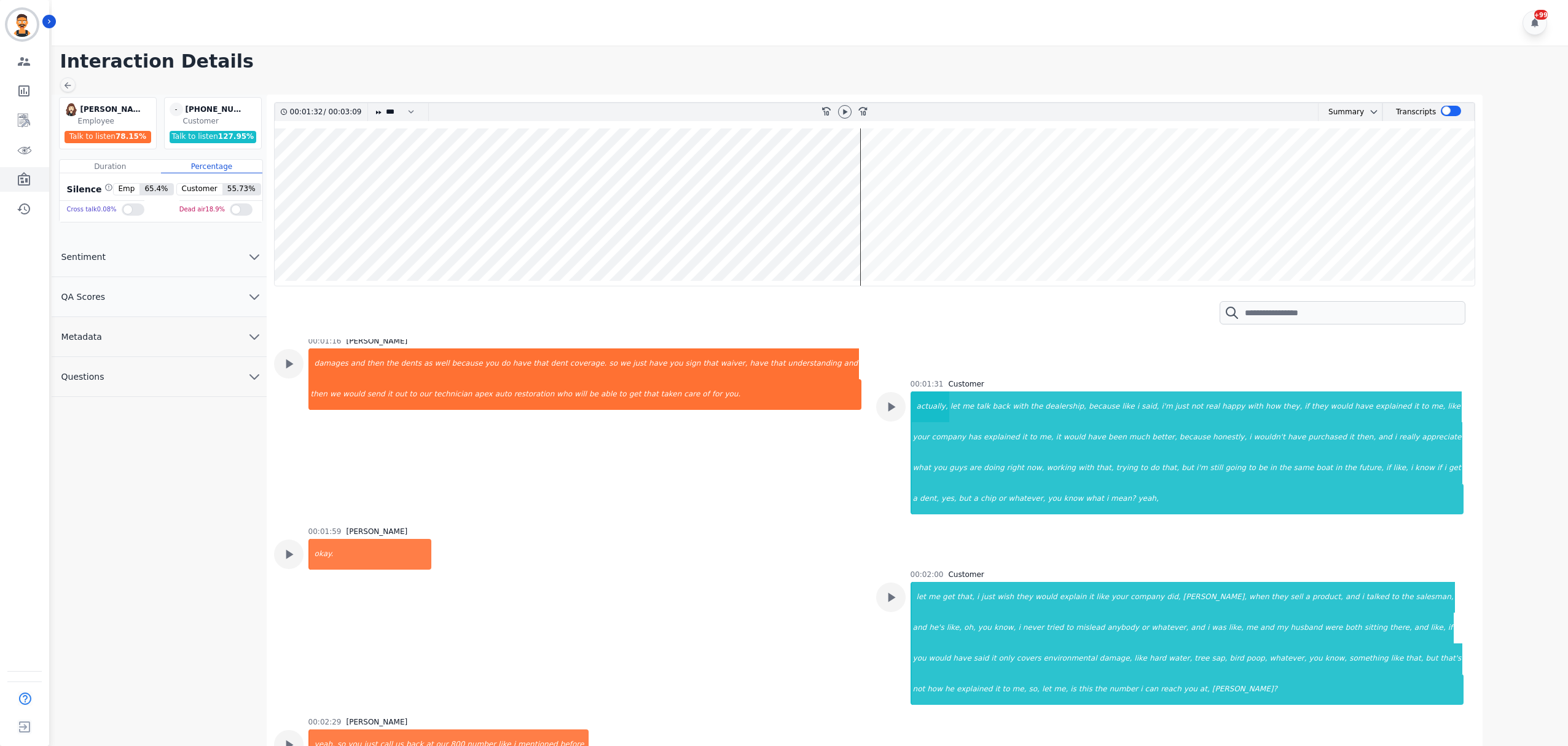
click at [23, 185] on icon "Sidebar" at bounding box center [23, 178] width 12 height 14
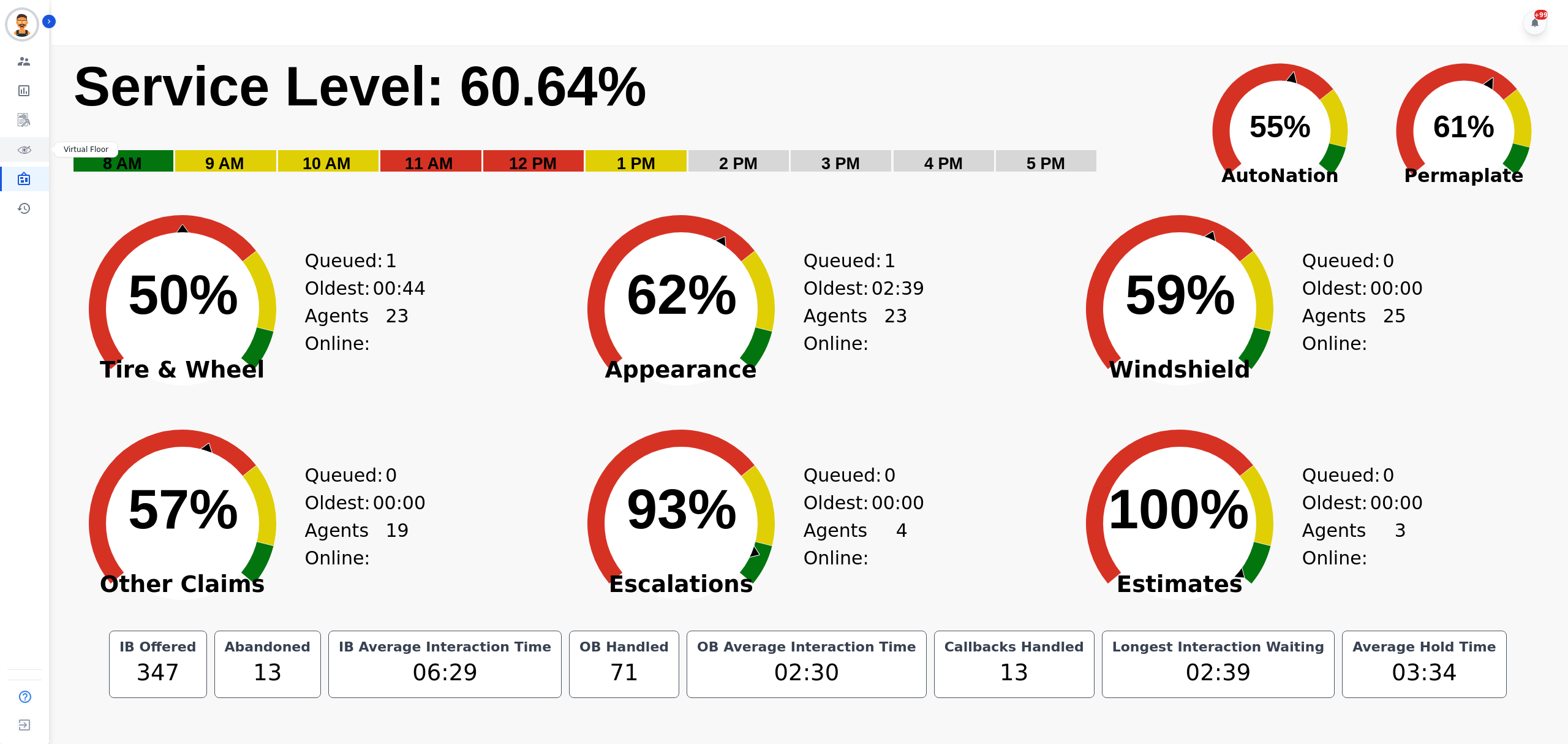
click at [23, 153] on icon "Sidebar" at bounding box center [24, 150] width 14 height 7
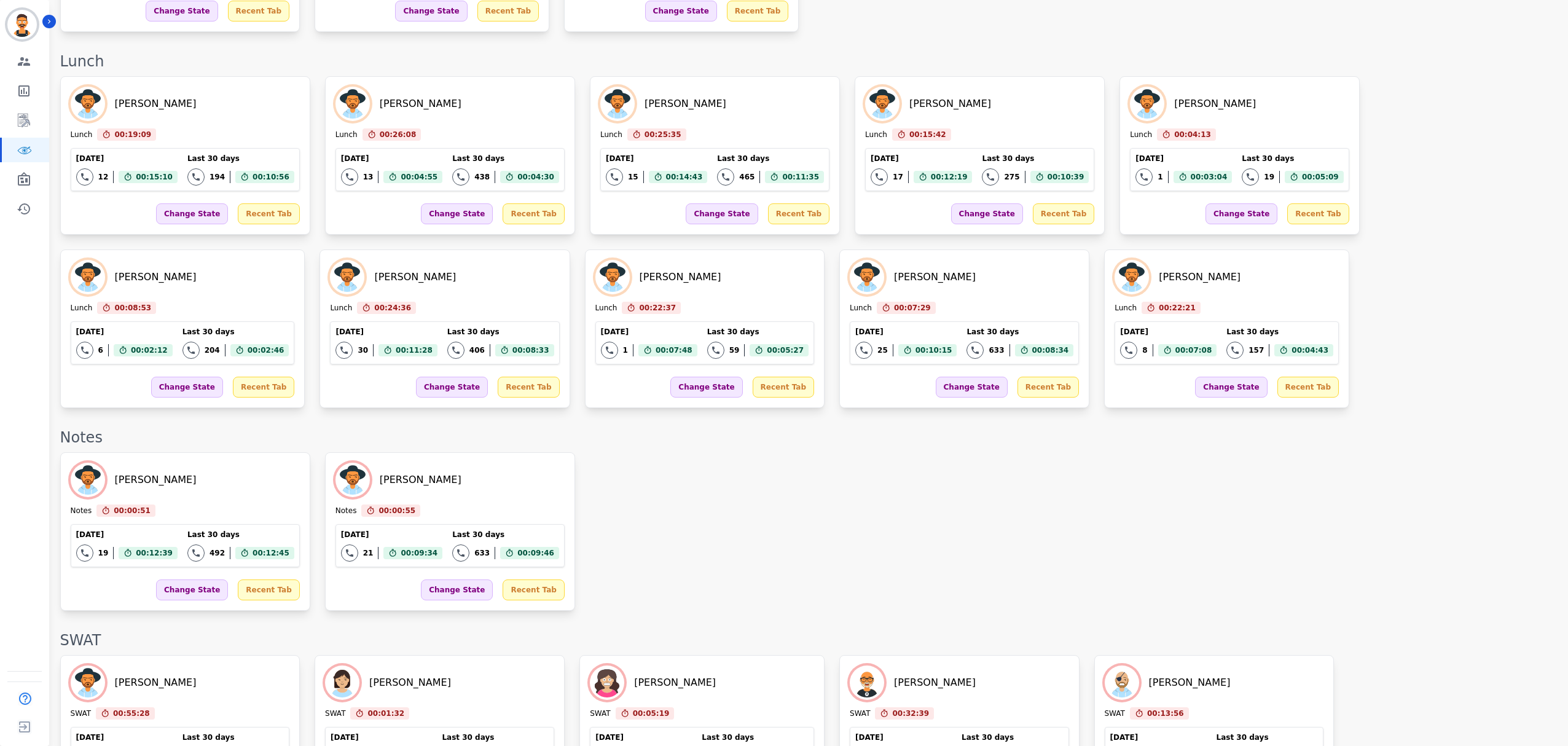
scroll to position [1669, 0]
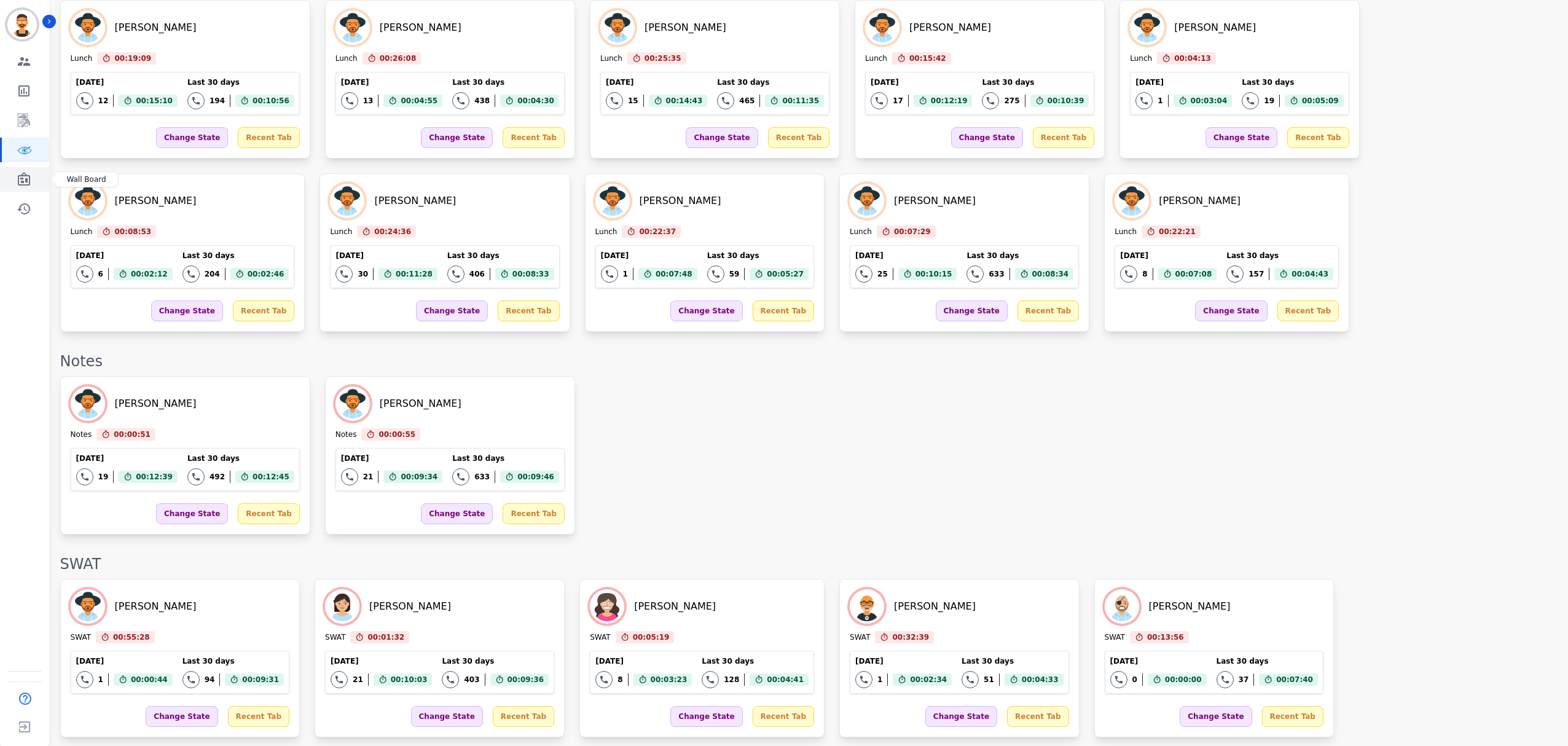
click at [20, 175] on icon "Sidebar" at bounding box center [24, 179] width 15 height 15
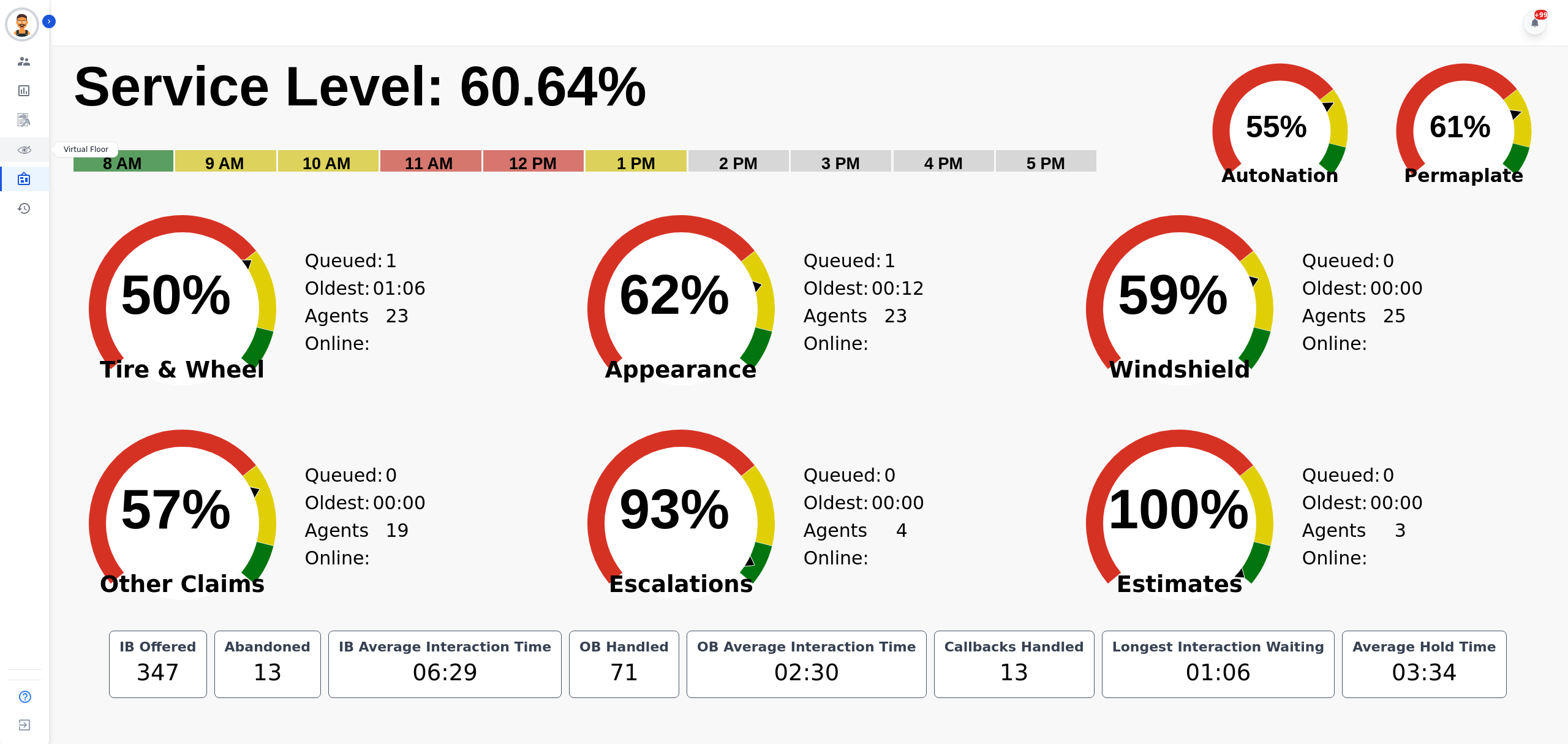
click at [25, 152] on icon "Sidebar" at bounding box center [24, 149] width 15 height 15
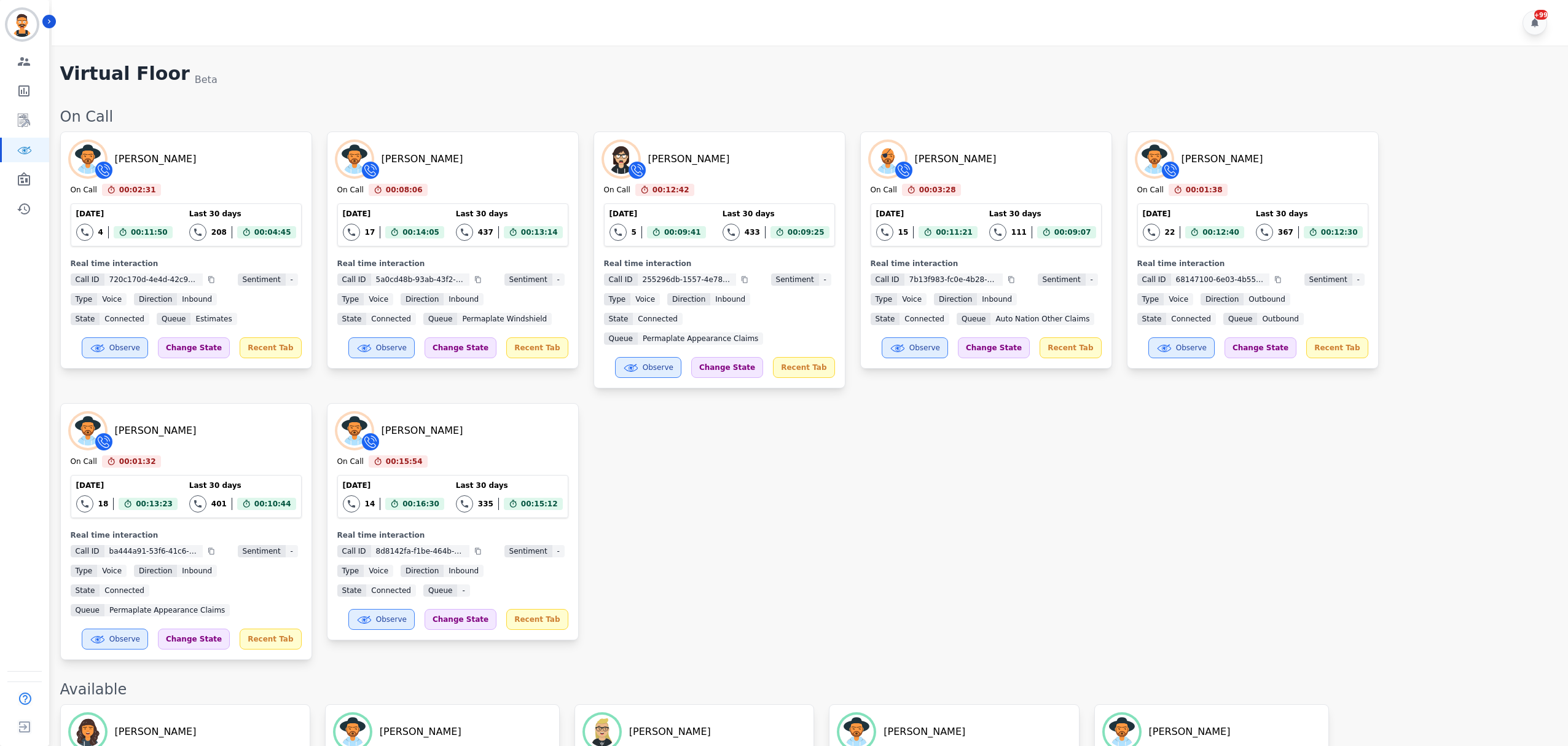
drag, startPoint x: 118, startPoint y: 165, endPoint x: 120, endPoint y: 158, distance: 7.3
